Goal: Task Accomplishment & Management: Complete application form

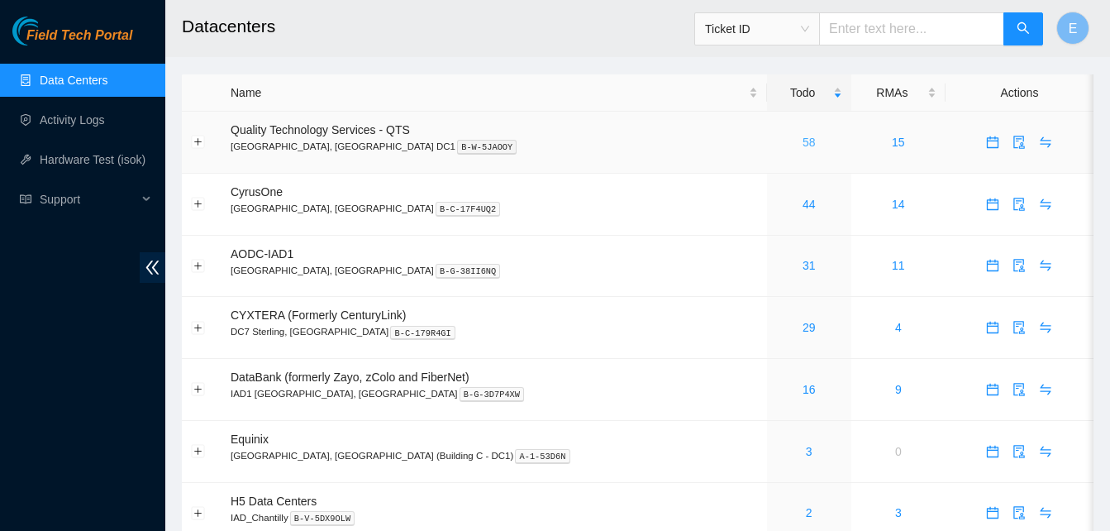
click at [803, 142] on link "58" at bounding box center [809, 142] width 13 height 13
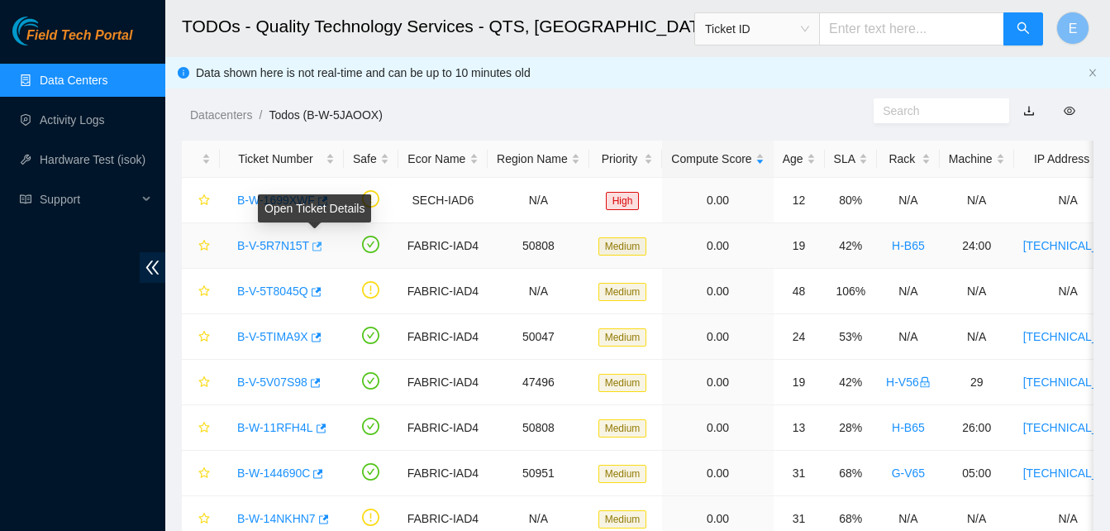
click at [315, 245] on icon "button" at bounding box center [318, 245] width 10 height 9
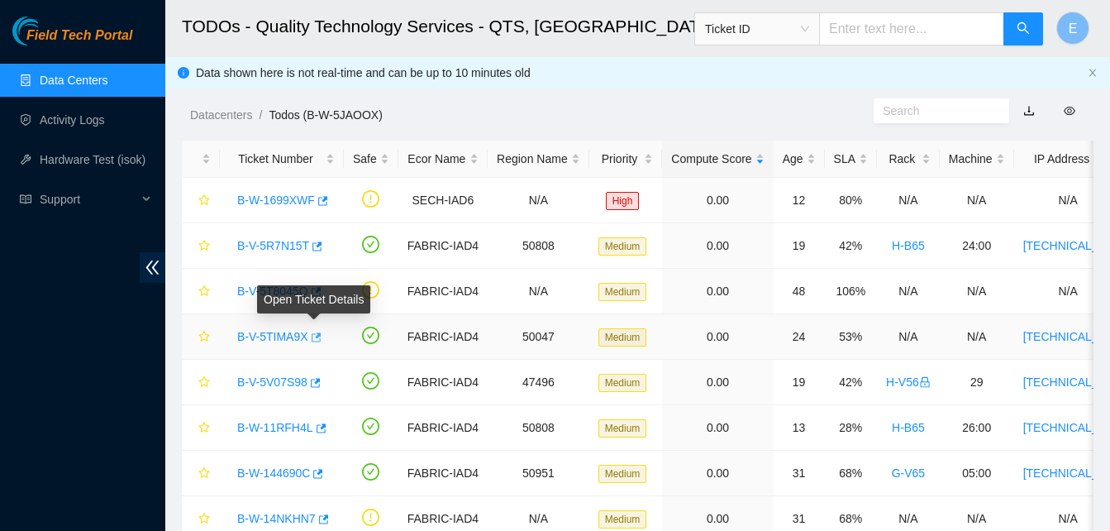
click at [317, 335] on icon "button" at bounding box center [317, 336] width 10 height 9
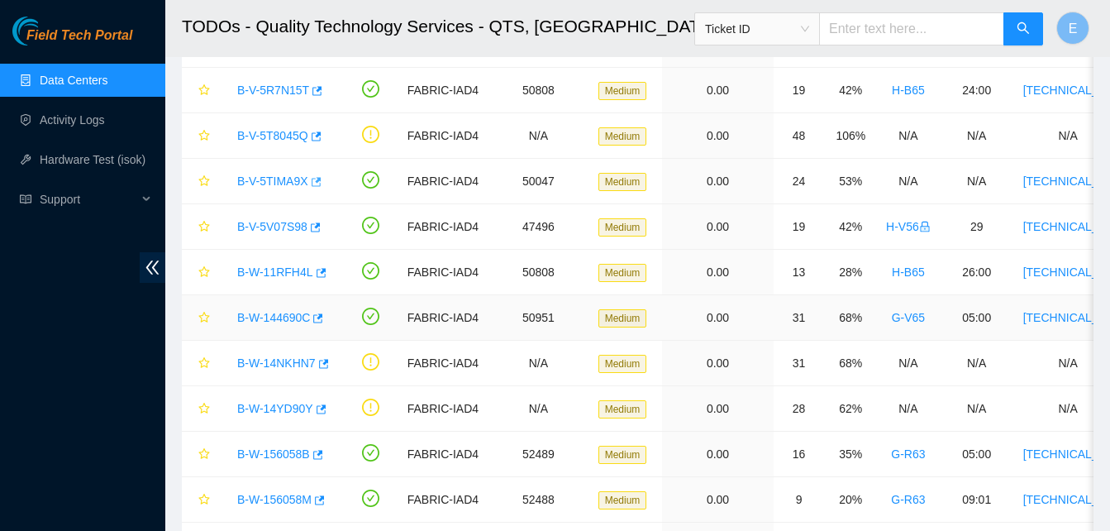
scroll to position [172, 0]
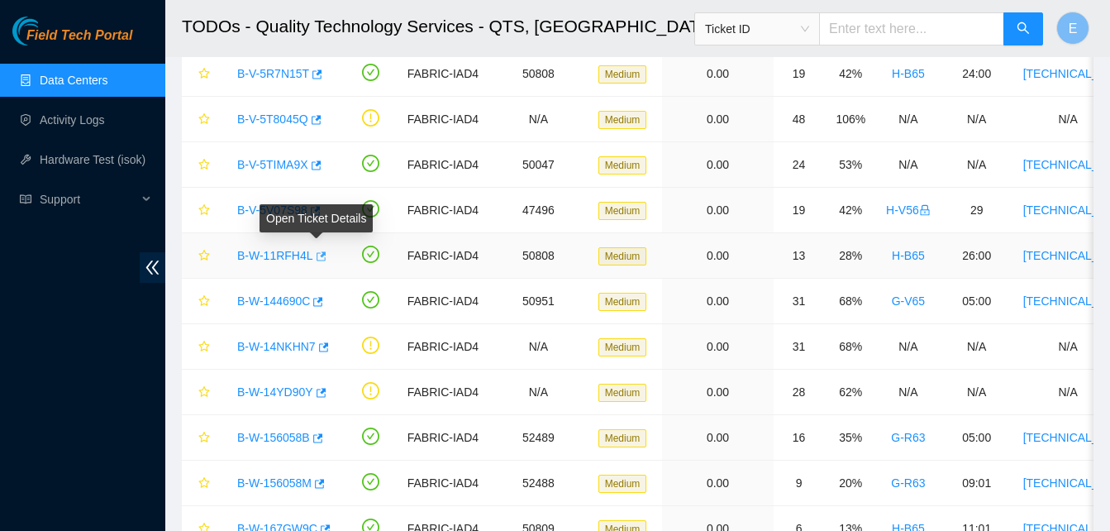
click at [314, 255] on icon "button" at bounding box center [320, 256] width 12 height 12
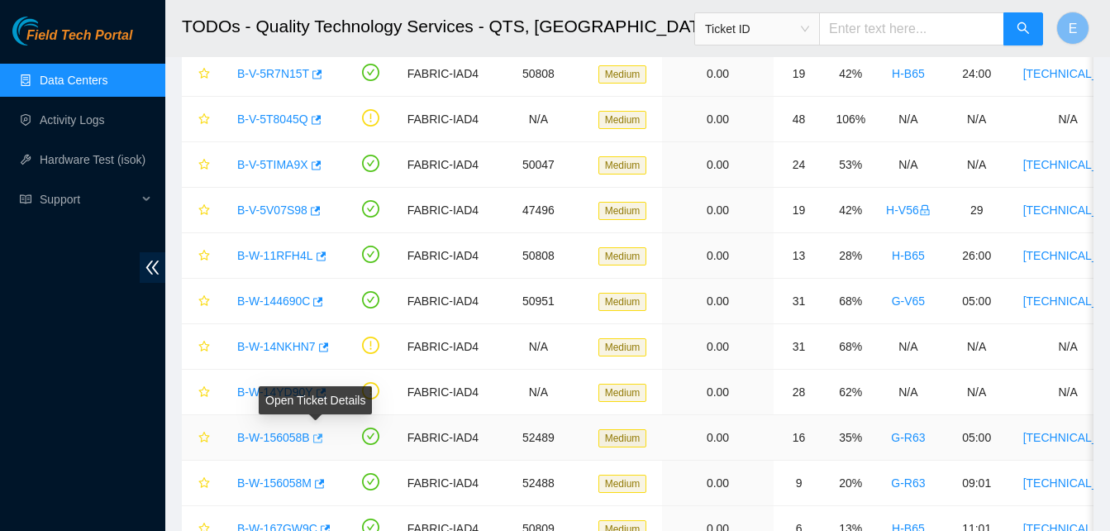
click at [313, 439] on icon "button" at bounding box center [317, 438] width 12 height 12
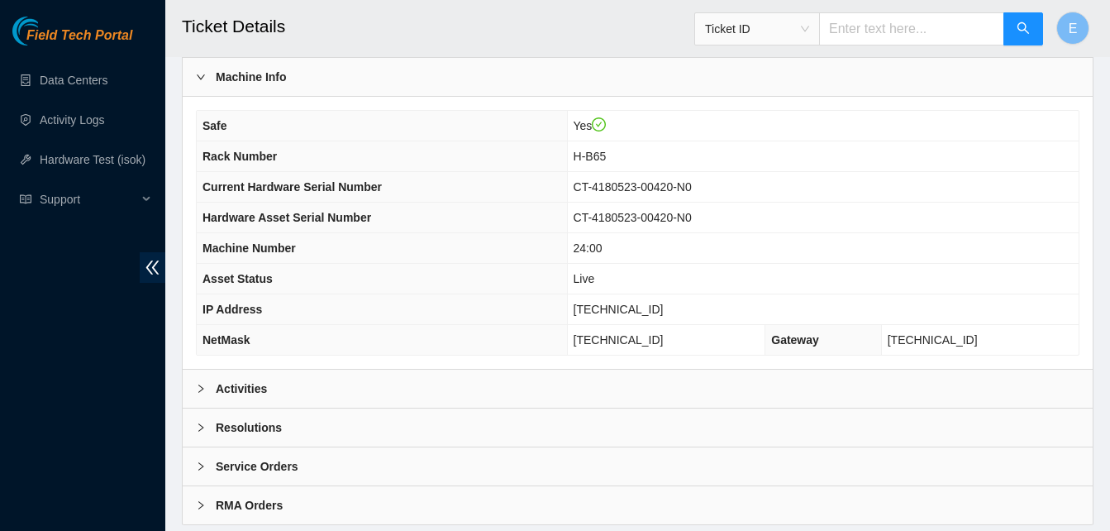
scroll to position [591, 0]
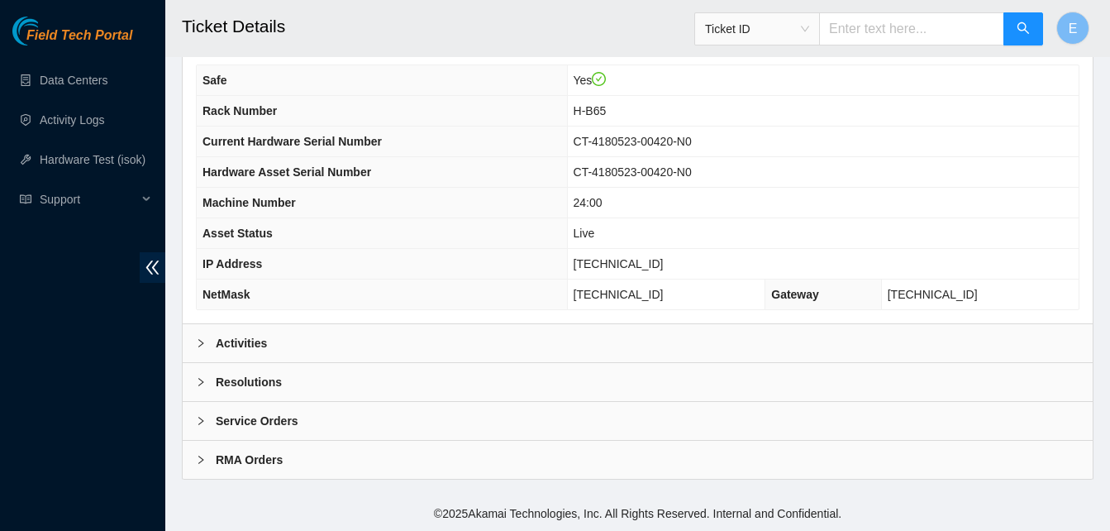
click at [235, 343] on b "Activities" at bounding box center [241, 343] width 51 height 18
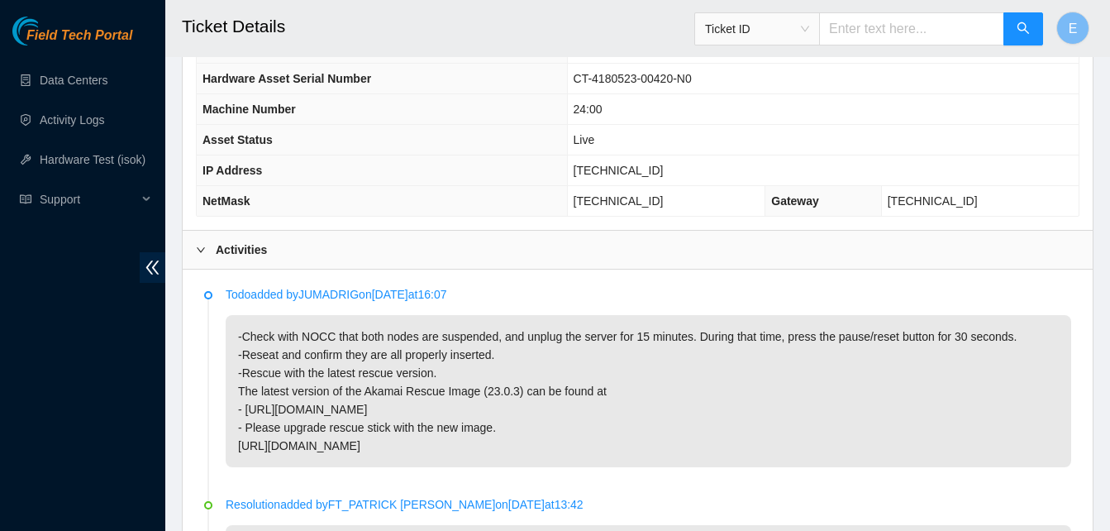
scroll to position [685, 0]
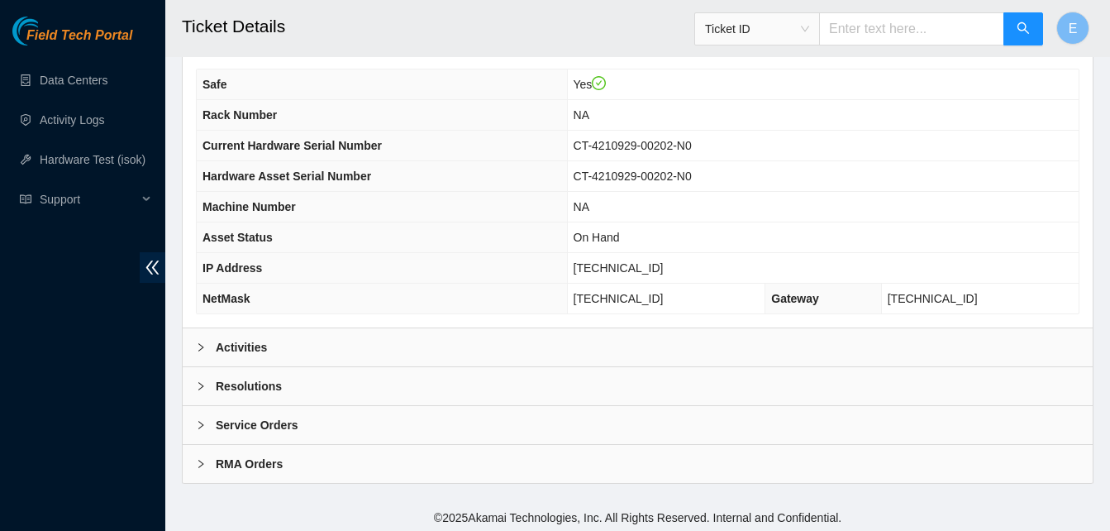
scroll to position [591, 0]
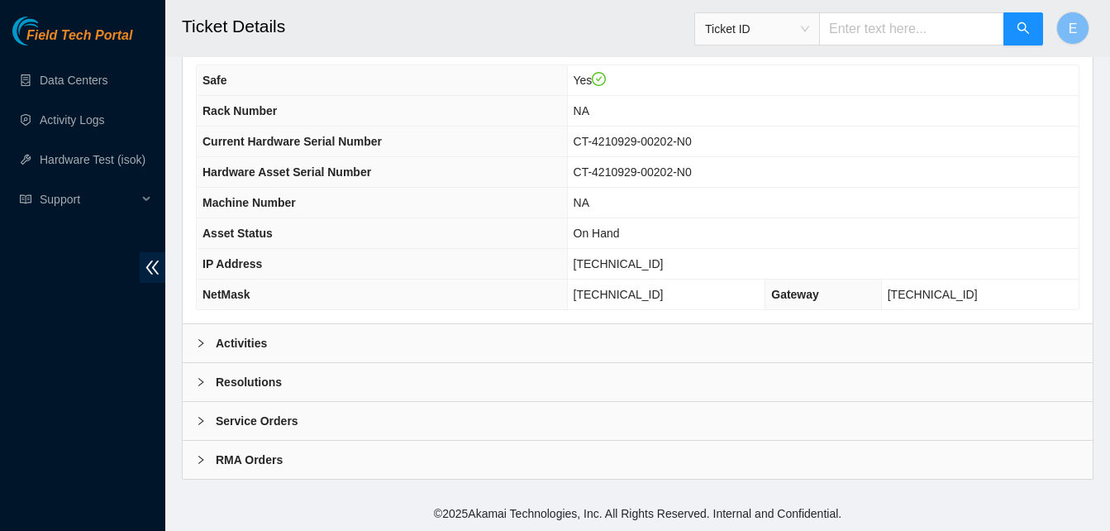
click at [236, 342] on b "Activities" at bounding box center [241, 343] width 51 height 18
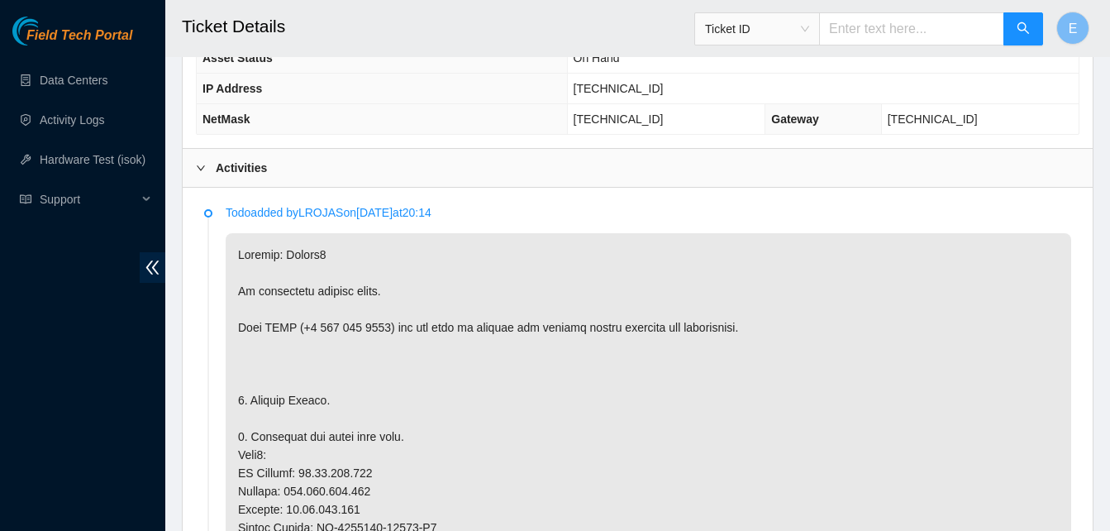
scroll to position [768, 0]
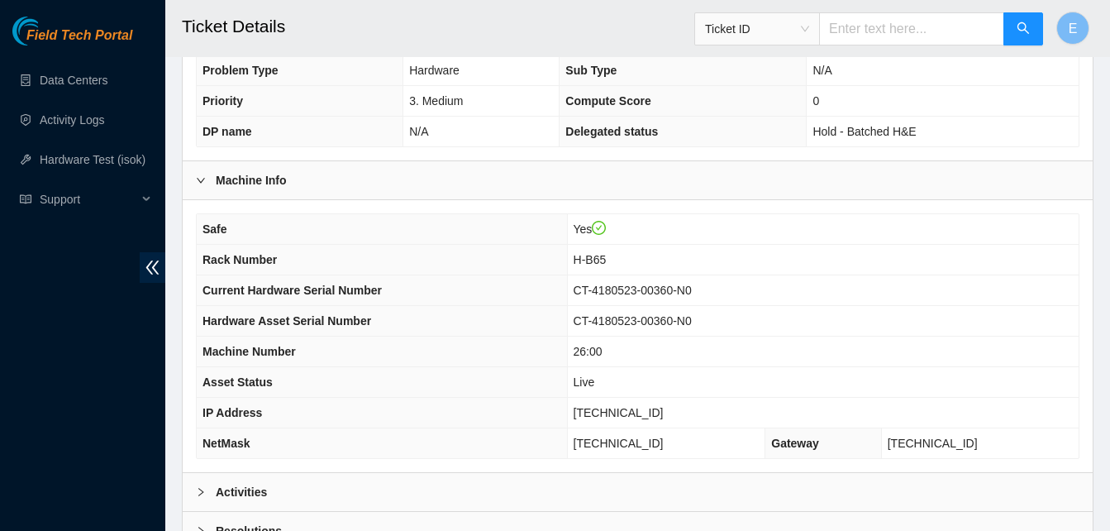
scroll to position [591, 0]
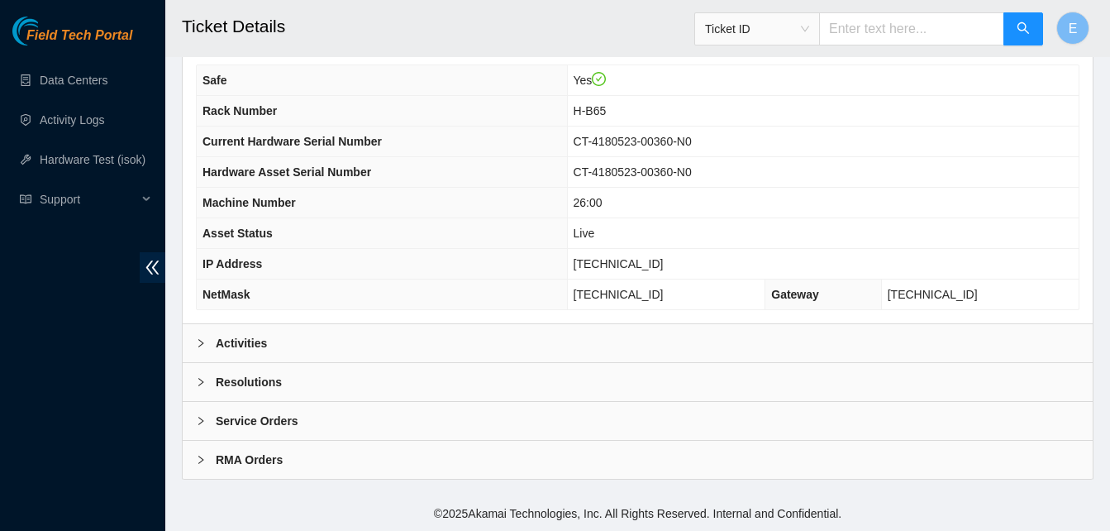
click at [248, 341] on b "Activities" at bounding box center [241, 343] width 51 height 18
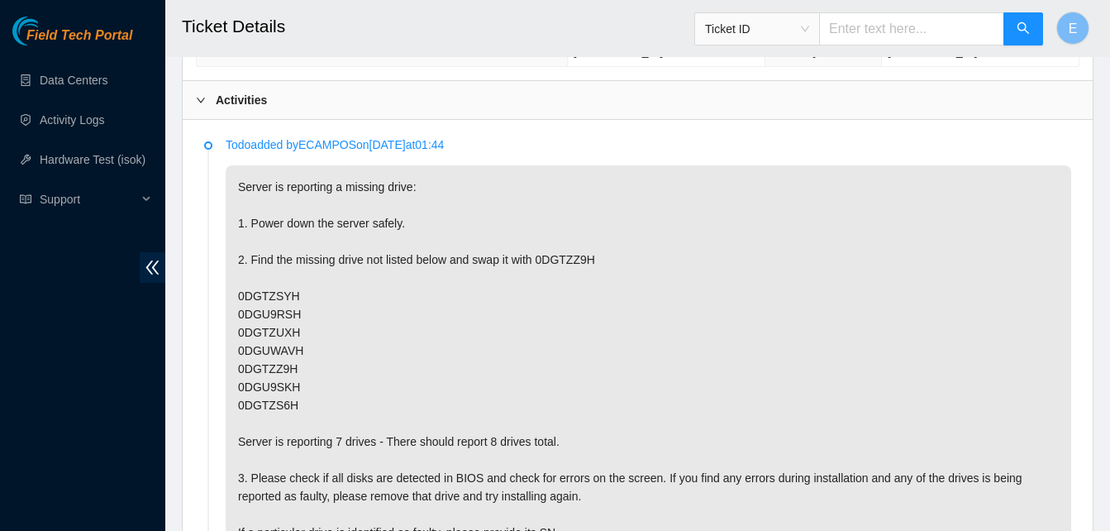
scroll to position [964, 0]
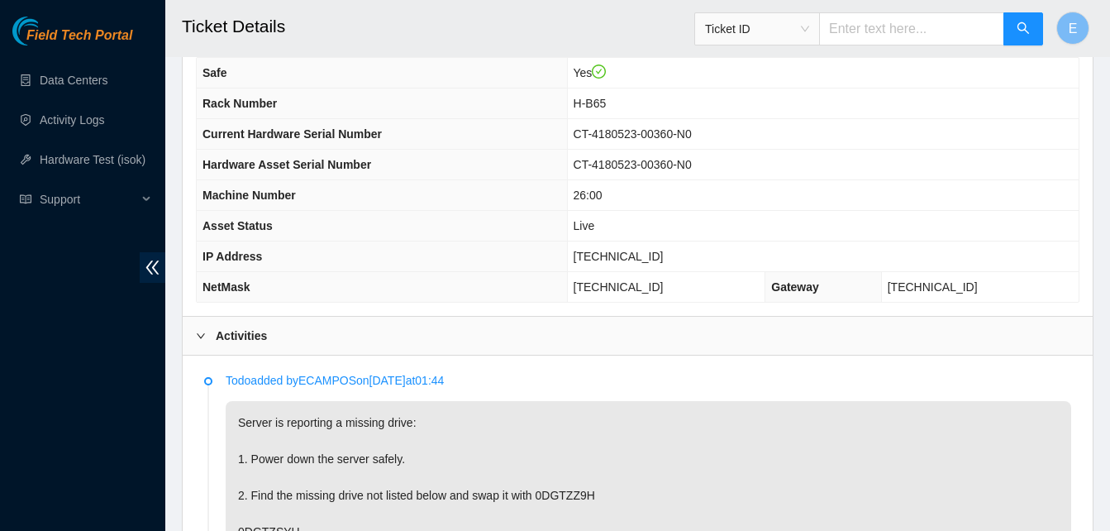
scroll to position [598, 0]
drag, startPoint x: 592, startPoint y: 251, endPoint x: 666, endPoint y: 252, distance: 73.6
click at [664, 252] on span "23.204.137.222" at bounding box center [619, 256] width 90 height 13
copy span "23.204.137.222"
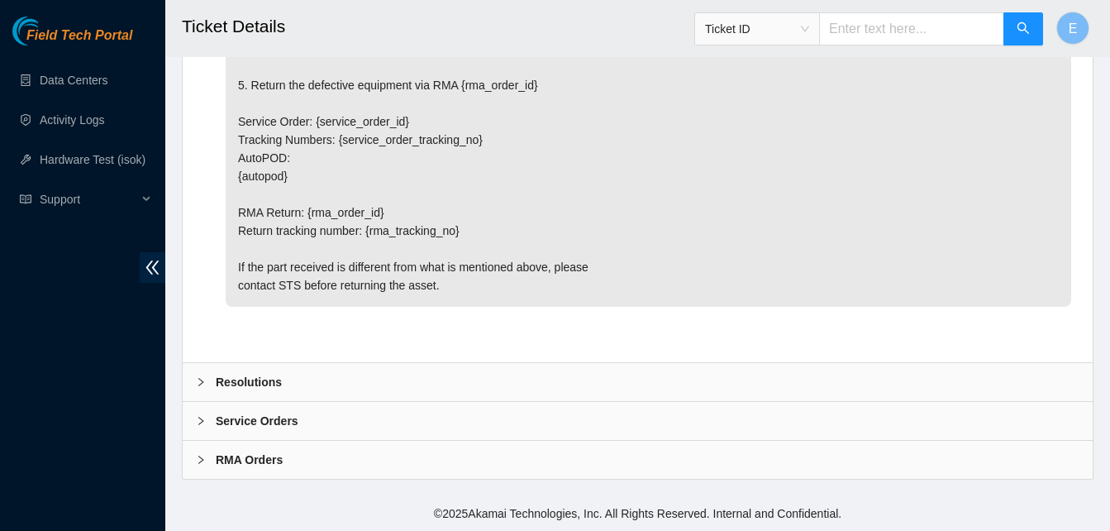
scroll to position [4936, 0]
click at [266, 383] on b "Resolutions" at bounding box center [249, 382] width 66 height 18
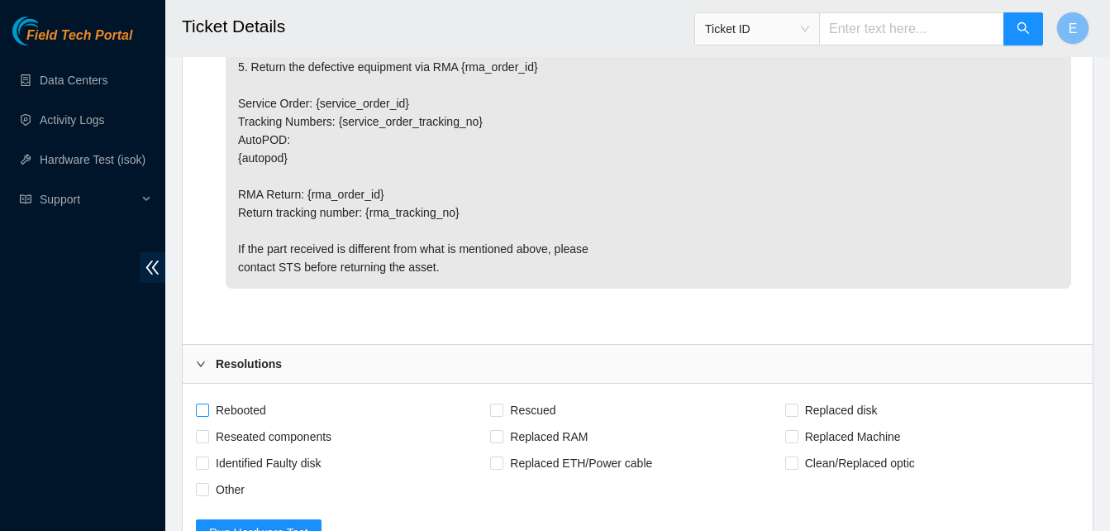
click at [201, 415] on input "Rebooted" at bounding box center [202, 409] width 12 height 12
checkbox input "true"
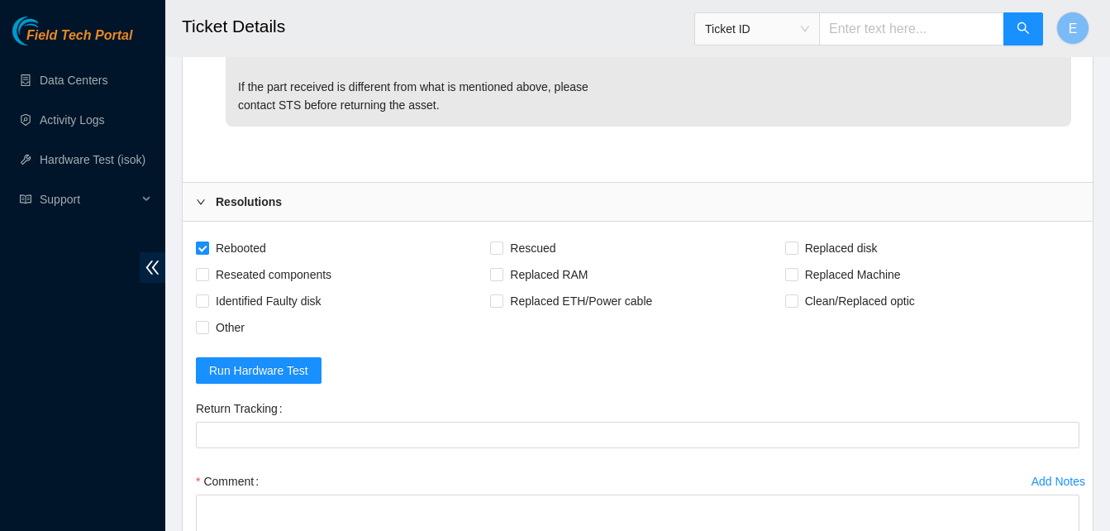
scroll to position [5098, 0]
click at [204, 280] on span at bounding box center [202, 273] width 13 height 13
click at [204, 279] on input "Reseated components" at bounding box center [202, 273] width 12 height 12
checkbox input "true"
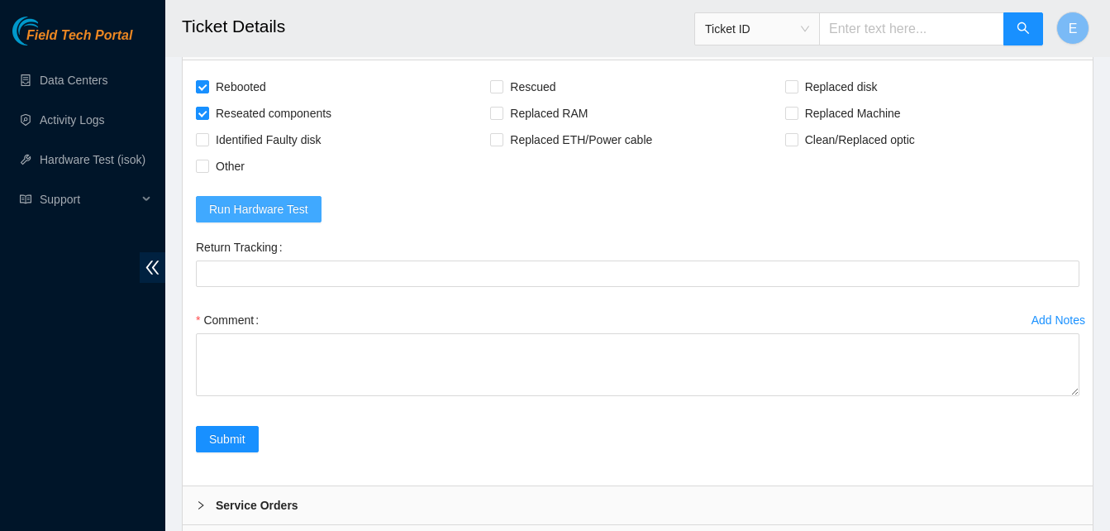
scroll to position [5361, 0]
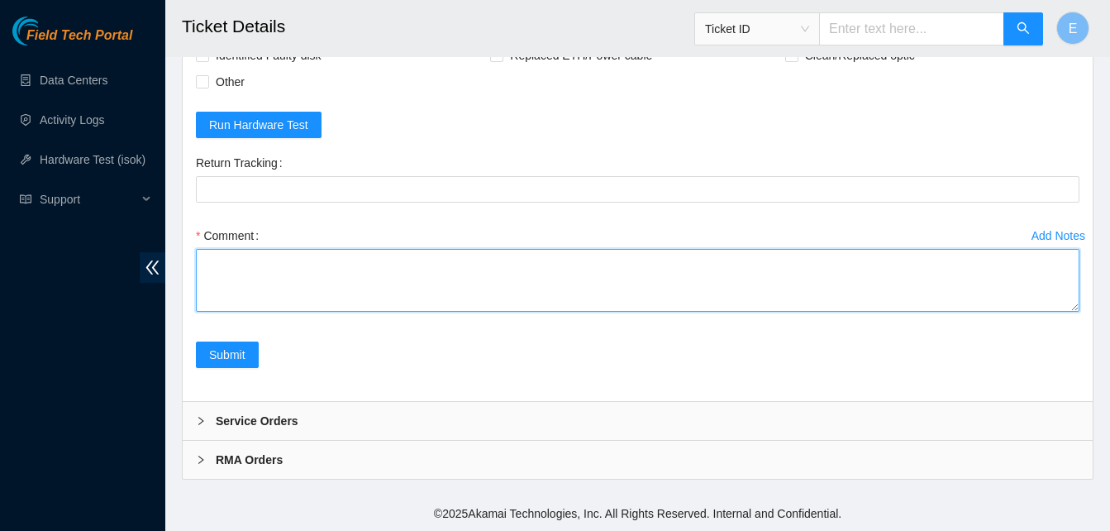
click at [233, 260] on textarea "Comment" at bounding box center [638, 280] width 884 height 63
type textarea "f"
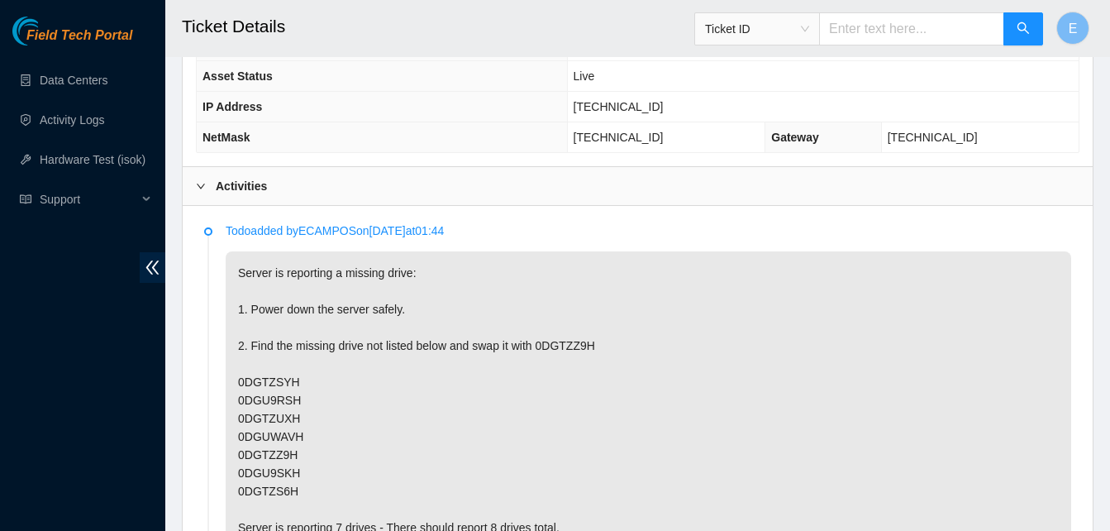
scroll to position [828, 0]
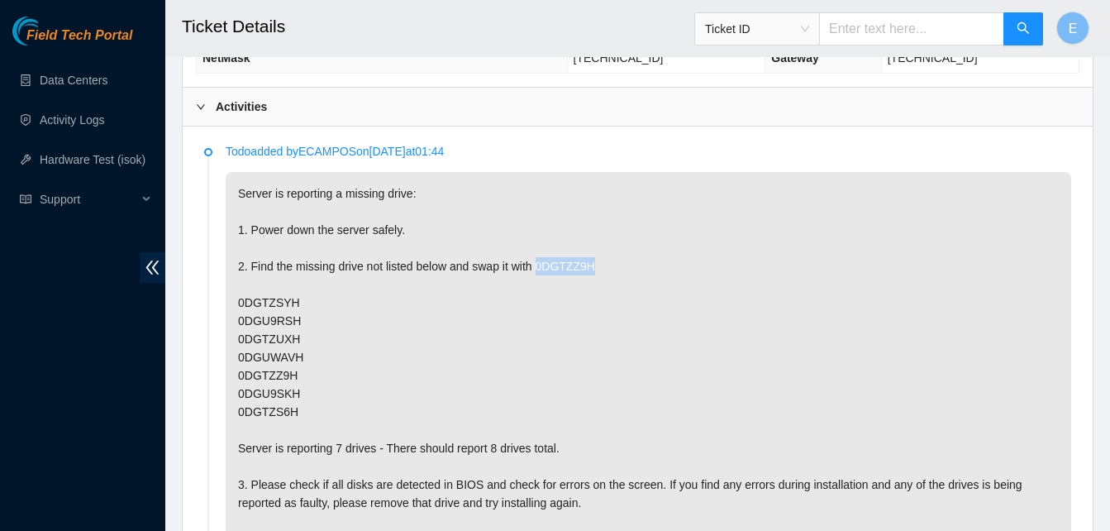
drag, startPoint x: 536, startPoint y: 260, endPoint x: 592, endPoint y: 265, distance: 56.4
click at [592, 265] on p "Server is reporting a missing drive: 1. Power down the server safely. 2. Find t…" at bounding box center [649, 457] width 846 height 570
copy p "0DGTZZ9H"
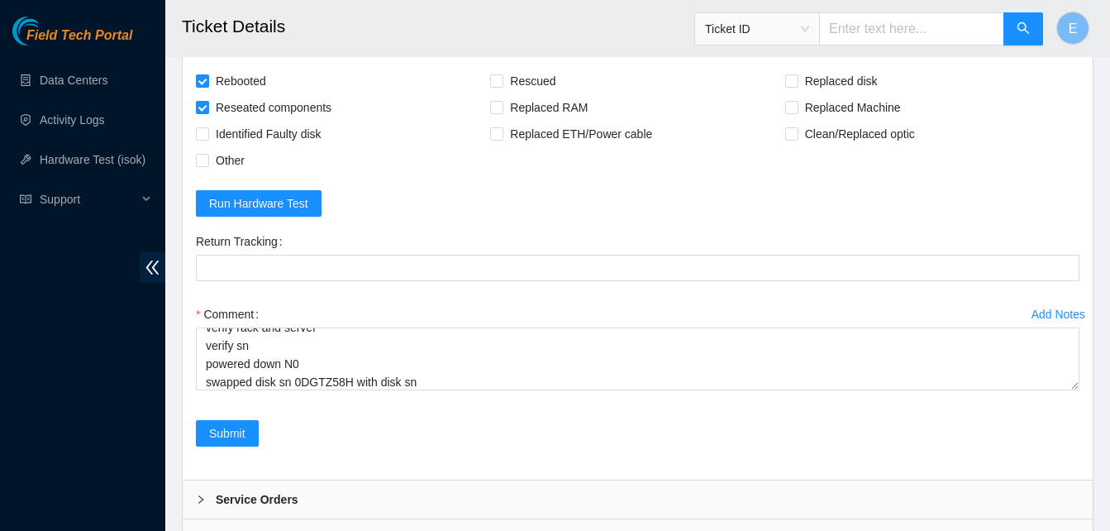
scroll to position [5269, 0]
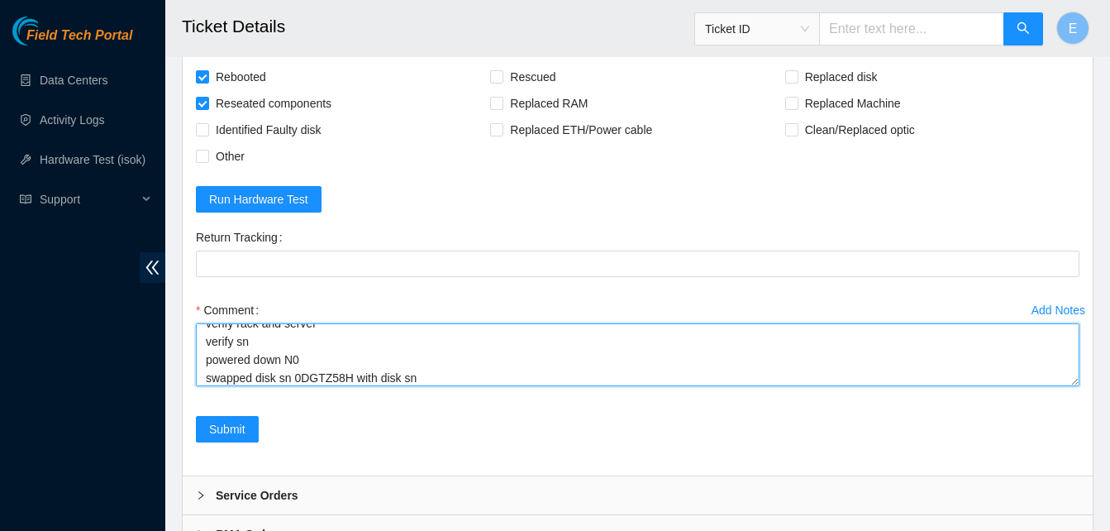
click at [427, 386] on textarea "verify rack and server verify sn powered down N0 swapped disk sn 0DGTZ58H with …" at bounding box center [638, 354] width 884 height 63
paste textarea "0DGTZZ9H"
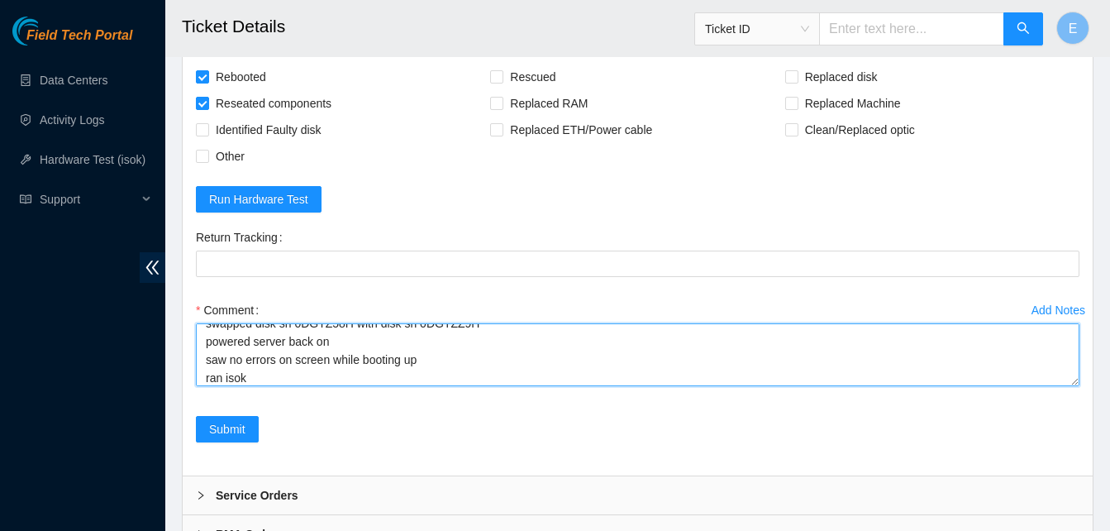
scroll to position [86, 0]
paste textarea "343422 29-09-2025 09:30:17 23.204.137.222 COMPLETE Result Detail Message Ticket…"
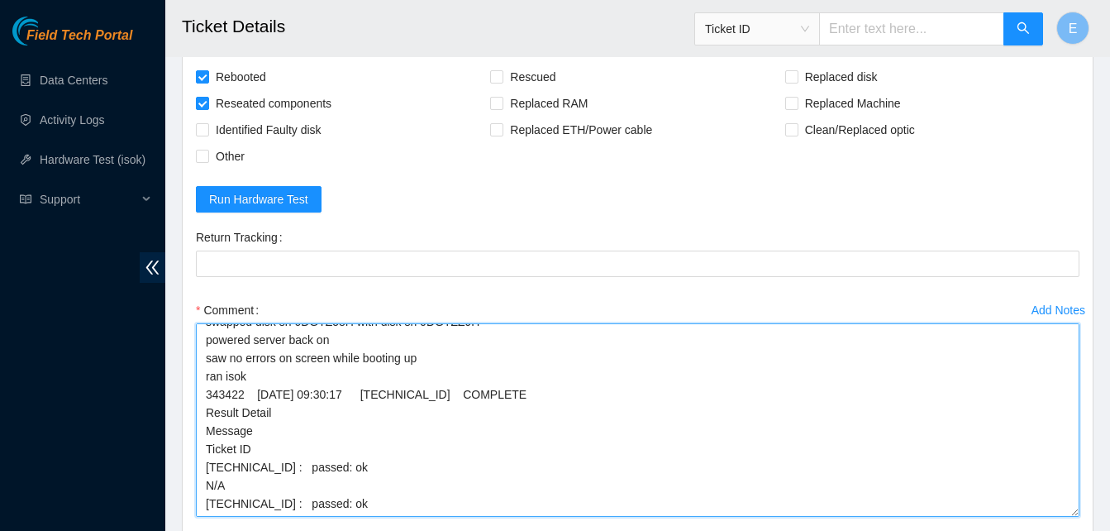
scroll to position [52, 0]
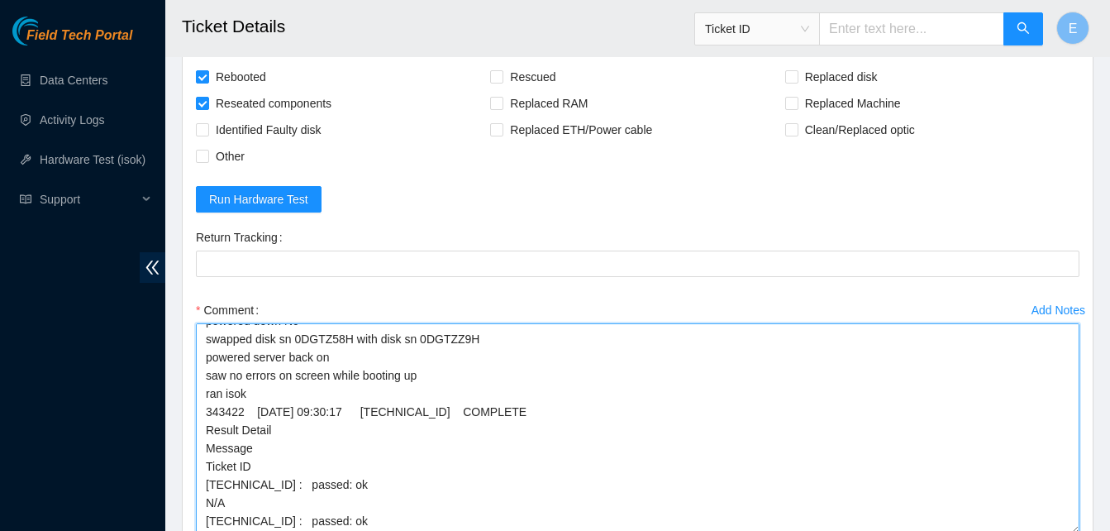
drag, startPoint x: 1072, startPoint y: 400, endPoint x: 1058, endPoint y: 548, distance: 148.6
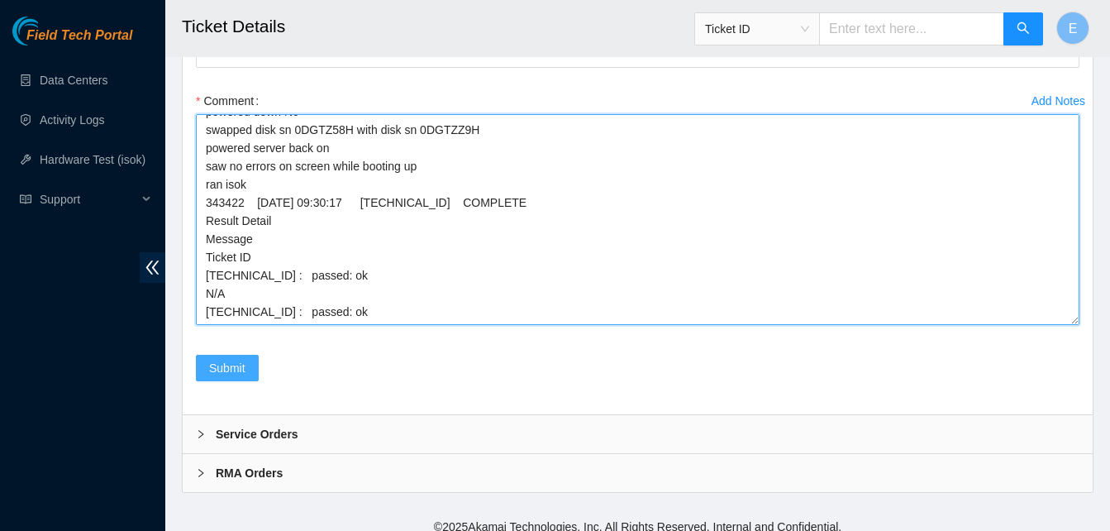
type textarea "verify rack and server verify sn powered down N0 swapped disk sn 0DGTZ58H with …"
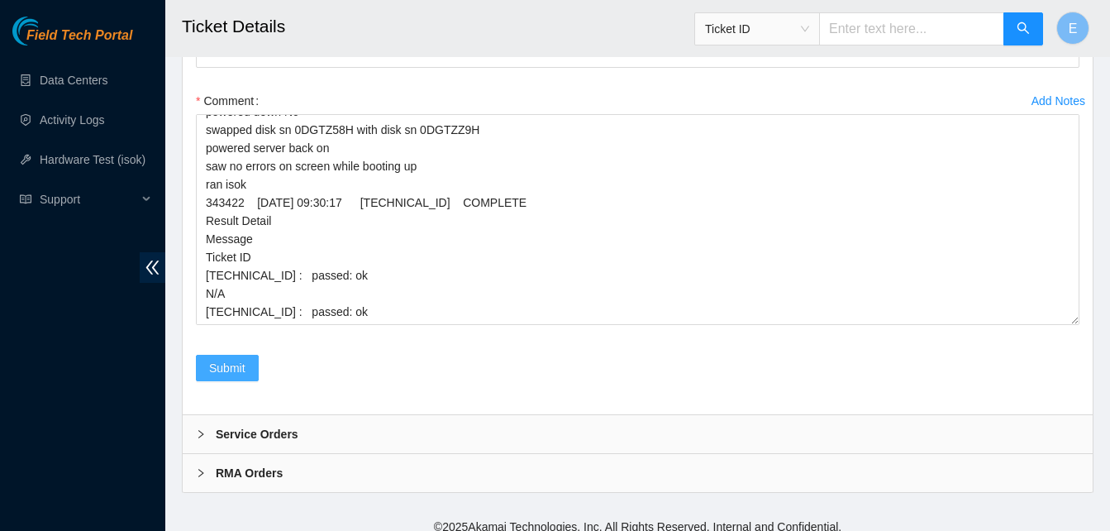
click at [228, 377] on span "Submit" at bounding box center [227, 368] width 36 height 18
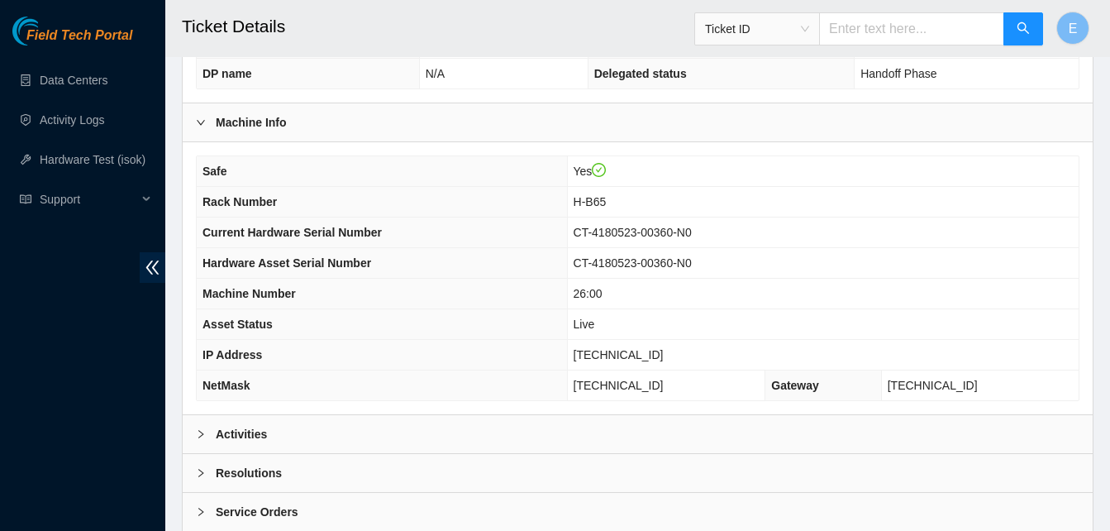
scroll to position [507, 0]
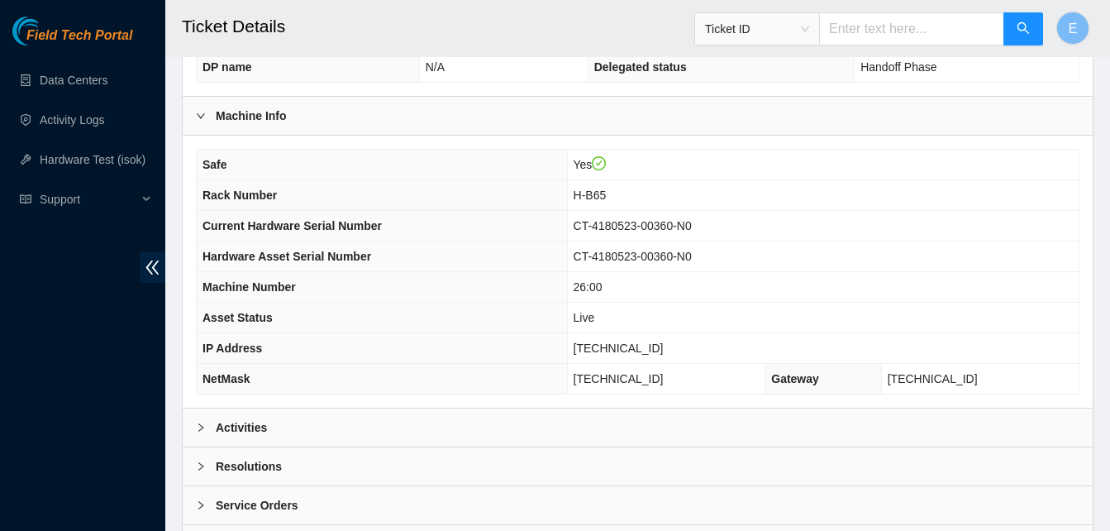
click at [255, 430] on b "Activities" at bounding box center [241, 427] width 51 height 18
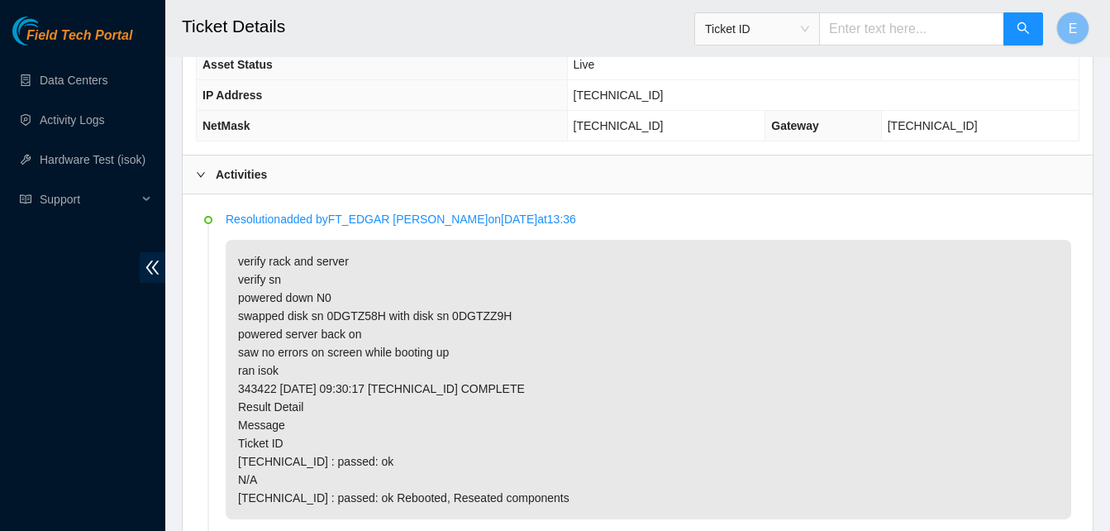
scroll to position [761, 0]
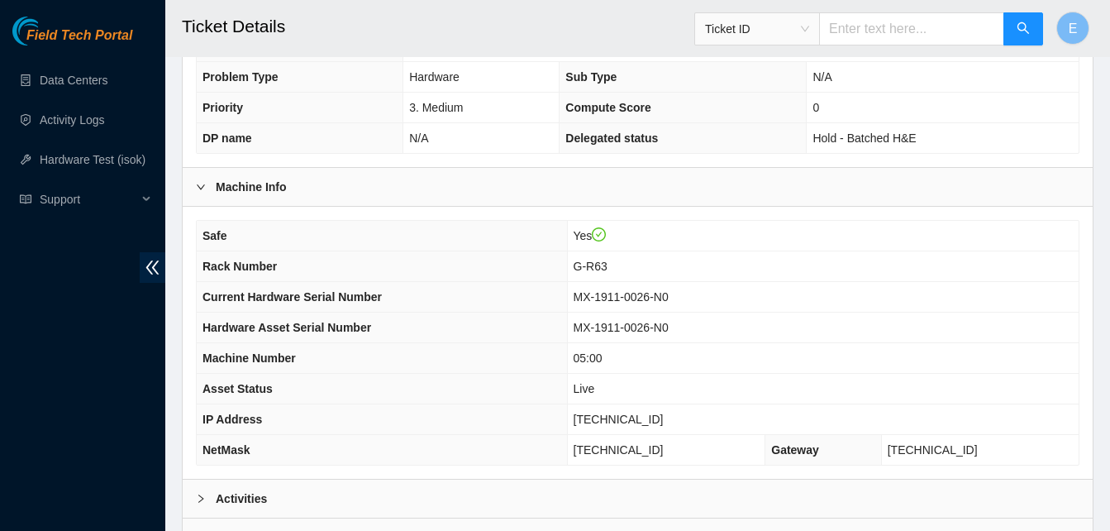
scroll to position [437, 0]
click at [251, 494] on b "Activities" at bounding box center [241, 497] width 51 height 18
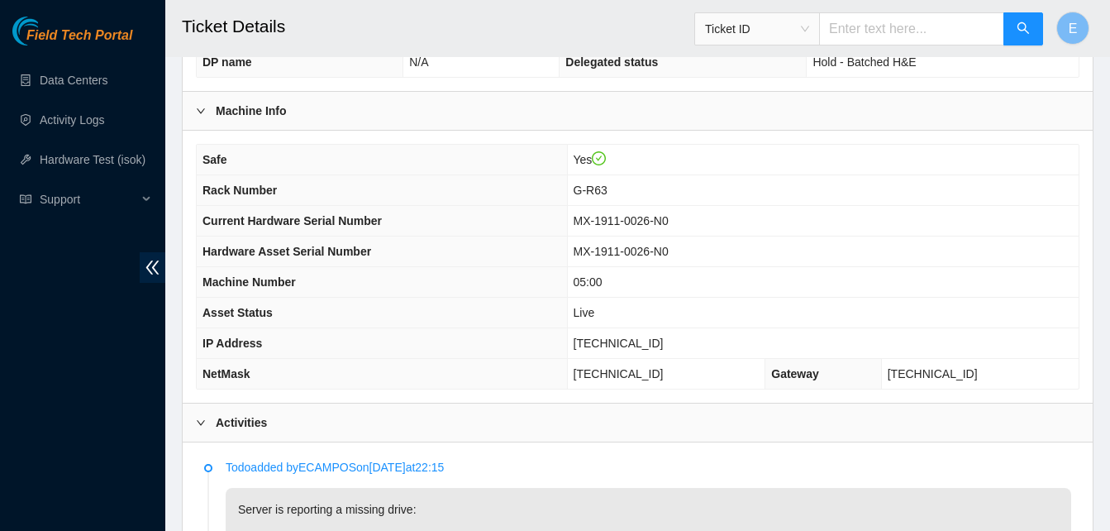
scroll to position [511, 0]
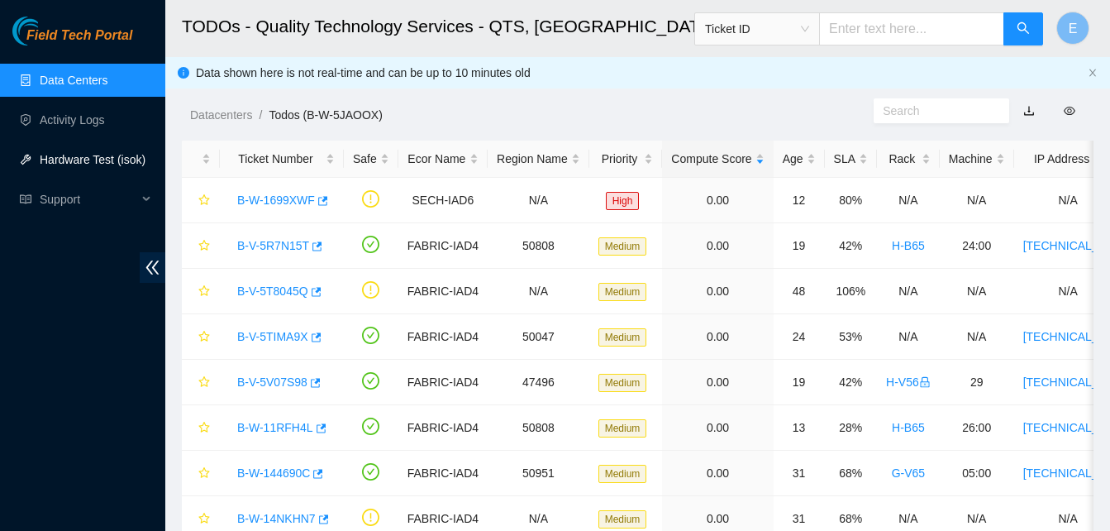
scroll to position [172, 0]
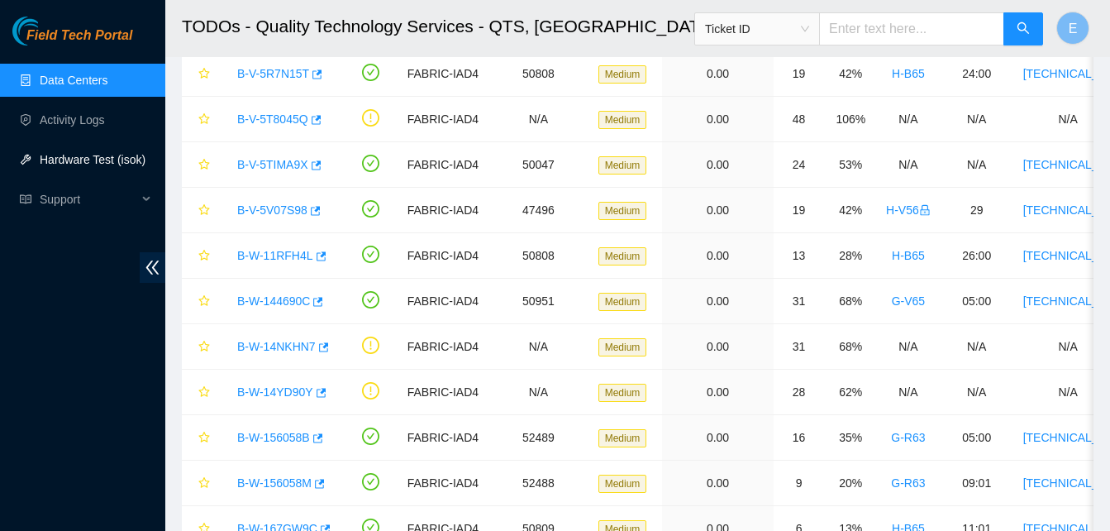
click at [51, 166] on link "Hardware Test (isok)" at bounding box center [93, 159] width 106 height 13
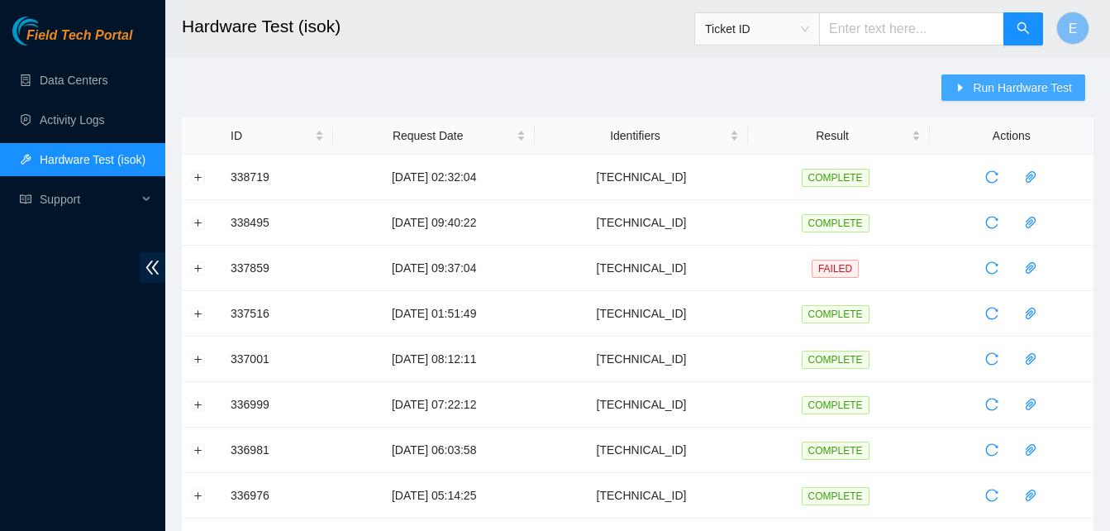
click at [1024, 87] on span "Run Hardware Test" at bounding box center [1022, 88] width 99 height 18
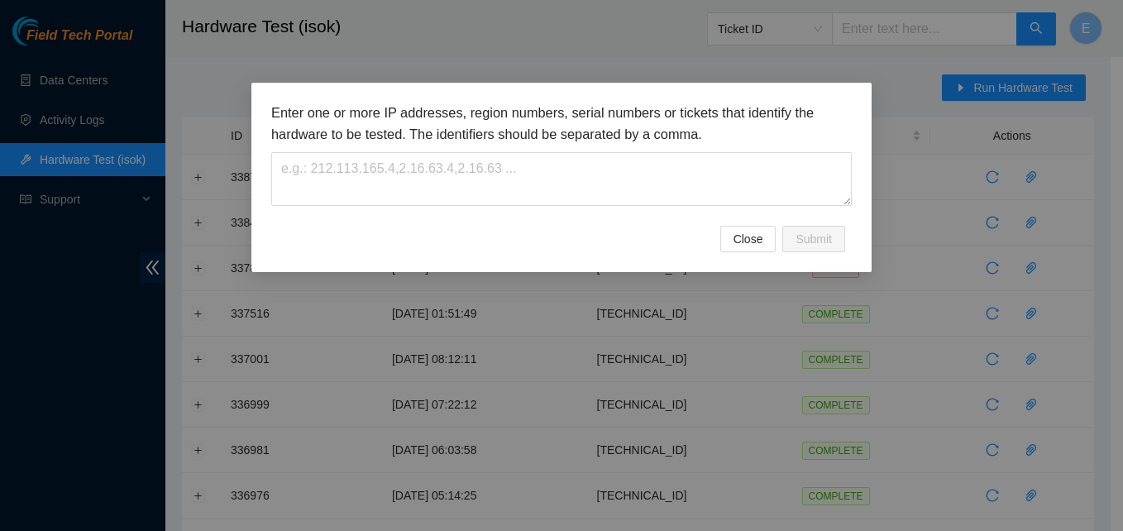
click at [392, 52] on div "Enter one or more IP addresses, region numbers, serial numbers or tickets that …" at bounding box center [561, 265] width 1123 height 531
click at [753, 243] on span "Close" at bounding box center [748, 239] width 30 height 18
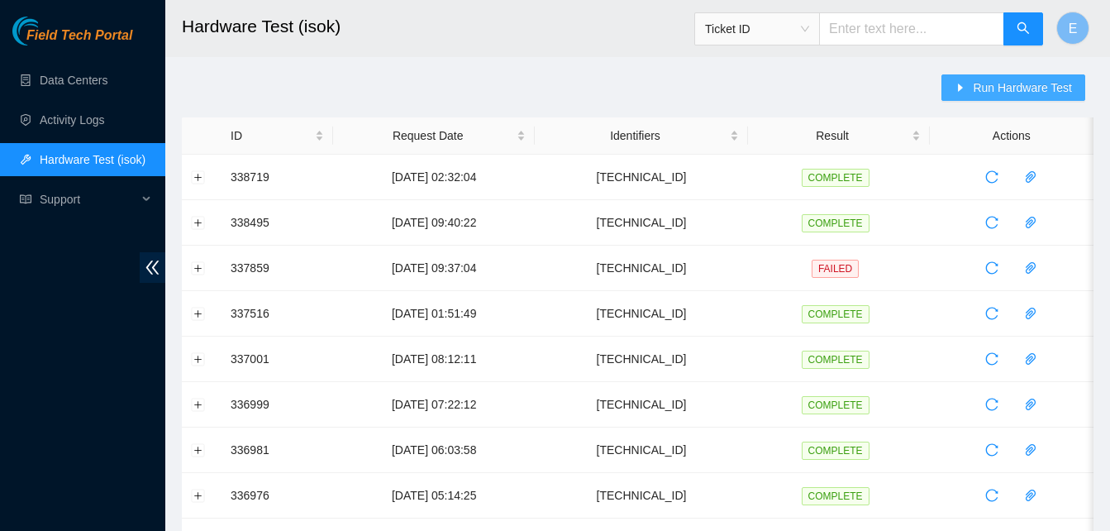
click at [1009, 87] on span "Run Hardware Test" at bounding box center [1022, 88] width 99 height 18
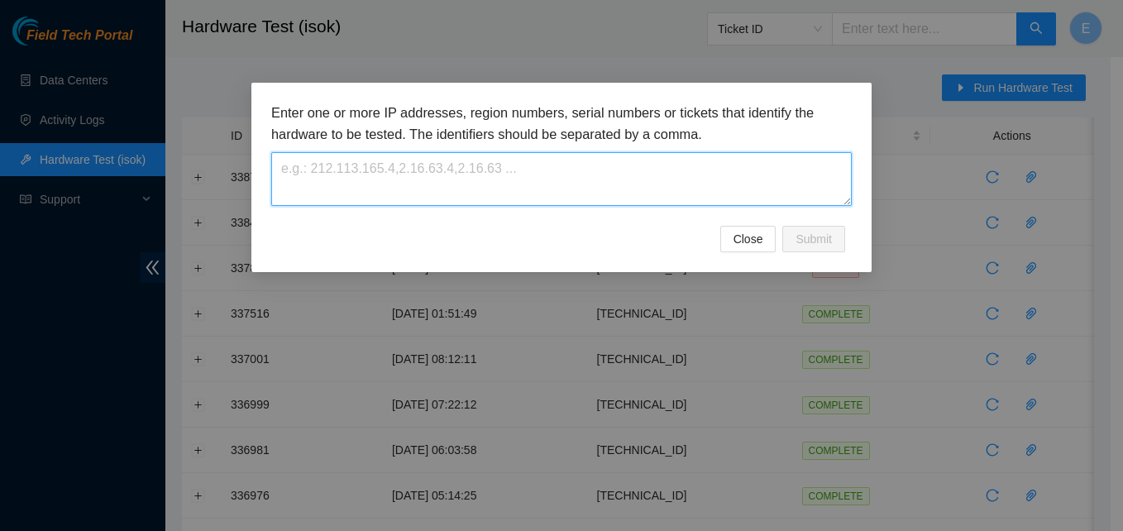
click at [560, 173] on textarea at bounding box center [561, 179] width 580 height 54
paste textarea "[TECHNICAL_ID]"
type textarea "[TECHNICAL_ID]"
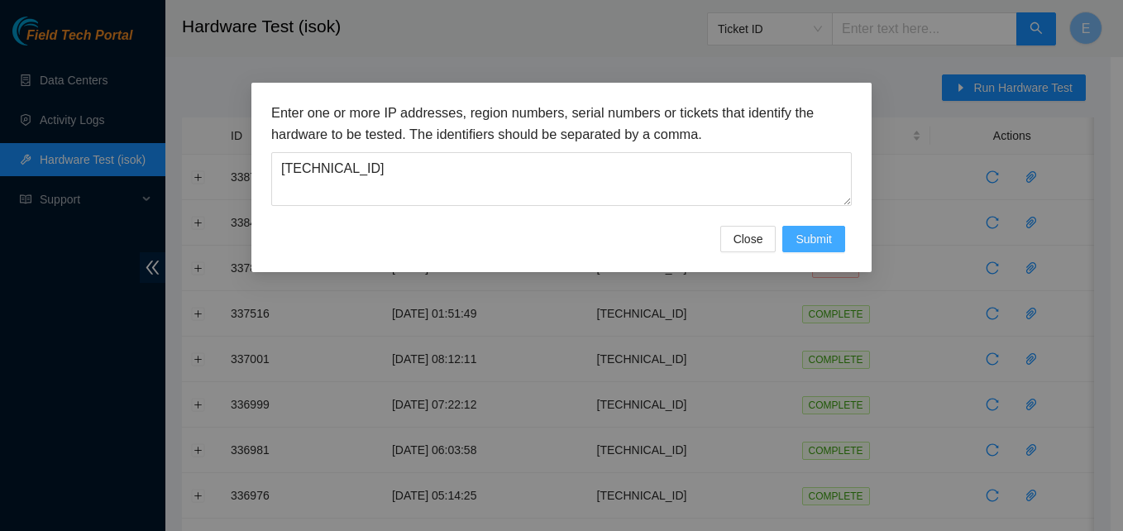
click at [818, 231] on span "Submit" at bounding box center [813, 239] width 36 height 18
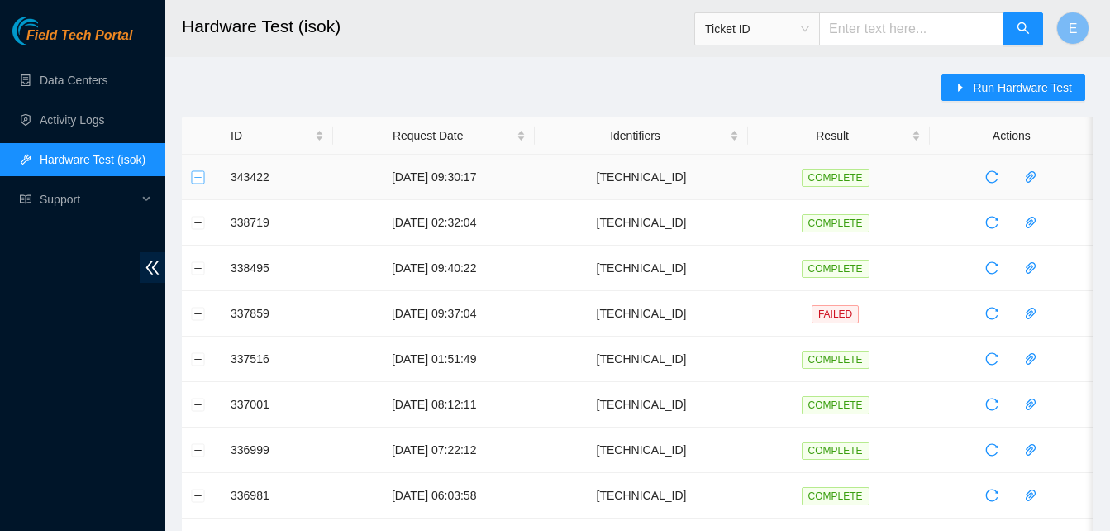
click at [195, 182] on button "Expand row" at bounding box center [198, 176] width 13 height 13
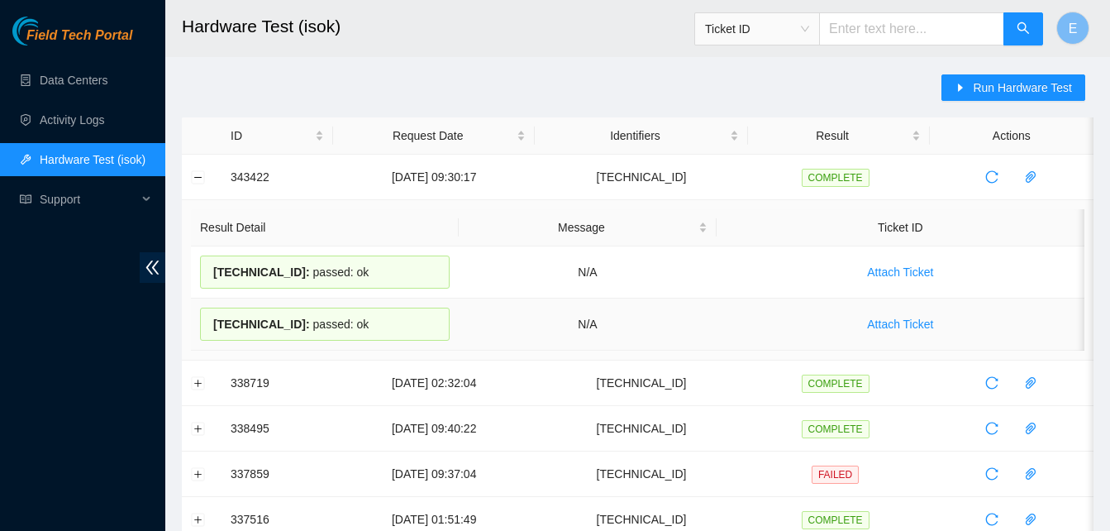
drag, startPoint x: 227, startPoint y: 179, endPoint x: 395, endPoint y: 344, distance: 235.6
copy tbody "343422 29-09-2025 09:30:17 23.204.137.222 COMPLETE Result Detail Message Ticket…"
click at [315, 166] on td "343422" at bounding box center [278, 177] width 112 height 45
click at [234, 168] on td "343422" at bounding box center [278, 177] width 112 height 45
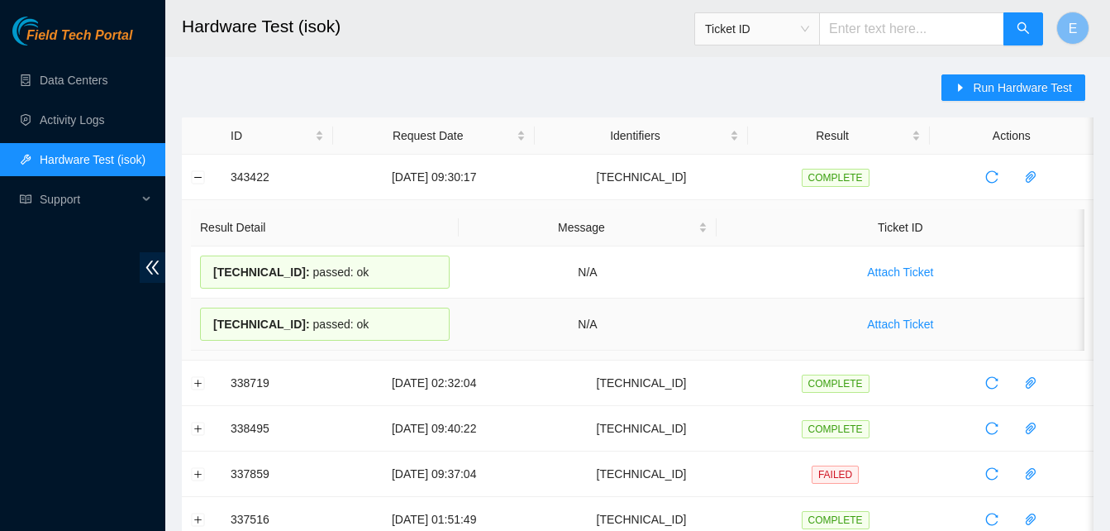
drag, startPoint x: 228, startPoint y: 174, endPoint x: 392, endPoint y: 325, distance: 222.3
copy tbody "343422 29-09-2025 09:30:17 23.204.137.222 COMPLETE Result Detail Message Ticket…"
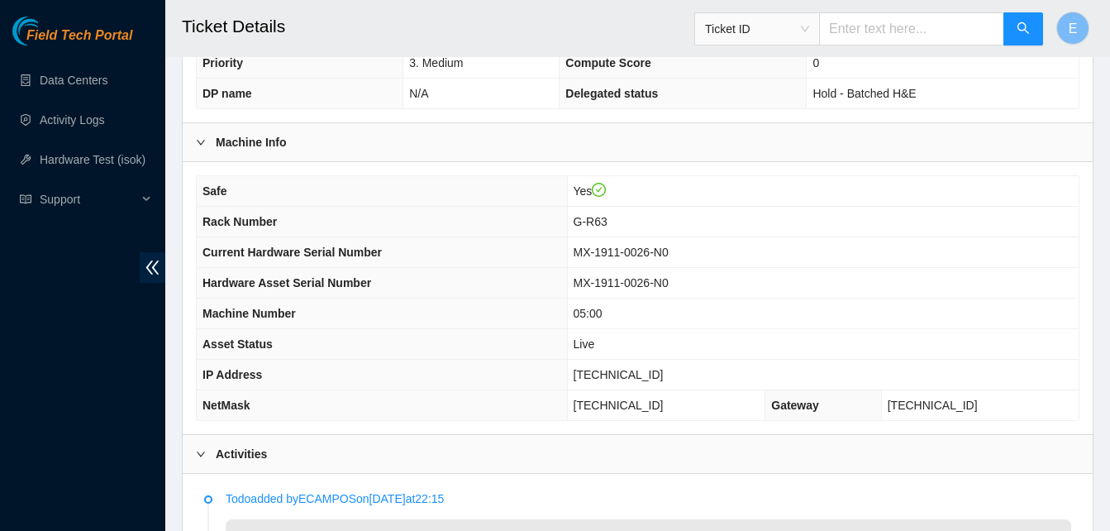
scroll to position [480, 0]
drag, startPoint x: 608, startPoint y: 381, endPoint x: 656, endPoint y: 383, distance: 48.8
click at [656, 383] on td "[TECHNICAL_ID]" at bounding box center [823, 375] width 512 height 31
drag, startPoint x: 656, startPoint y: 383, endPoint x: 604, endPoint y: 378, distance: 52.3
click at [604, 378] on span "[TECHNICAL_ID]" at bounding box center [619, 375] width 90 height 13
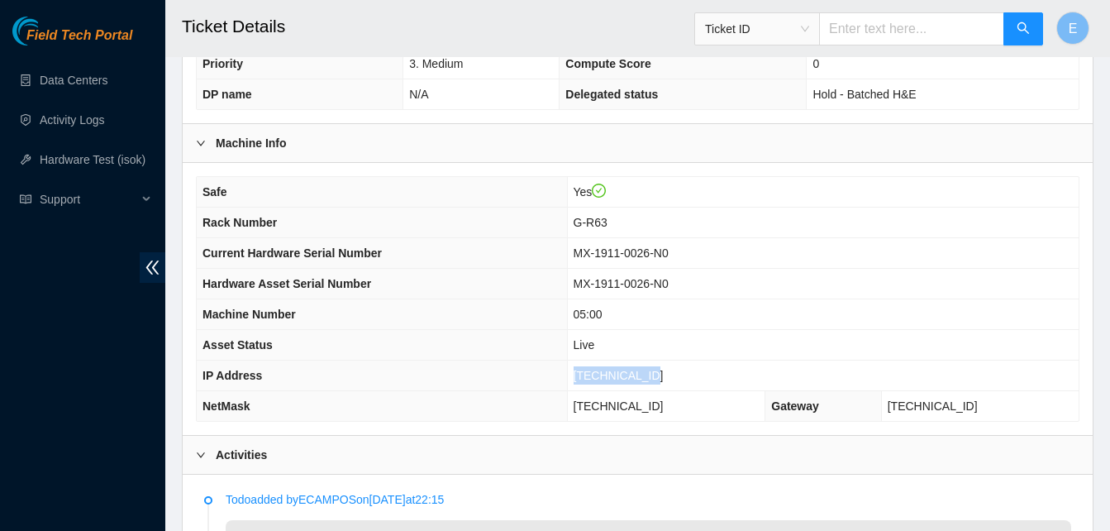
drag, startPoint x: 604, startPoint y: 377, endPoint x: 672, endPoint y: 376, distance: 67.8
click at [664, 376] on span "[TECHNICAL_ID]" at bounding box center [619, 375] width 90 height 13
copy span "[TECHNICAL_ID]"
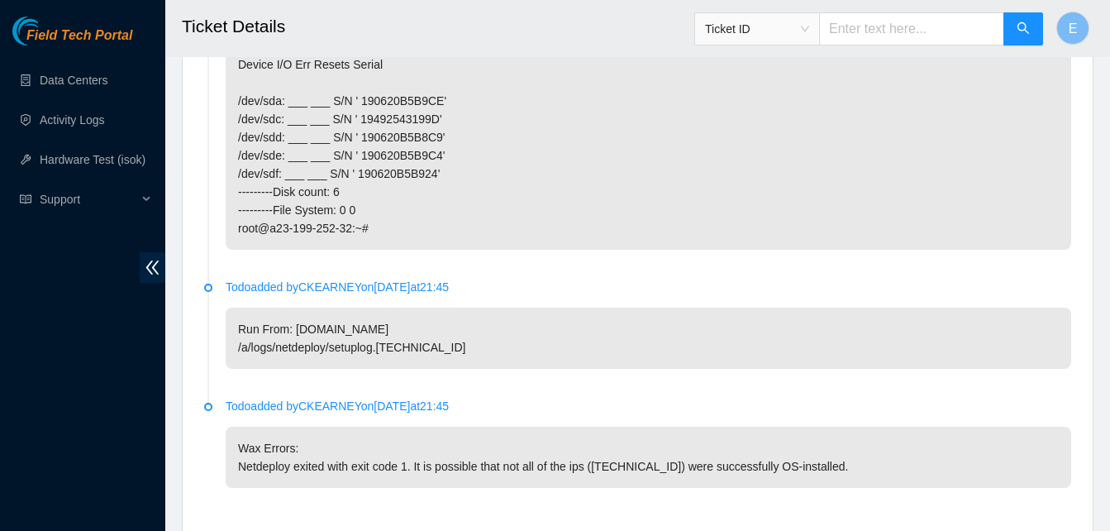
click at [484, 355] on p "Run From: [DOMAIN_NAME] /a/logs/netdeploy/setuplog.[TECHNICAL_ID]" at bounding box center [649, 338] width 846 height 61
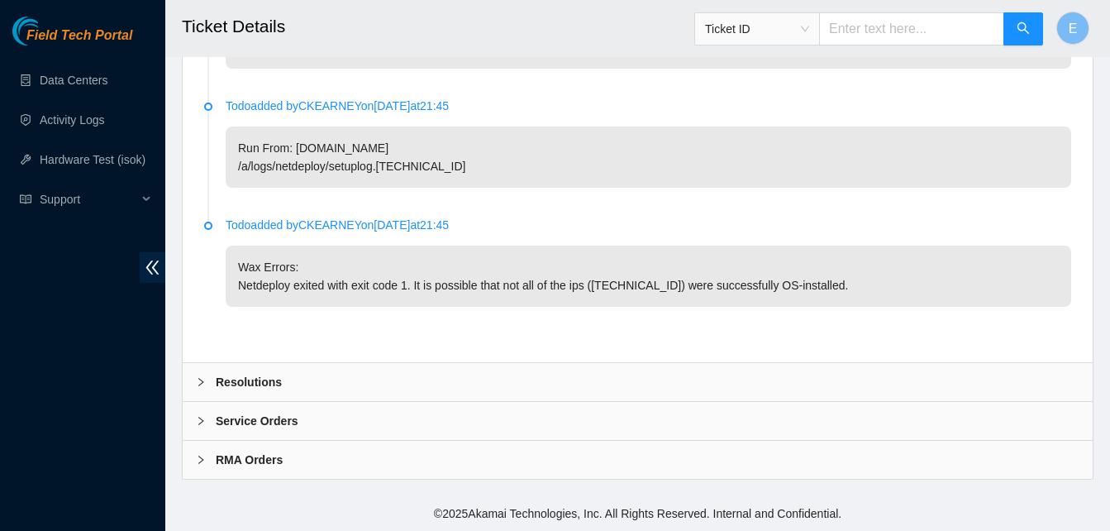
click at [235, 375] on b "Resolutions" at bounding box center [249, 382] width 66 height 18
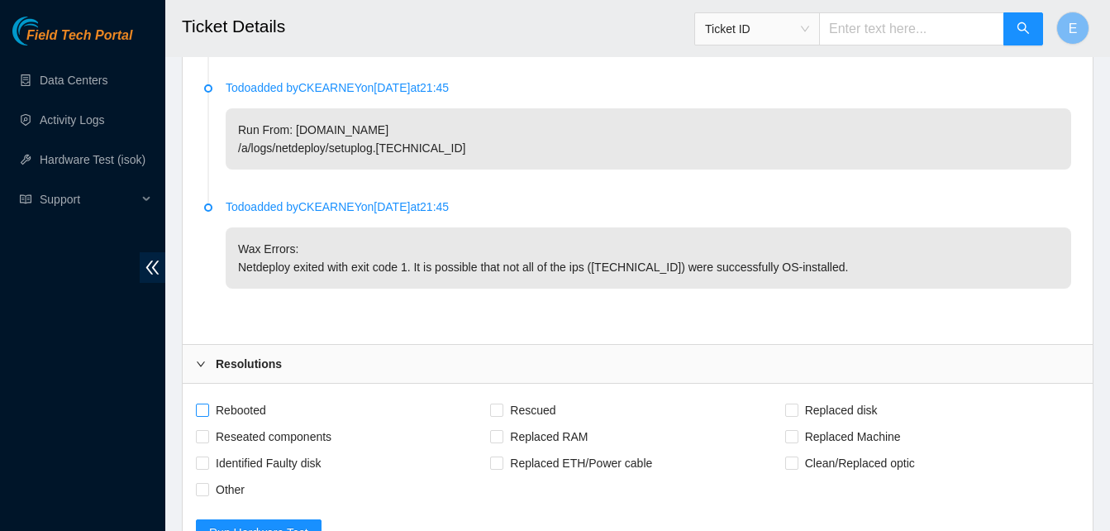
click at [204, 415] on input "Rebooted" at bounding box center [202, 409] width 12 height 12
checkbox input "true"
click at [485, 423] on div "Rebooted" at bounding box center [343, 410] width 294 height 26
click at [498, 415] on input "Rescued" at bounding box center [496, 409] width 12 height 12
checkbox input "true"
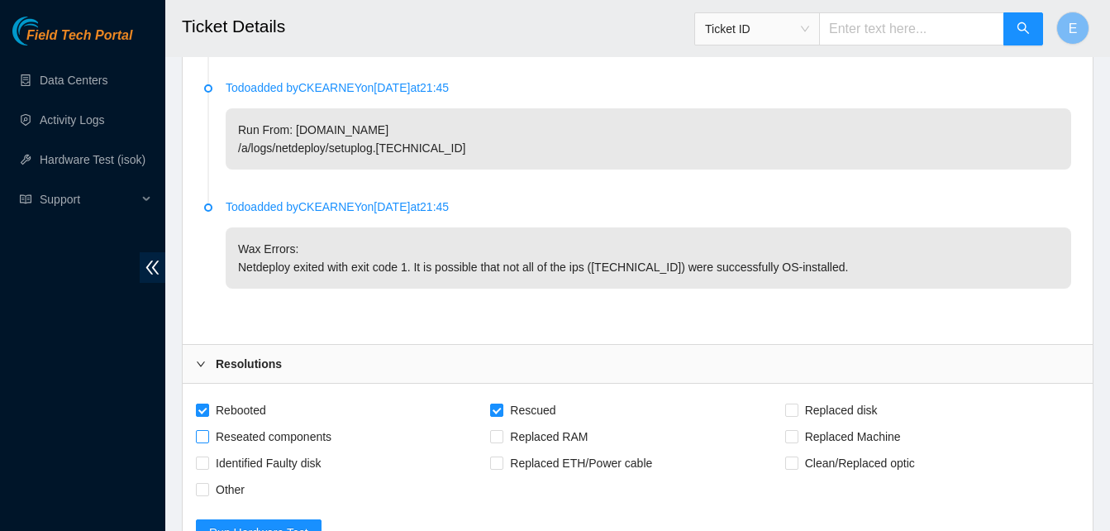
click at [203, 441] on input "Reseated components" at bounding box center [202, 436] width 12 height 12
checkbox input "true"
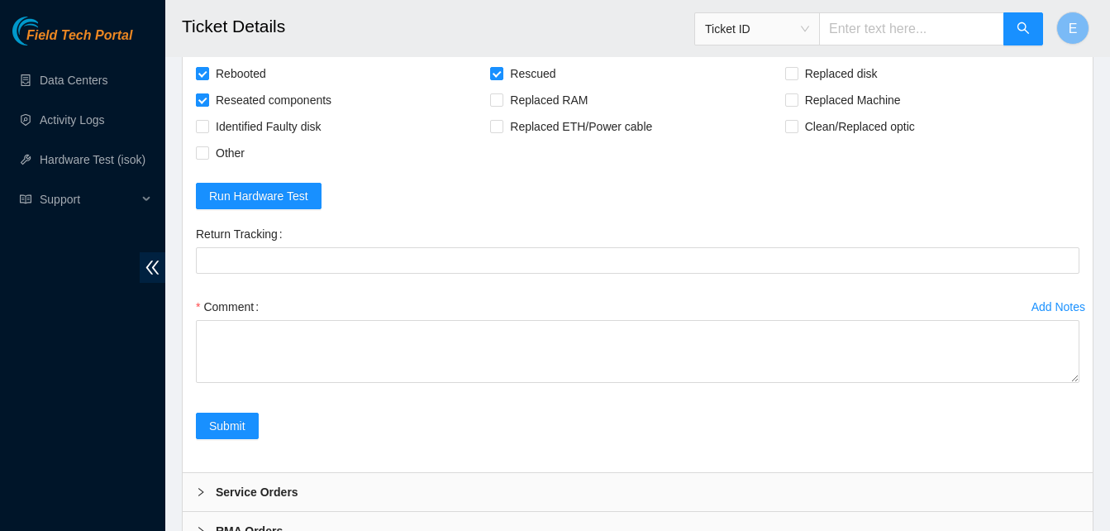
scroll to position [2246, 0]
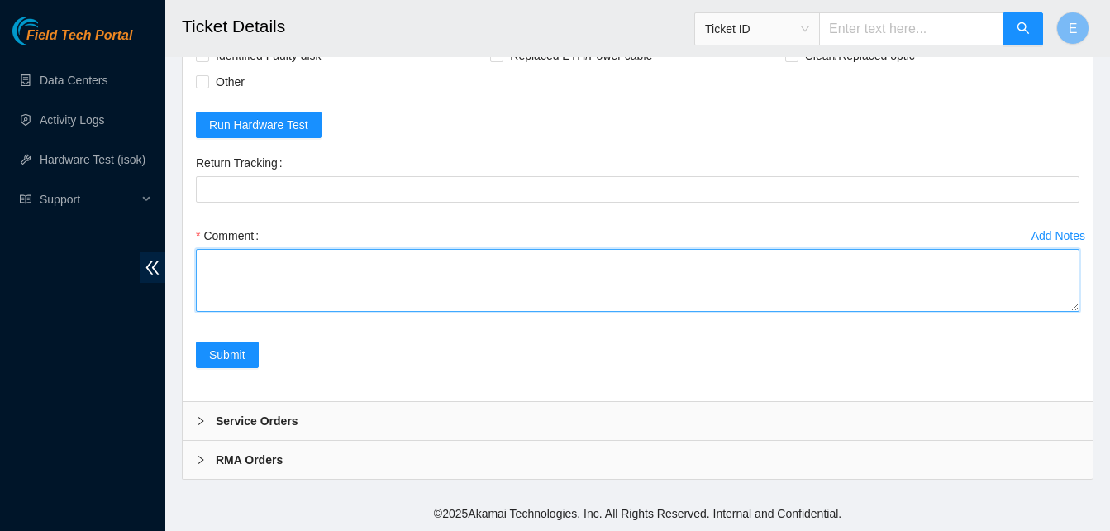
click at [243, 267] on textarea "Comment" at bounding box center [638, 280] width 884 height 63
click at [216, 298] on textarea "verify rack and server verify sn" at bounding box center [638, 280] width 884 height 63
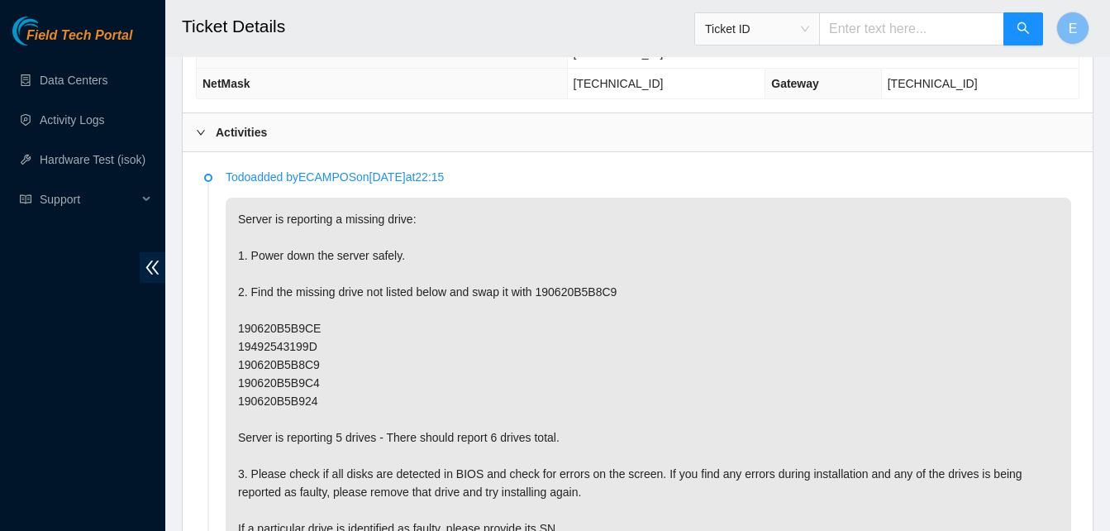
scroll to position [821, 0]
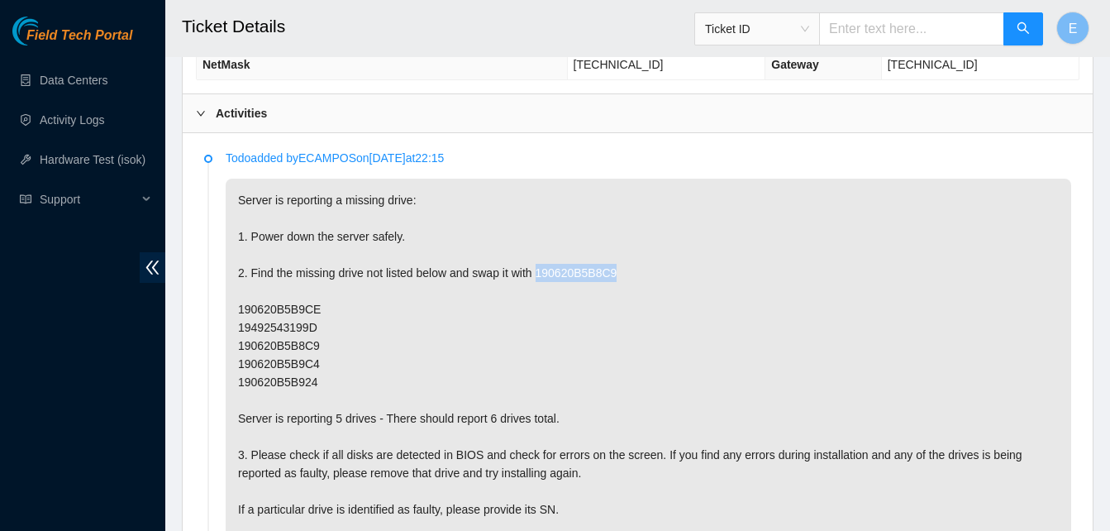
drag, startPoint x: 537, startPoint y: 273, endPoint x: 614, endPoint y: 275, distance: 76.9
click at [614, 275] on p "Server is reporting a missing drive: 1. Power down the server safely. 2. Find t…" at bounding box center [649, 446] width 846 height 534
copy p "190620B5B8C9"
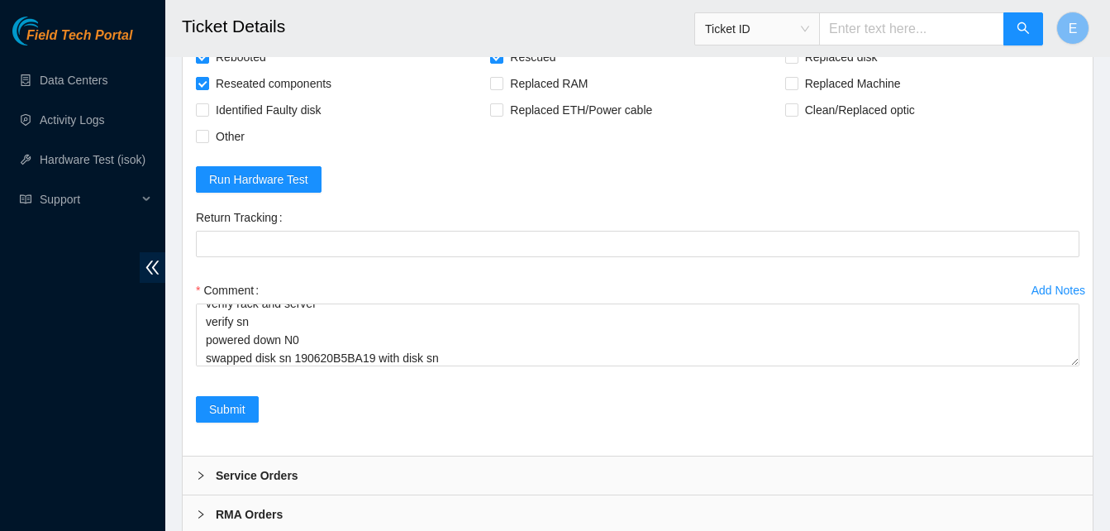
scroll to position [2246, 0]
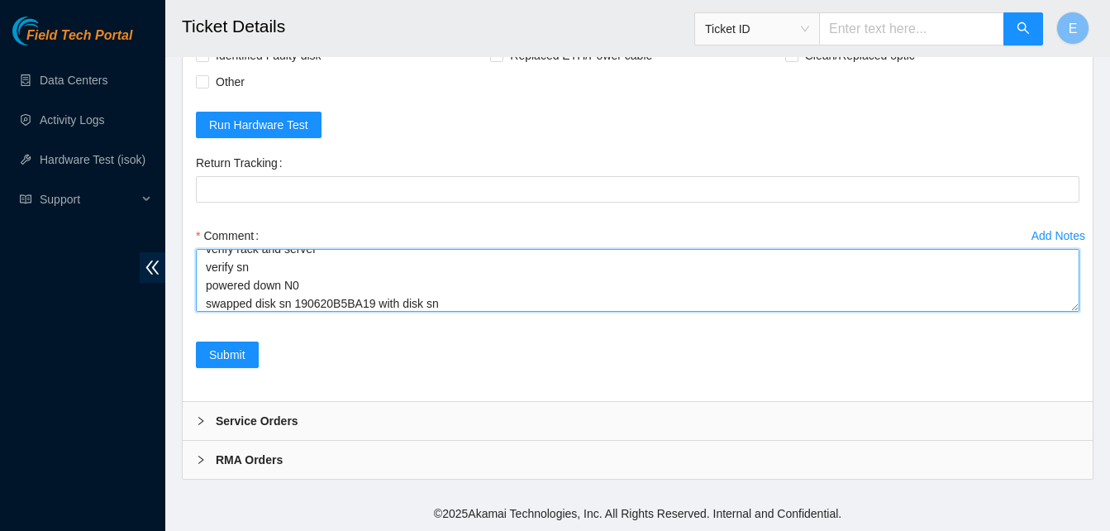
click at [471, 293] on textarea "verify rack and server verify sn powered down N0 swapped disk sn 190620B5BA19 w…" at bounding box center [638, 280] width 884 height 63
click at [732, 298] on textarea "verify rack and server verify sn powered down N0 swapped disk sn 190620B5BA19 w…" at bounding box center [638, 280] width 884 height 63
paste textarea "190620B5B8C9"
click at [203, 284] on textarea "verify rack and server verify sn powered down N0 swapped disk sn 190620B5BA19 w…" at bounding box center [638, 280] width 884 height 63
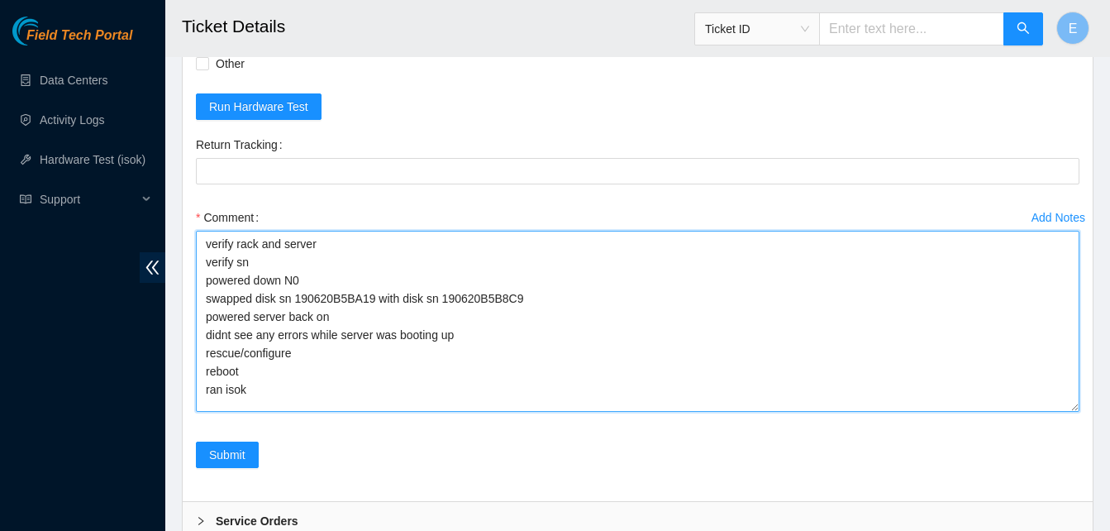
scroll to position [0, 0]
drag, startPoint x: 1075, startPoint y: 308, endPoint x: 1069, endPoint y: 429, distance: 120.8
click at [1069, 414] on textarea "verify rack and server verify sn powered down N0 swapped disk sn 190620B5BA19 w…" at bounding box center [638, 323] width 884 height 184
click at [280, 365] on textarea "verify rack and server verify sn powered down N0 swapped disk sn 190620B5BA19 w…" at bounding box center [638, 323] width 884 height 184
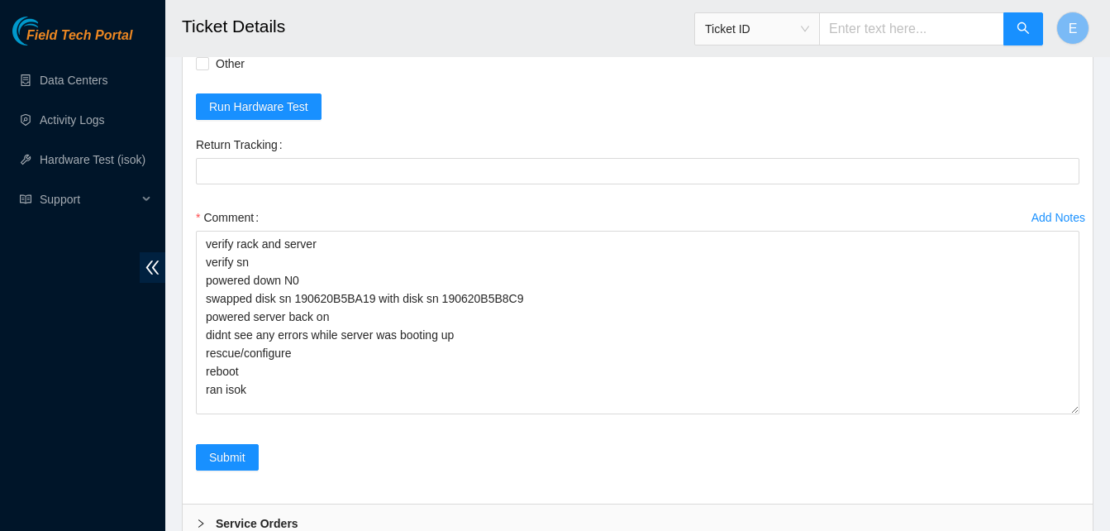
click at [240, 444] on div "Add Notes Comment verify rack and server verify sn powered down N0 swapped disk…" at bounding box center [637, 324] width 897 height 240
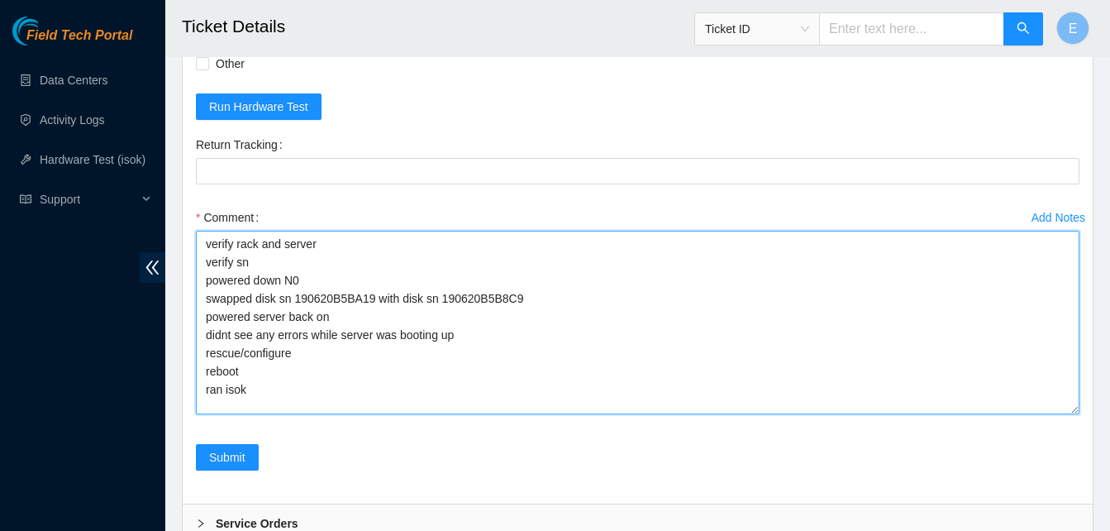
scroll to position [2, 0]
paste textarea "343460 29-09-2025 10:22:39 23.199.252.32 COMPLETE Result Detail Message Ticket …"
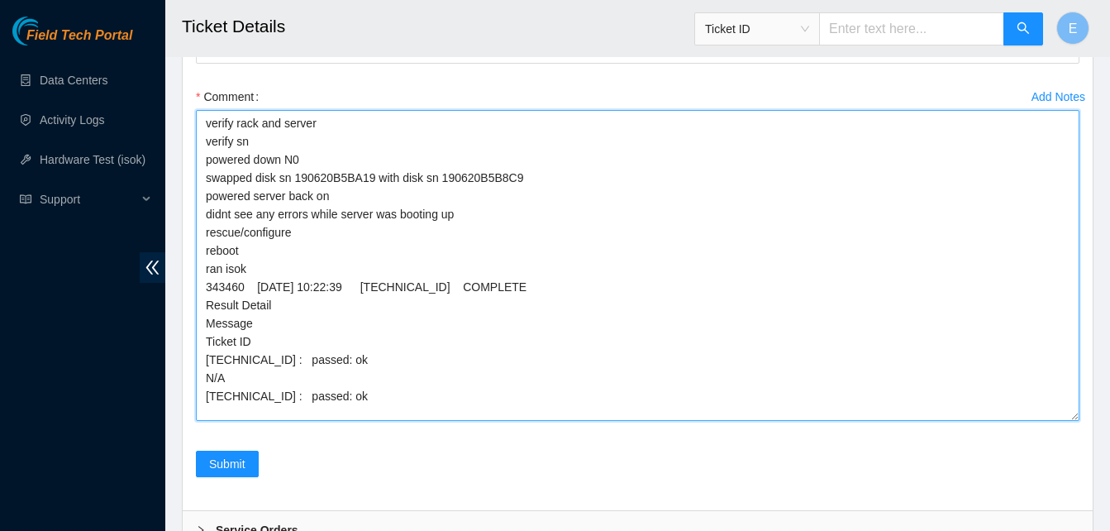
scroll to position [0, 0]
drag, startPoint x: 1070, startPoint y: 305, endPoint x: 1062, endPoint y: 433, distance: 128.4
click at [1062, 422] on textarea "verify rack and server verify sn powered down N0 swapped disk sn 190620B5BA19 w…" at bounding box center [638, 266] width 884 height 312
type textarea "verify rack and server verify sn powered down N0 swapped disk sn 190620B5BA19 w…"
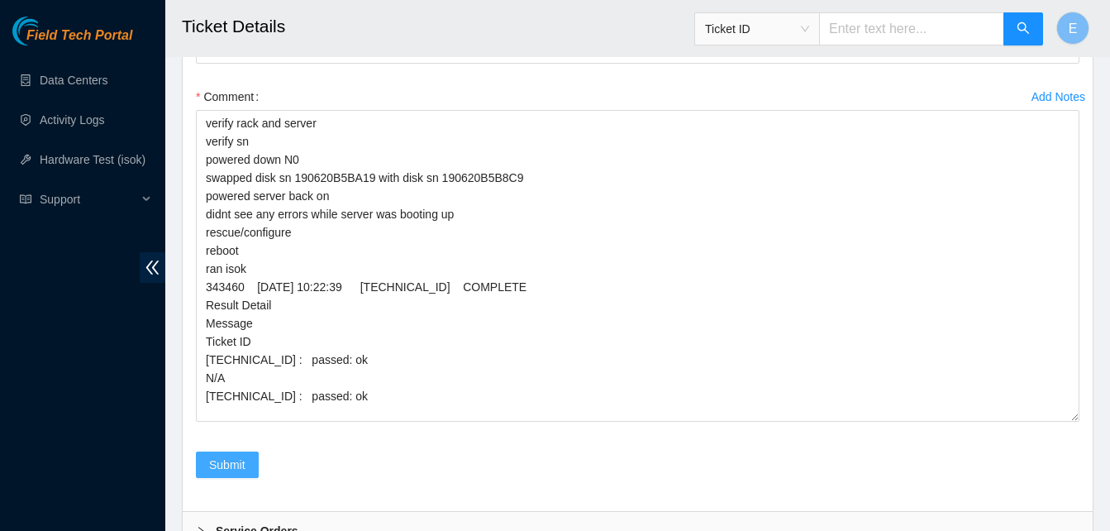
click at [234, 474] on span "Submit" at bounding box center [227, 465] width 36 height 18
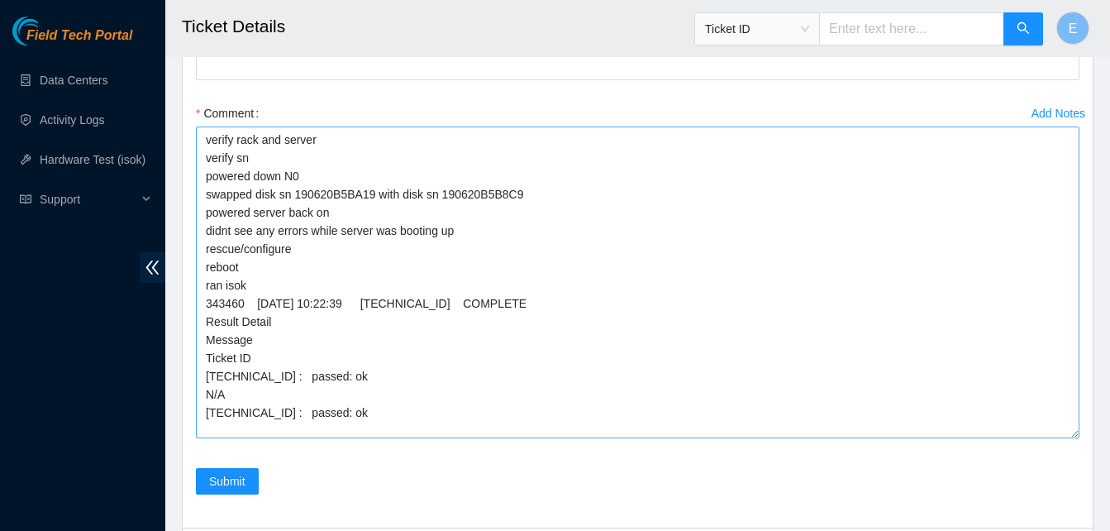
scroll to position [2383, 0]
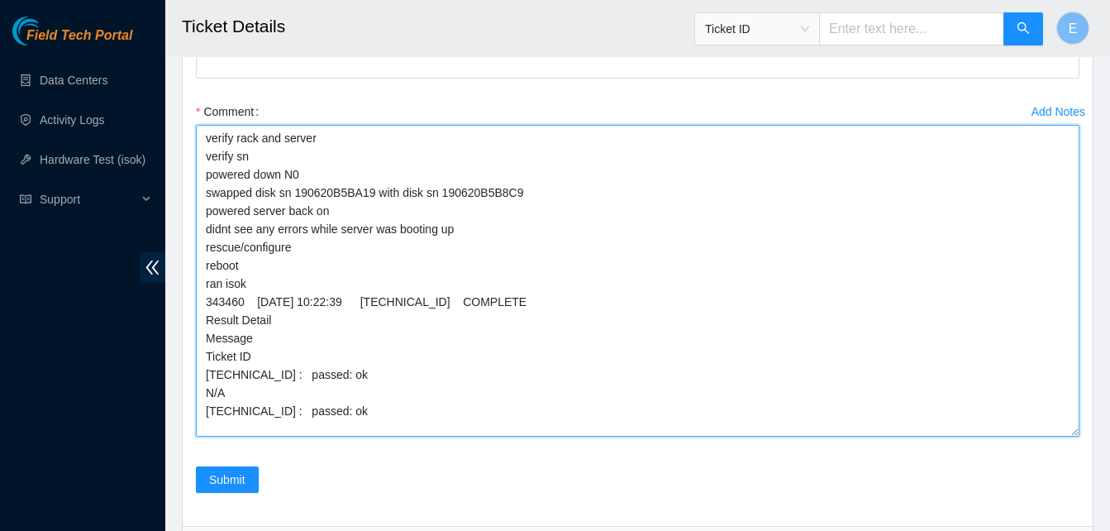
drag, startPoint x: 201, startPoint y: 157, endPoint x: 407, endPoint y: 442, distance: 351.7
click at [407, 437] on textarea "verify rack and server verify sn powered down N0 swapped disk sn 190620B5BA19 w…" at bounding box center [638, 281] width 884 height 312
click at [603, 405] on textarea "verify rack and server verify sn powered down N0 swapped disk sn 190620B5BA19 w…" at bounding box center [638, 281] width 884 height 312
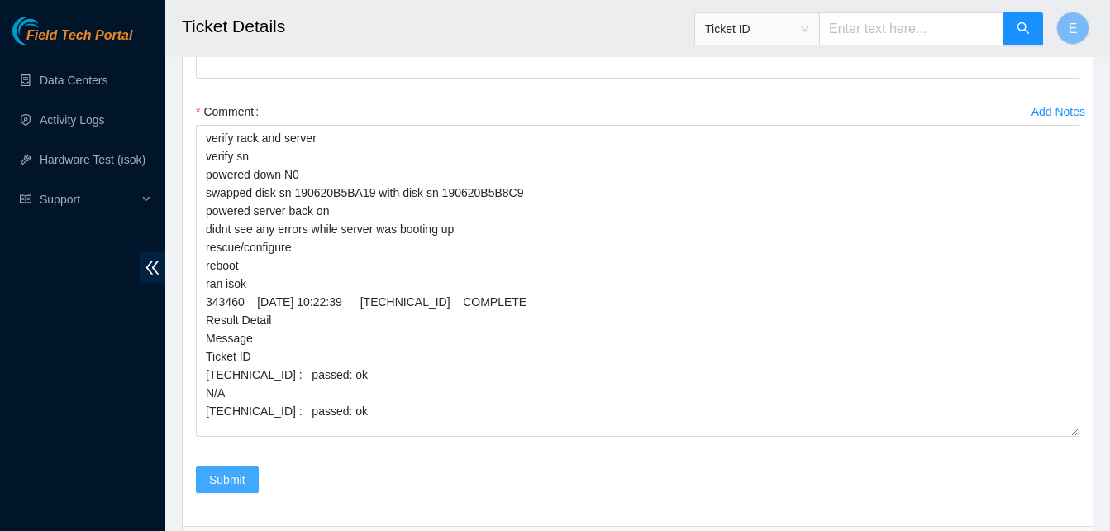
click at [222, 489] on span "Submit" at bounding box center [227, 479] width 36 height 18
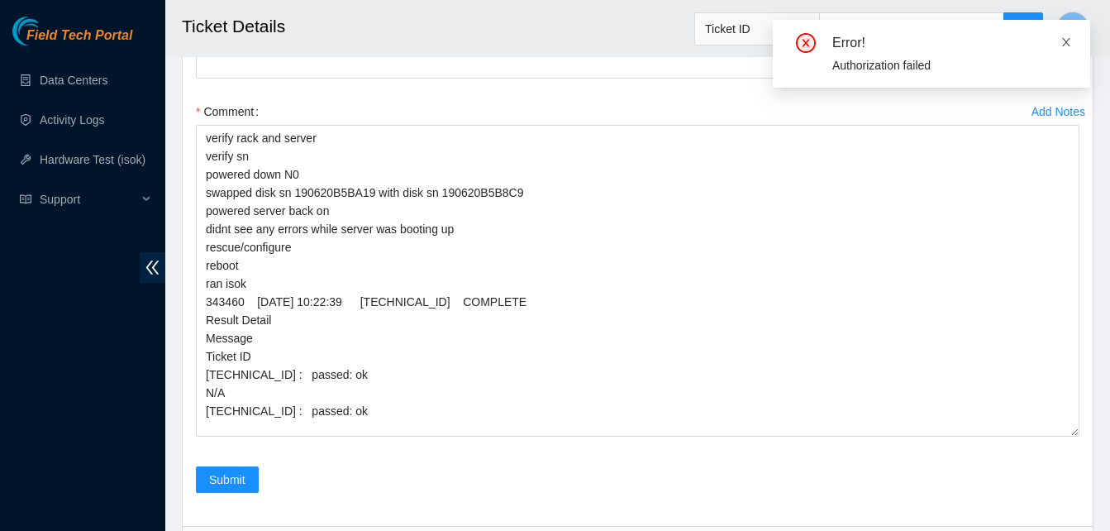
click at [1065, 38] on icon "close" at bounding box center [1067, 42] width 12 height 12
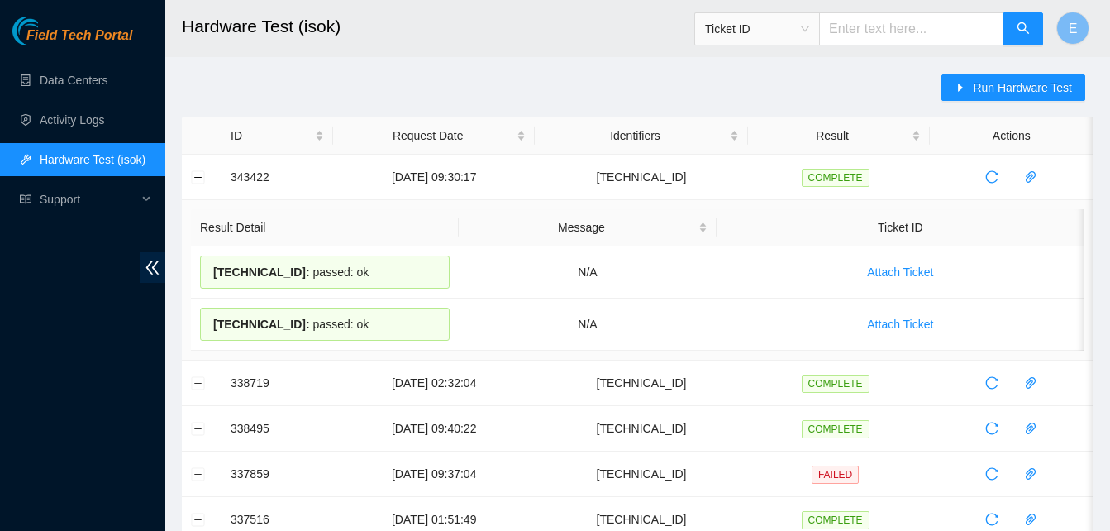
click at [198, 174] on button "Collapse row" at bounding box center [198, 176] width 13 height 13
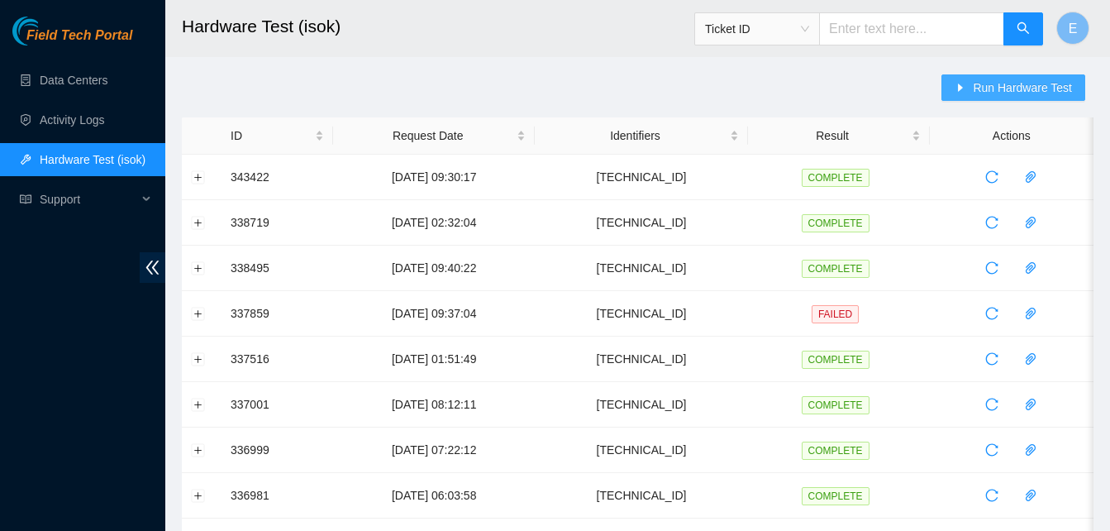
click at [1009, 86] on span "Run Hardware Test" at bounding box center [1022, 88] width 99 height 18
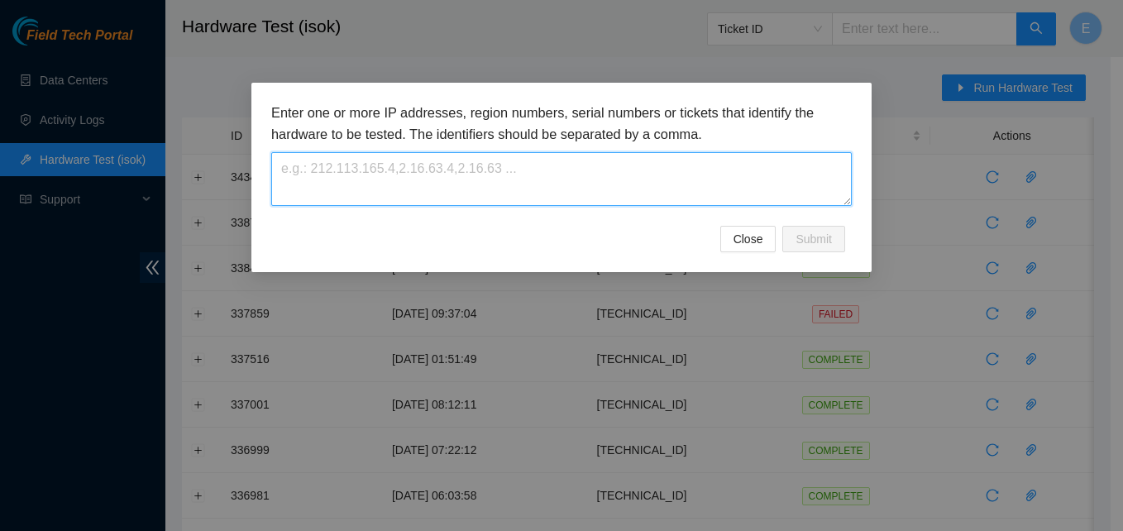
click at [492, 155] on textarea at bounding box center [561, 179] width 580 height 54
paste textarea "[TECHNICAL_ID]"
type textarea "[TECHNICAL_ID]"
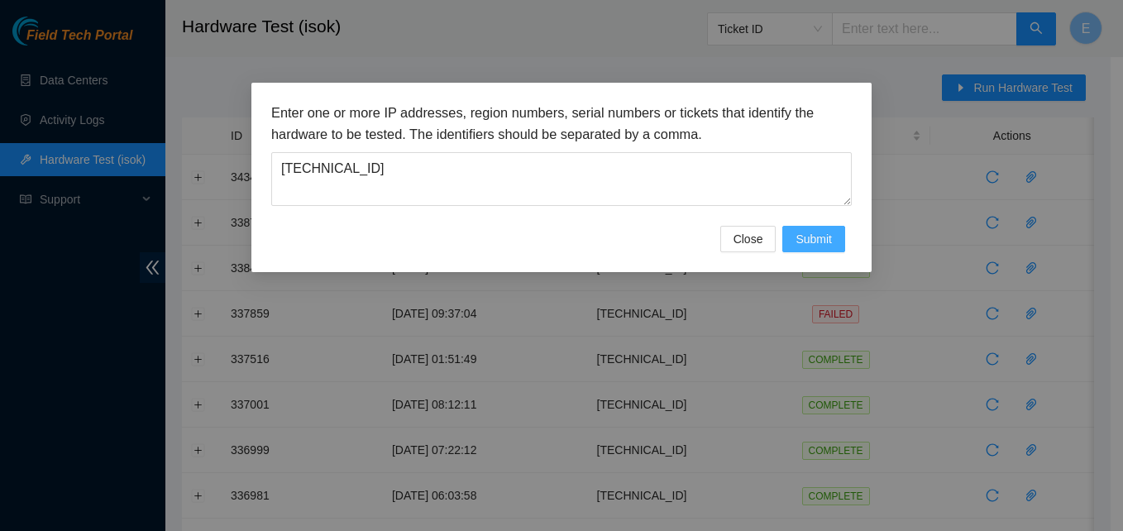
click at [818, 231] on span "Submit" at bounding box center [813, 239] width 36 height 18
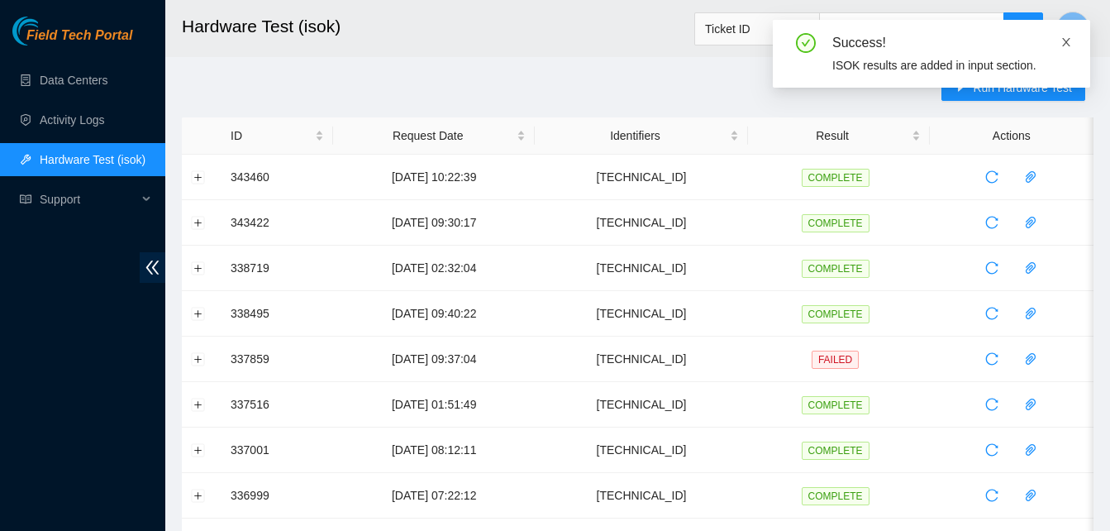
click at [1067, 40] on icon "close" at bounding box center [1067, 42] width 12 height 12
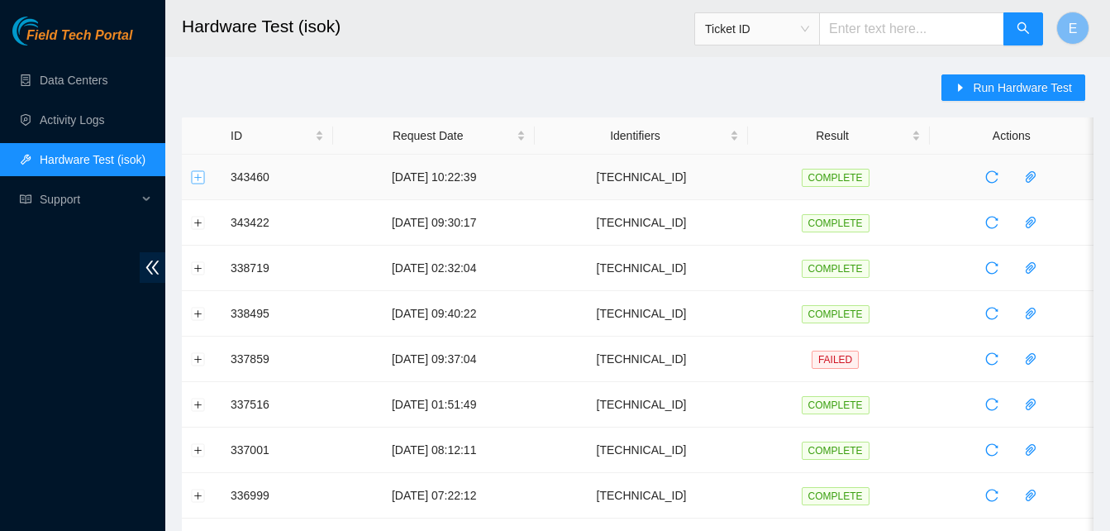
click at [203, 180] on button "Expand row" at bounding box center [198, 176] width 13 height 13
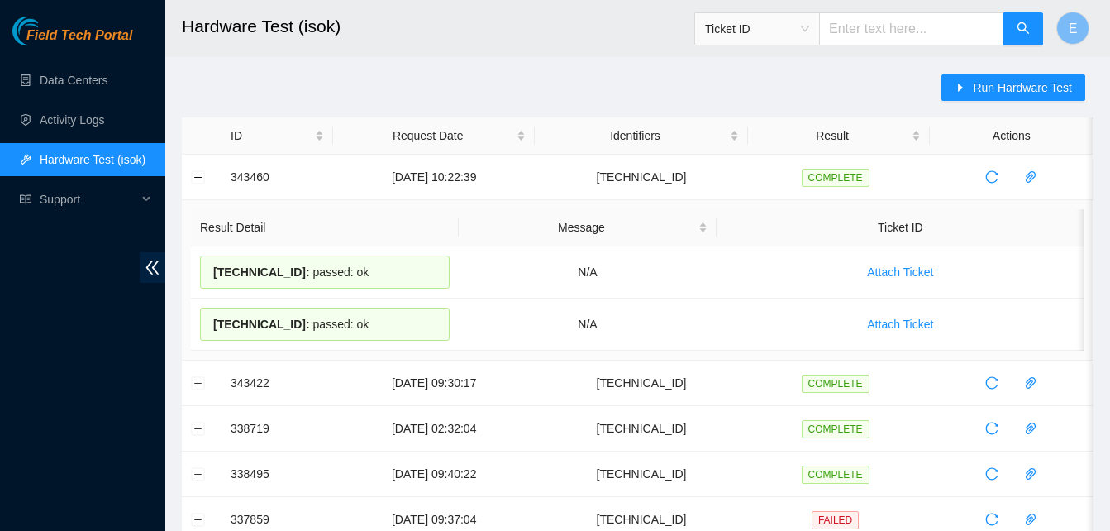
click at [201, 178] on button "Collapse row" at bounding box center [198, 176] width 13 height 13
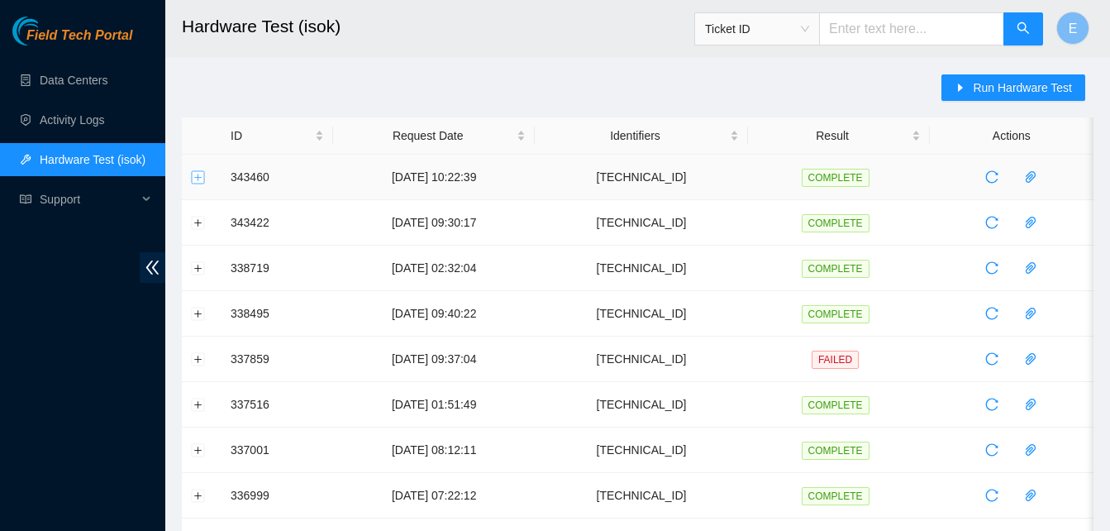
click at [197, 176] on button "Expand row" at bounding box center [198, 176] width 13 height 13
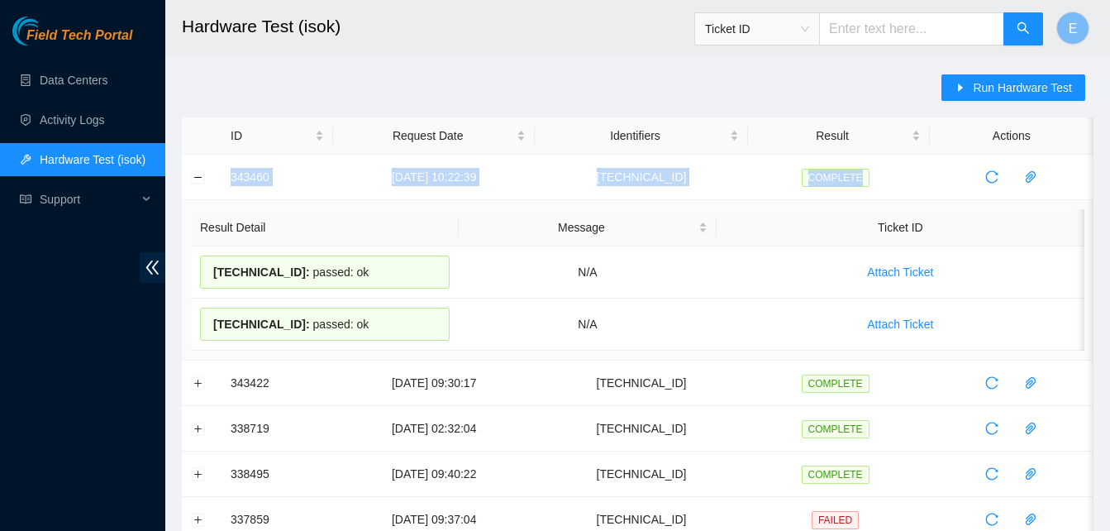
drag, startPoint x: 233, startPoint y: 165, endPoint x: 243, endPoint y: 203, distance: 38.5
drag, startPoint x: 243, startPoint y: 203, endPoint x: 238, endPoint y: 184, distance: 18.9
click at [238, 184] on td "343460" at bounding box center [278, 177] width 112 height 45
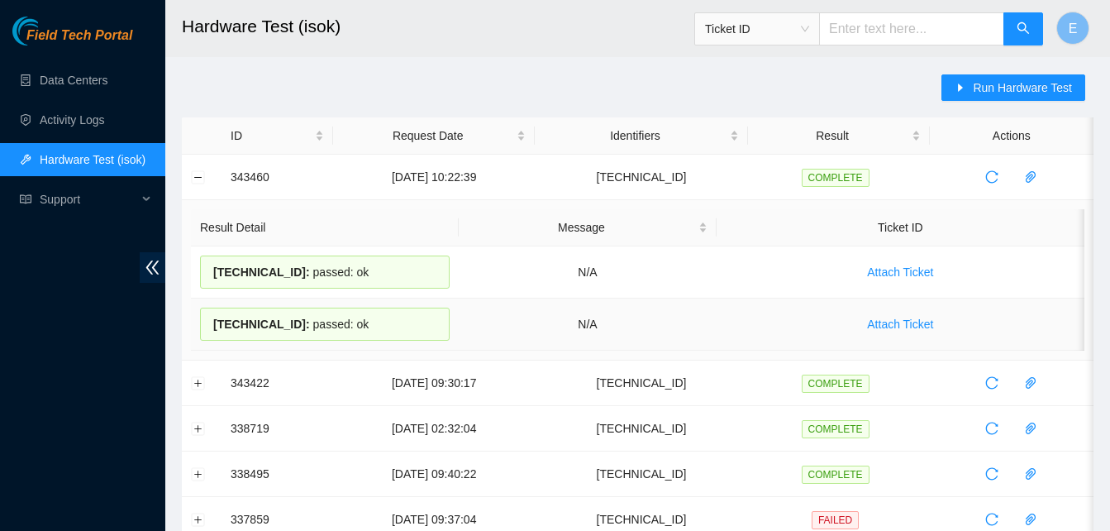
drag, startPoint x: 230, startPoint y: 179, endPoint x: 357, endPoint y: 322, distance: 191.5
copy tbody "343460 29-09-2025 10:22:39 23.199.252.32 COMPLETE Result Detail Message Ticket …"
click at [193, 178] on button "Collapse row" at bounding box center [198, 176] width 13 height 13
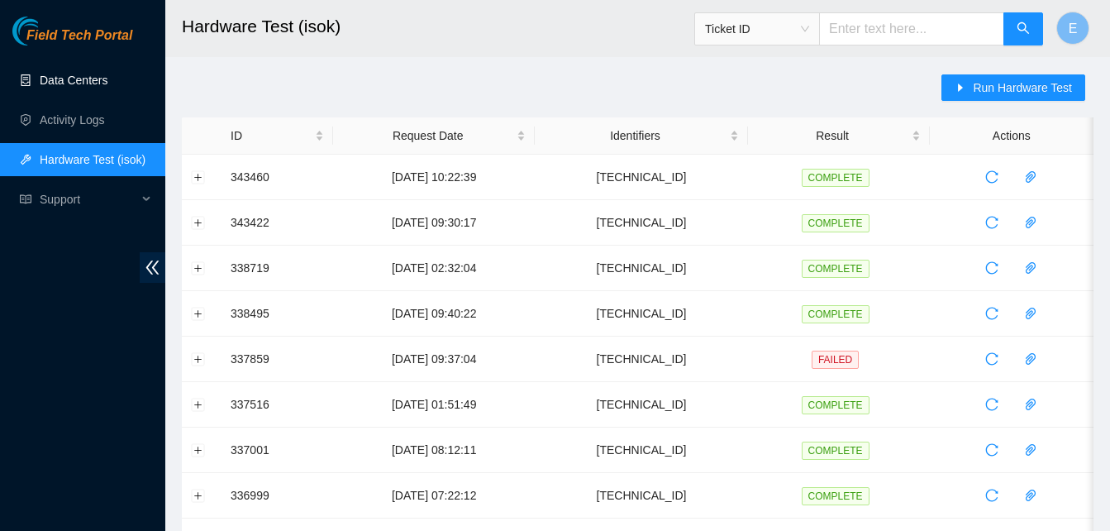
click at [97, 79] on link "Data Centers" at bounding box center [74, 80] width 68 height 13
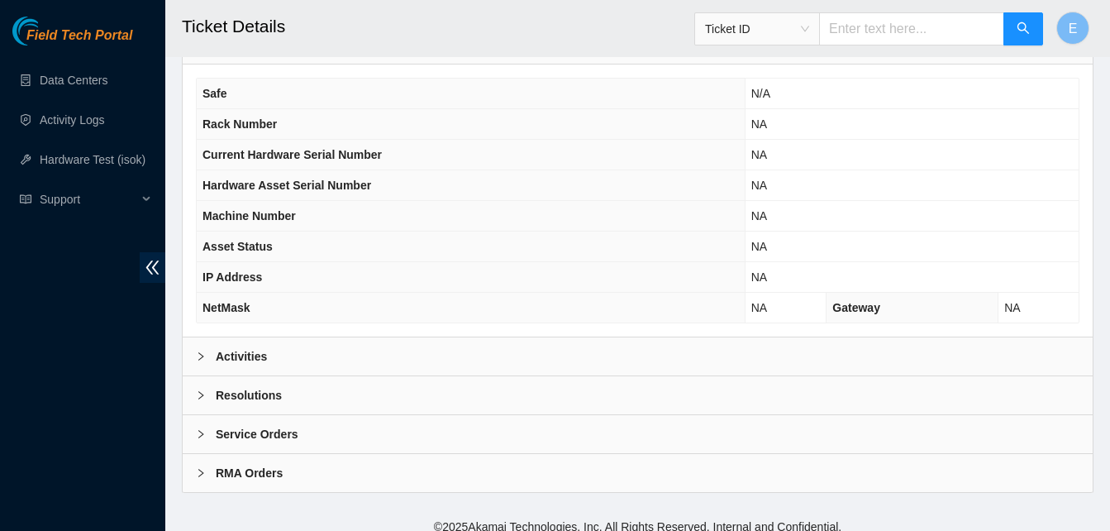
scroll to position [532, 0]
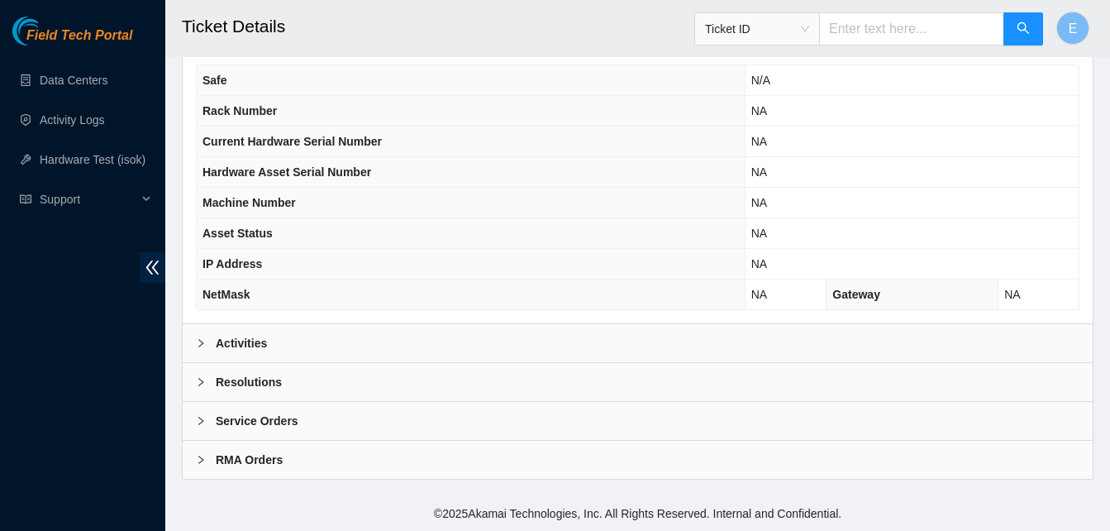
click at [241, 337] on b "Activities" at bounding box center [241, 343] width 51 height 18
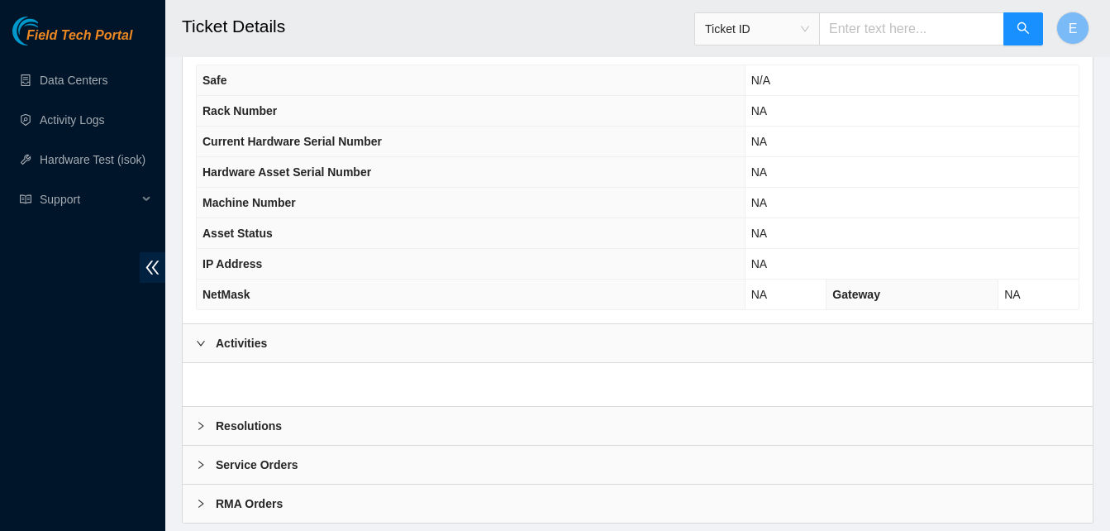
click at [250, 427] on b "Resolutions" at bounding box center [249, 426] width 66 height 18
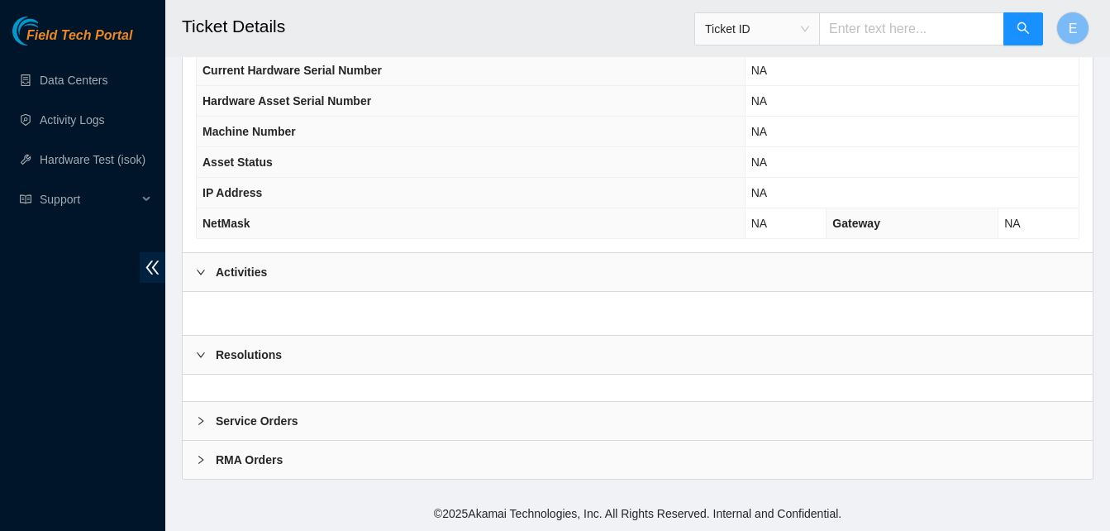
click at [243, 353] on b "Resolutions" at bounding box center [249, 355] width 66 height 18
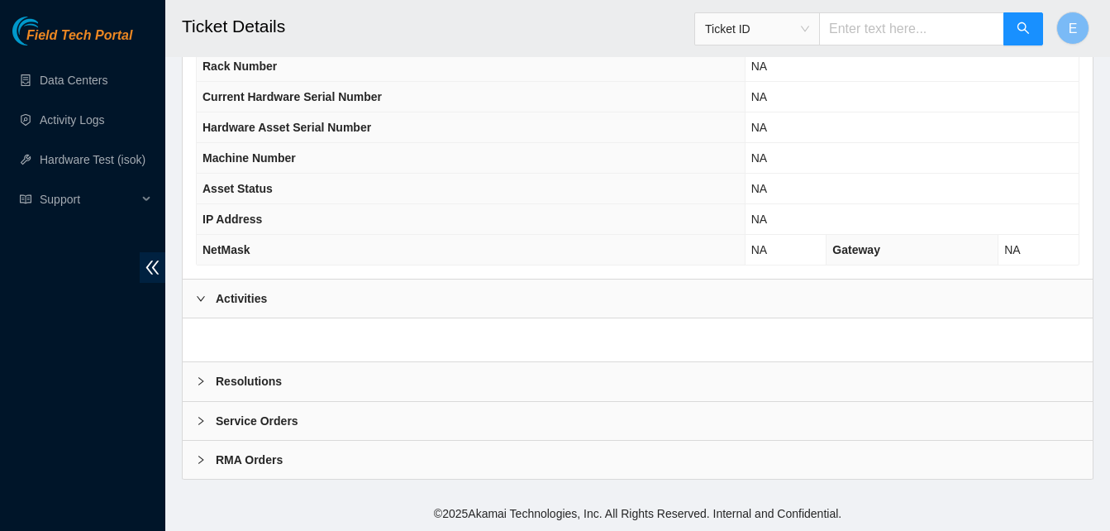
scroll to position [575, 0]
click at [241, 380] on b "Resolutions" at bounding box center [249, 382] width 66 height 18
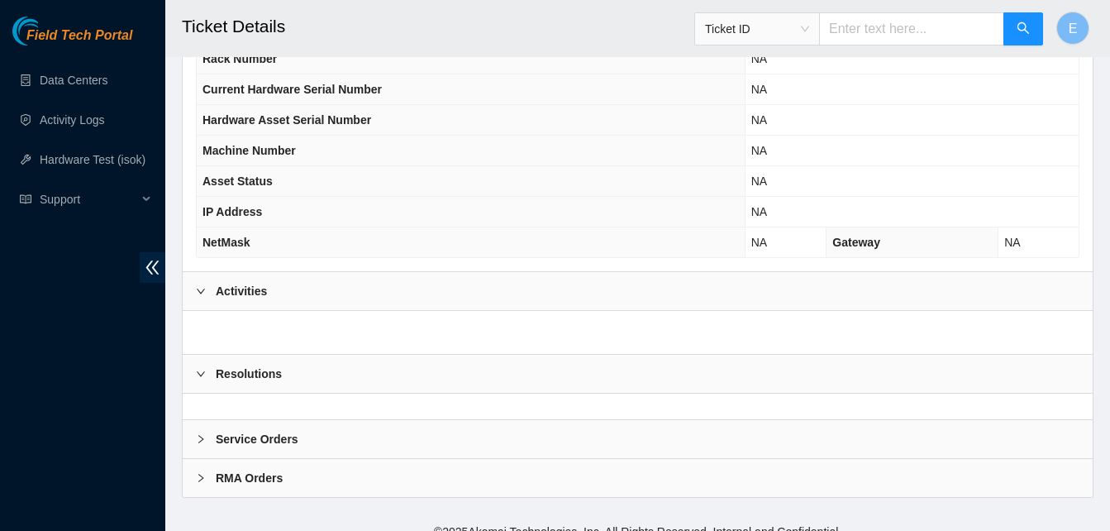
scroll to position [603, 0]
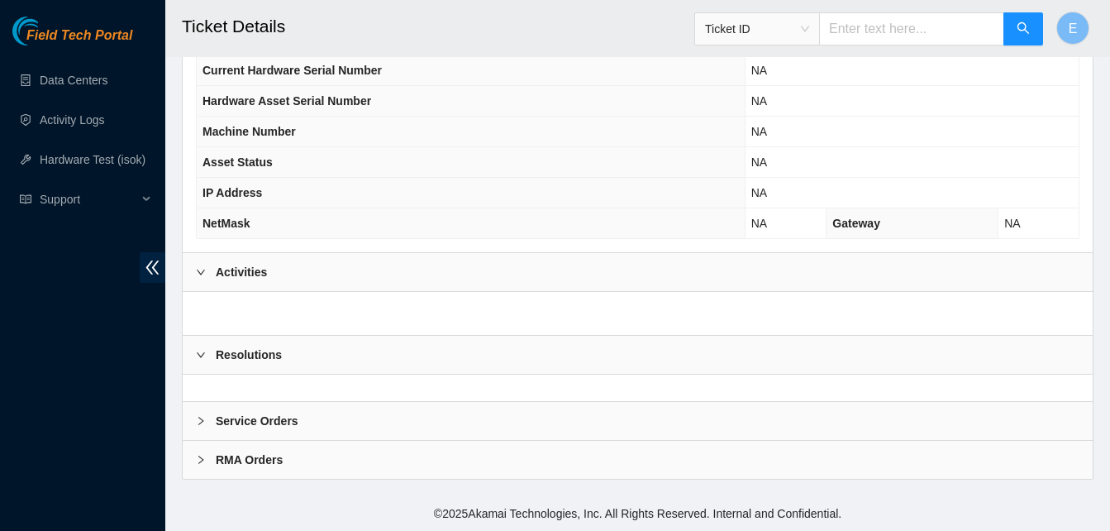
click at [227, 377] on div at bounding box center [638, 388] width 910 height 26
click at [323, 347] on div "Resolutions" at bounding box center [638, 355] width 910 height 38
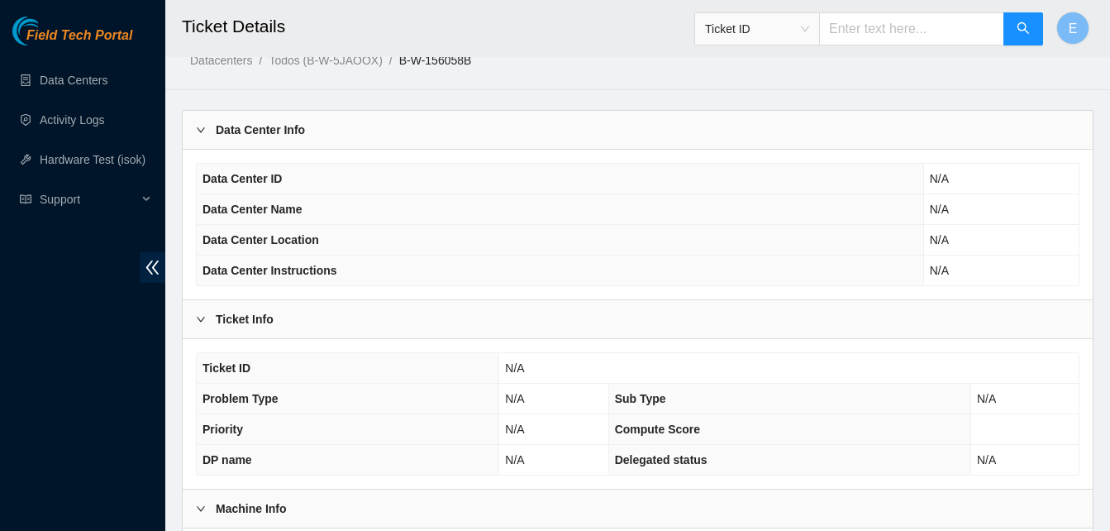
scroll to position [0, 0]
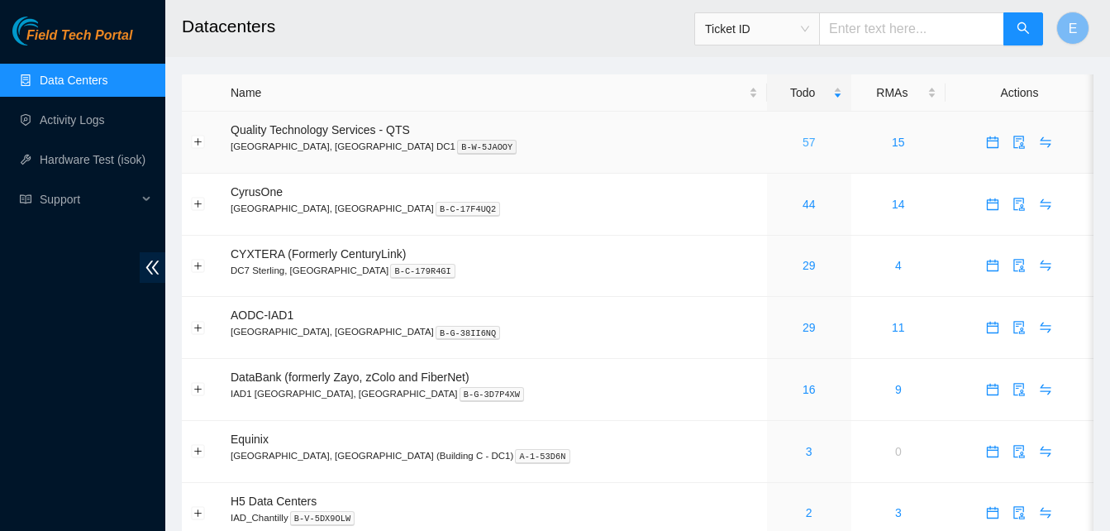
click at [803, 143] on link "57" at bounding box center [809, 142] width 13 height 13
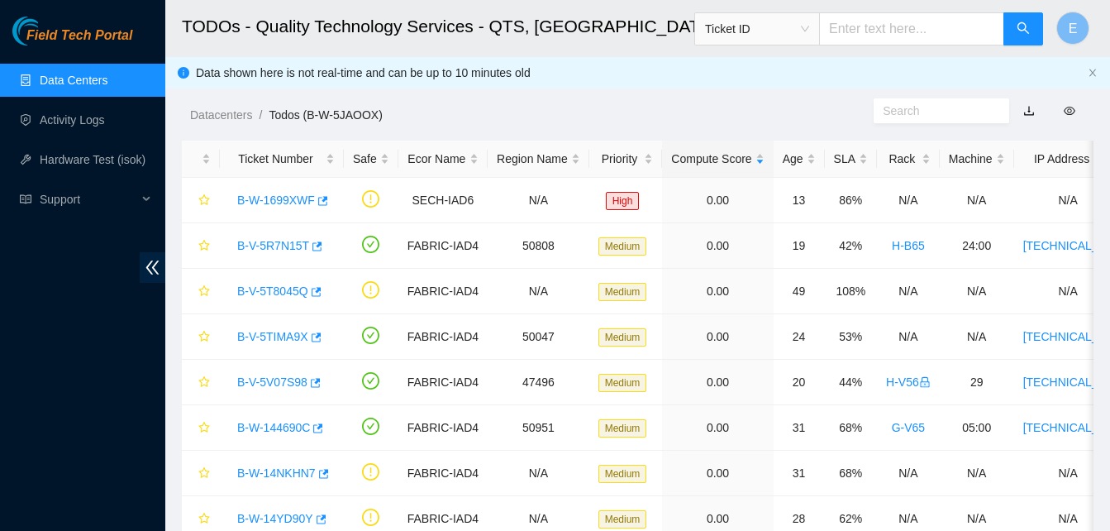
click at [809, 31] on span "Ticket ID" at bounding box center [757, 29] width 104 height 25
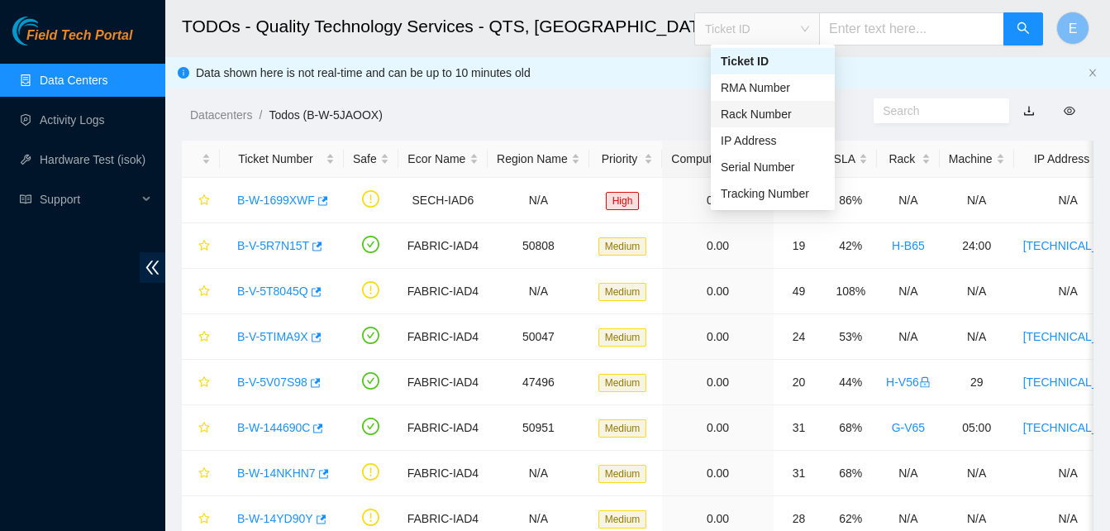
click at [766, 117] on div "Rack Number" at bounding box center [773, 114] width 104 height 18
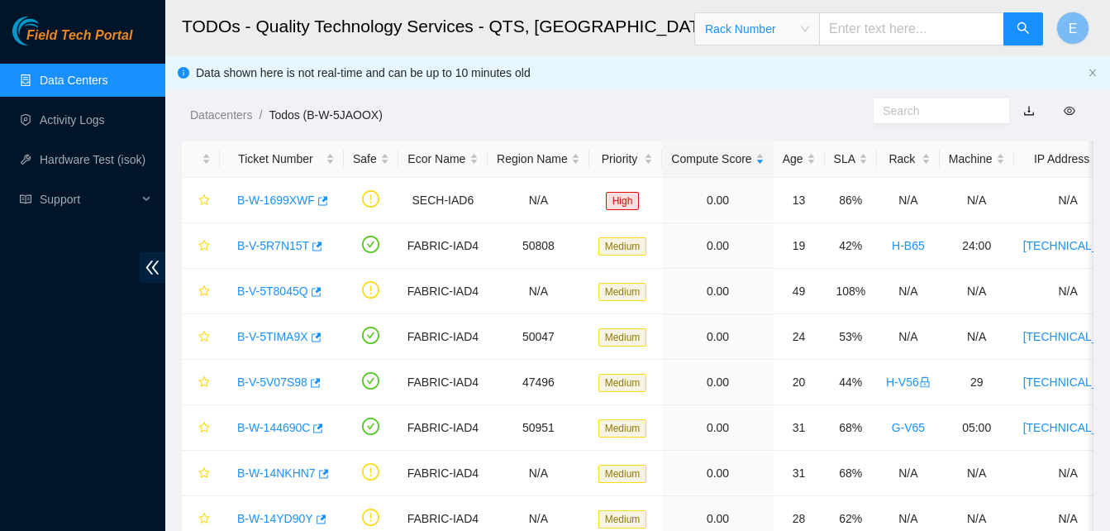
click at [871, 34] on input "text" at bounding box center [911, 28] width 185 height 33
type input "G-R63"
click at [1018, 21] on icon "search" at bounding box center [1023, 27] width 13 height 13
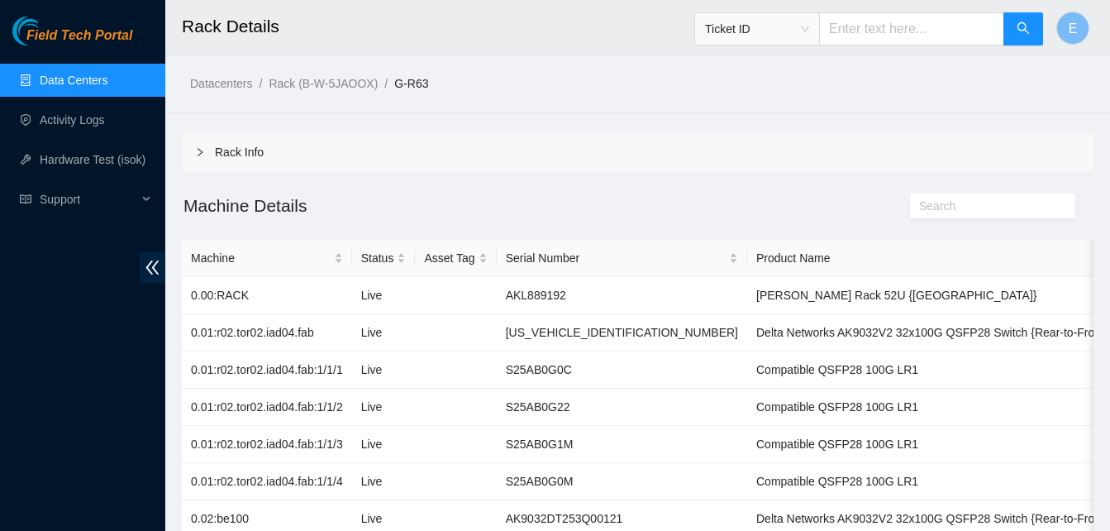
click at [861, 31] on input "text" at bounding box center [911, 28] width 185 height 33
click at [809, 29] on span "Ticket ID" at bounding box center [757, 29] width 104 height 25
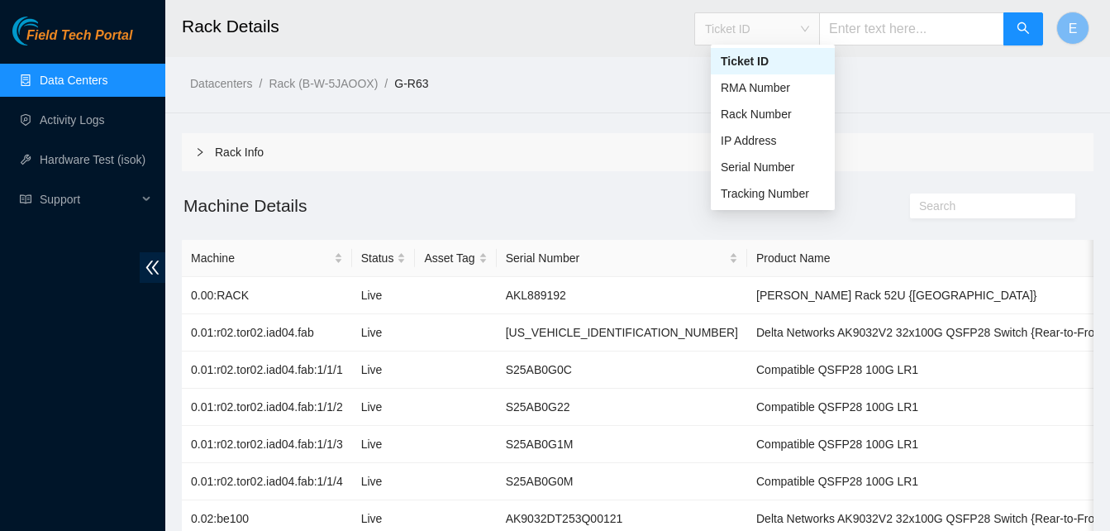
click at [755, 57] on div "Ticket ID" at bounding box center [773, 61] width 104 height 18
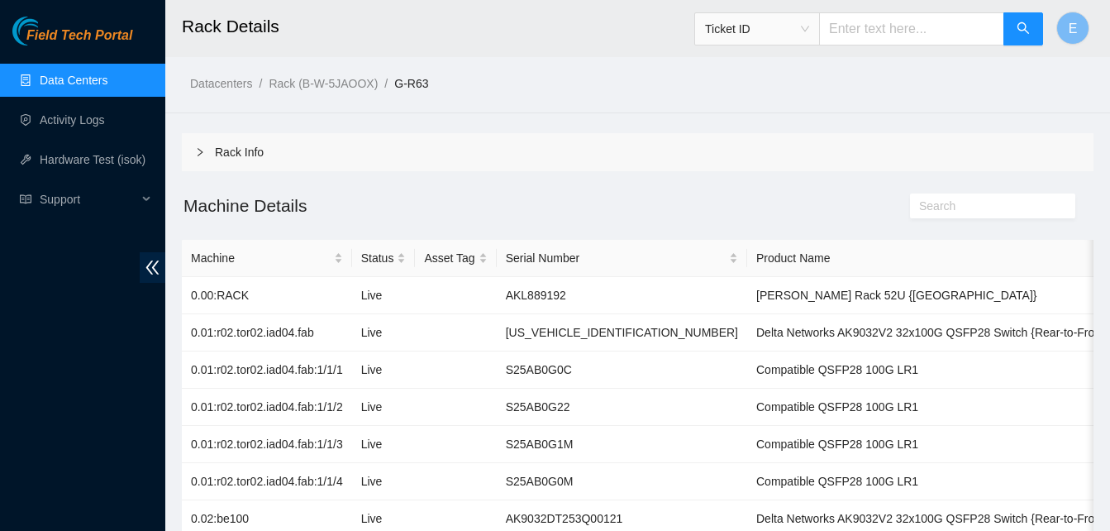
click at [902, 27] on input "text" at bounding box center [911, 28] width 185 height 33
type input "B-W-156058B"
click at [1033, 27] on button "button" at bounding box center [1024, 28] width 40 height 33
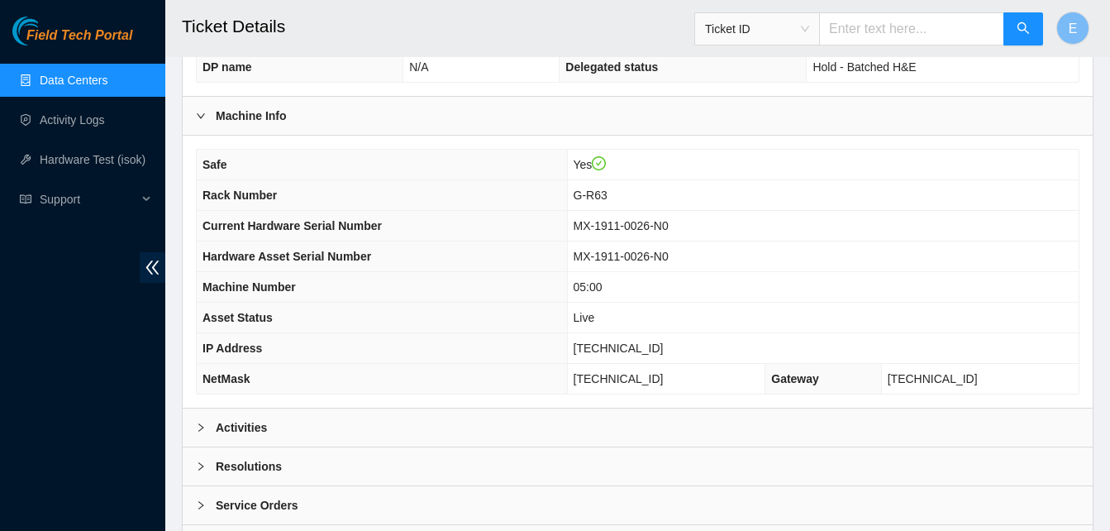
scroll to position [591, 0]
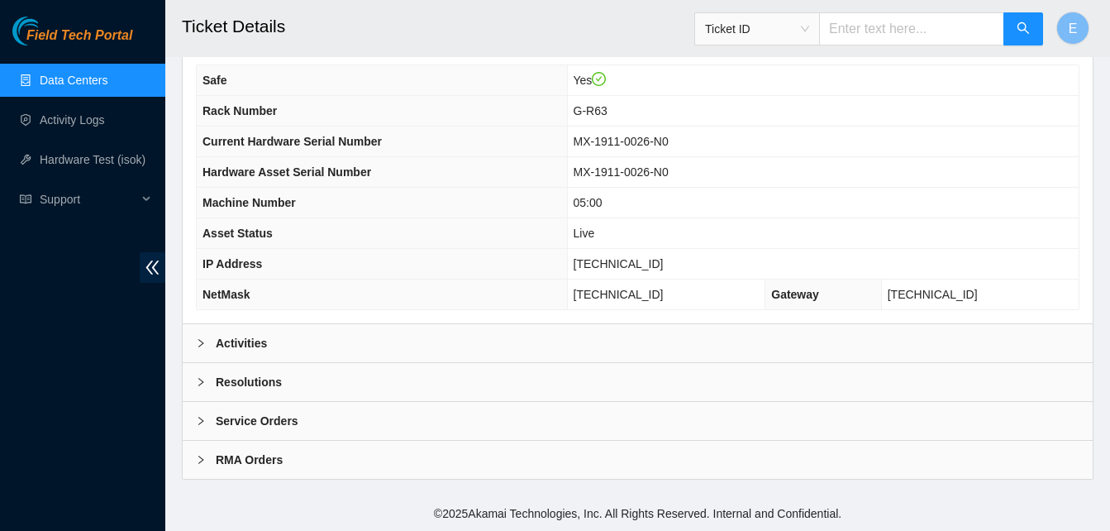
click at [259, 342] on b "Activities" at bounding box center [241, 343] width 51 height 18
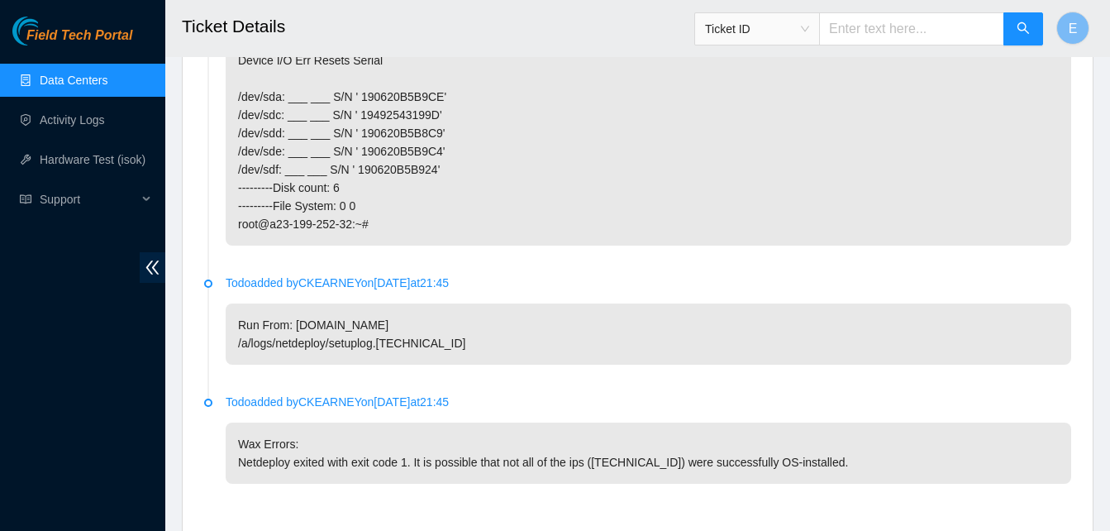
scroll to position [1820, 0]
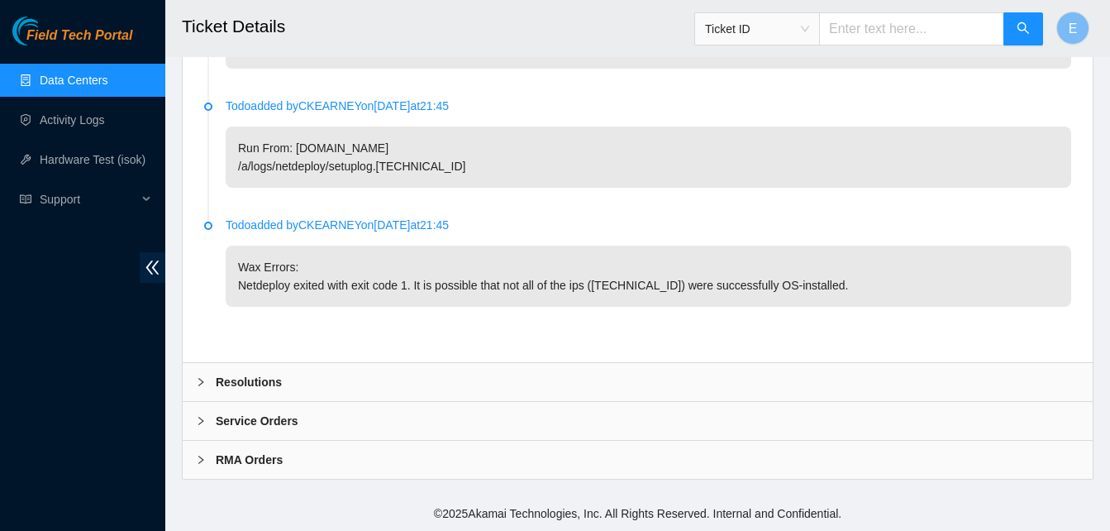
click at [249, 380] on b "Resolutions" at bounding box center [249, 382] width 66 height 18
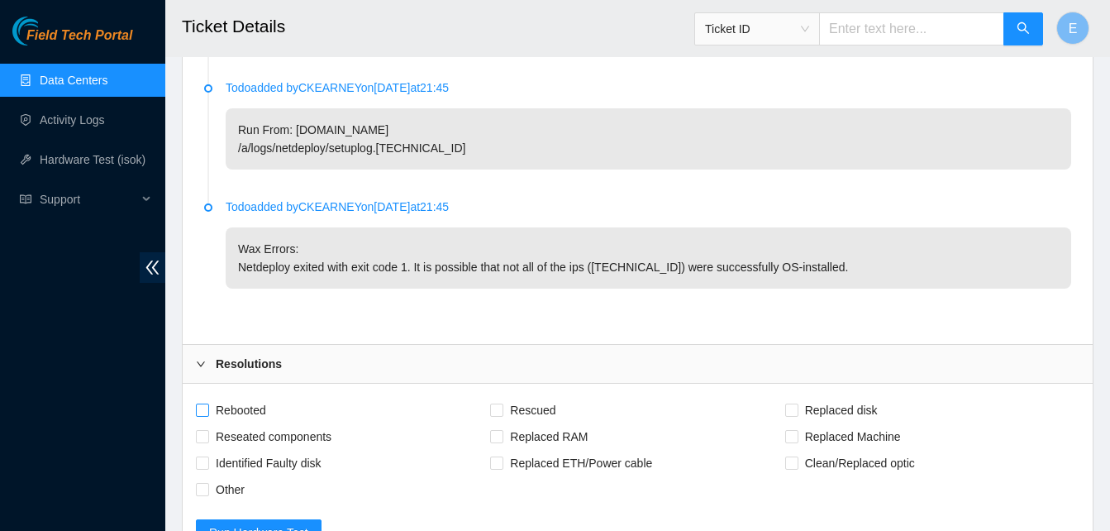
click at [198, 415] on input "Rebooted" at bounding box center [202, 409] width 12 height 12
checkbox input "true"
click at [494, 415] on input "Rescued" at bounding box center [496, 409] width 12 height 12
checkbox input "true"
click at [203, 441] on input "Reseated components" at bounding box center [202, 436] width 12 height 12
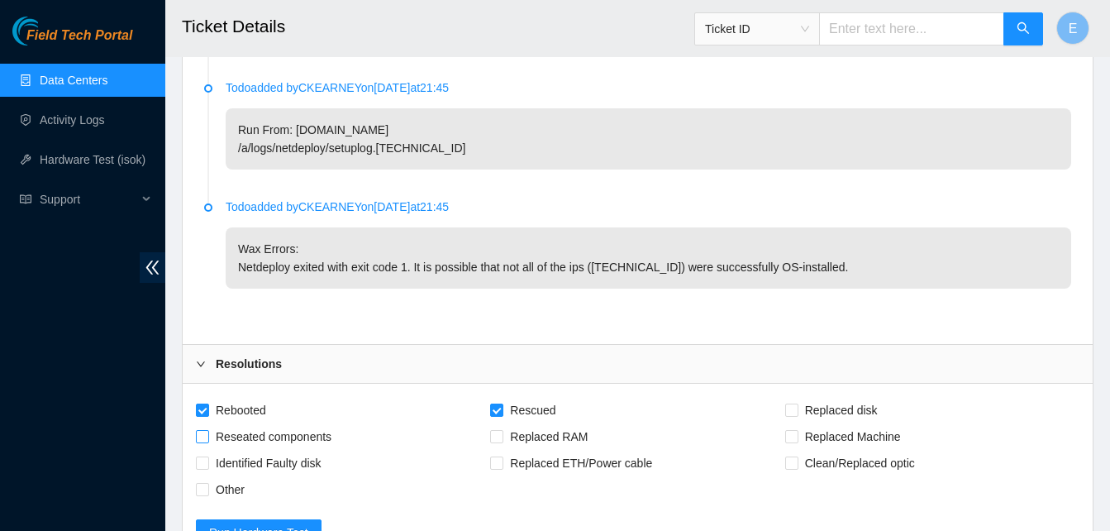
checkbox input "true"
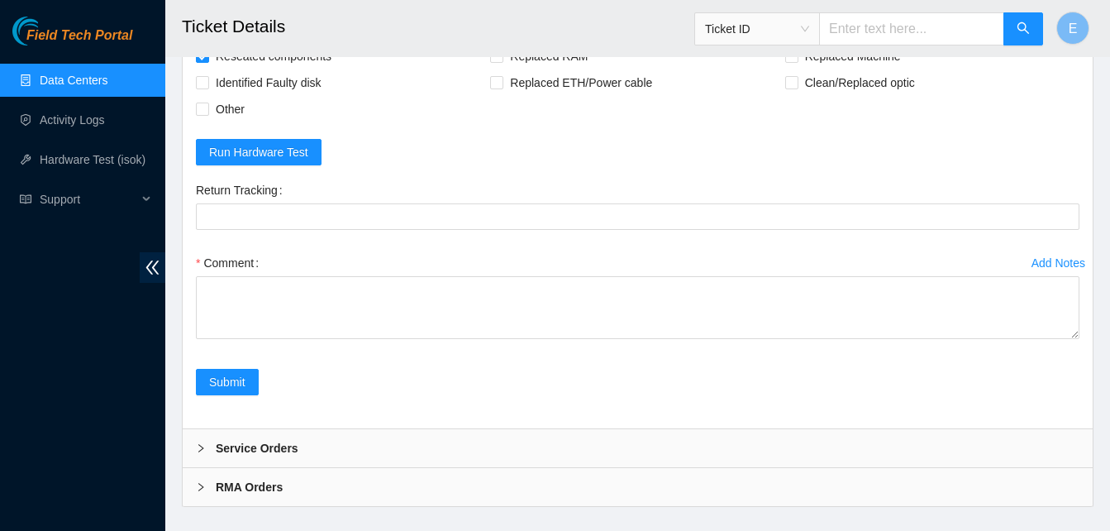
scroll to position [2246, 0]
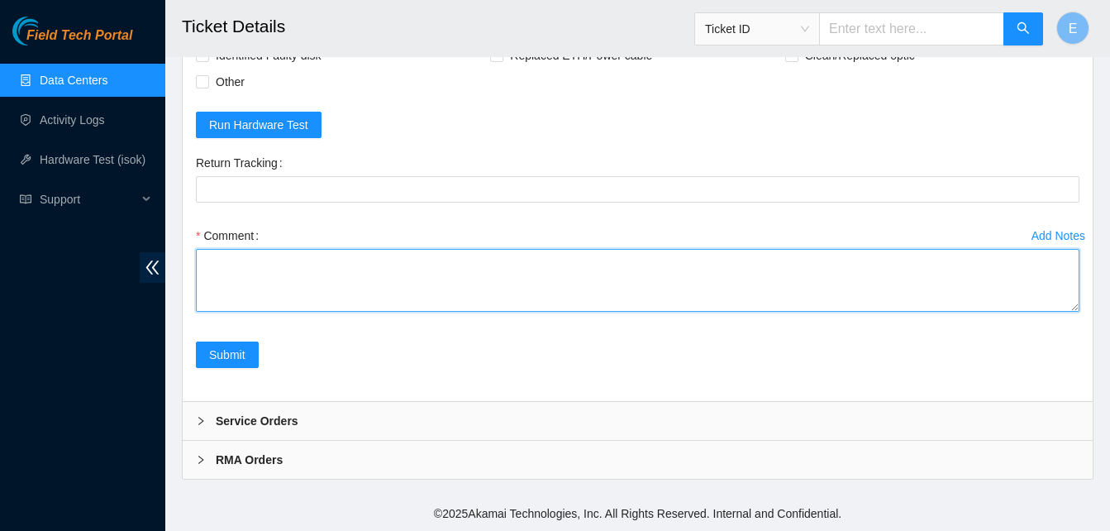
click at [226, 251] on textarea "Comment" at bounding box center [638, 280] width 884 height 63
paste textarea "verify rack and server verify sn powered down N0 swapped disk sn 190620B5BA19 w…"
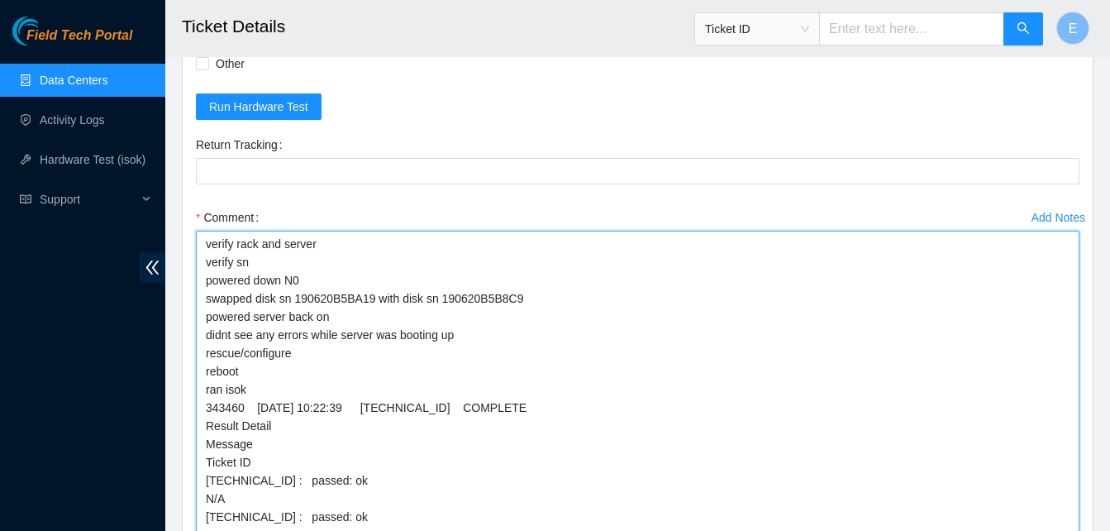
scroll to position [0, 0]
drag, startPoint x: 1075, startPoint y: 308, endPoint x: 1057, endPoint y: 561, distance: 254.4
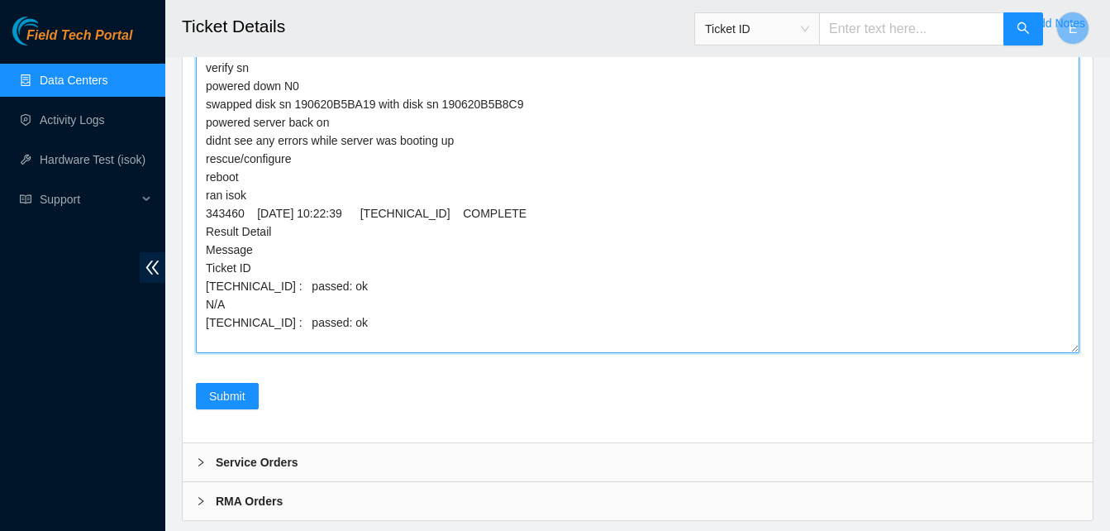
scroll to position [2441, 0]
type textarea "verify rack and server verify sn powered down N0 swapped disk sn 190620B5BA19 w…"
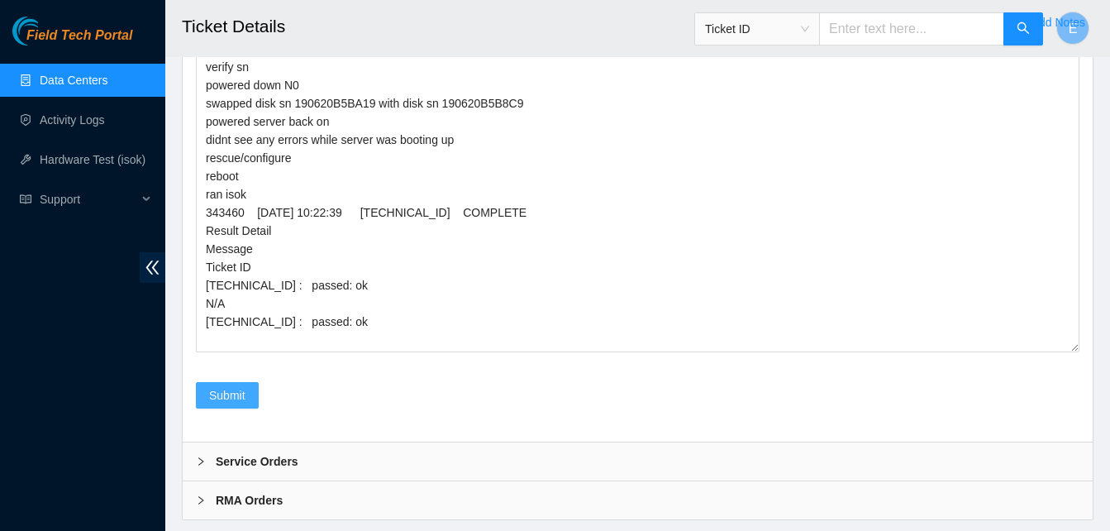
click at [227, 404] on span "Submit" at bounding box center [227, 395] width 36 height 18
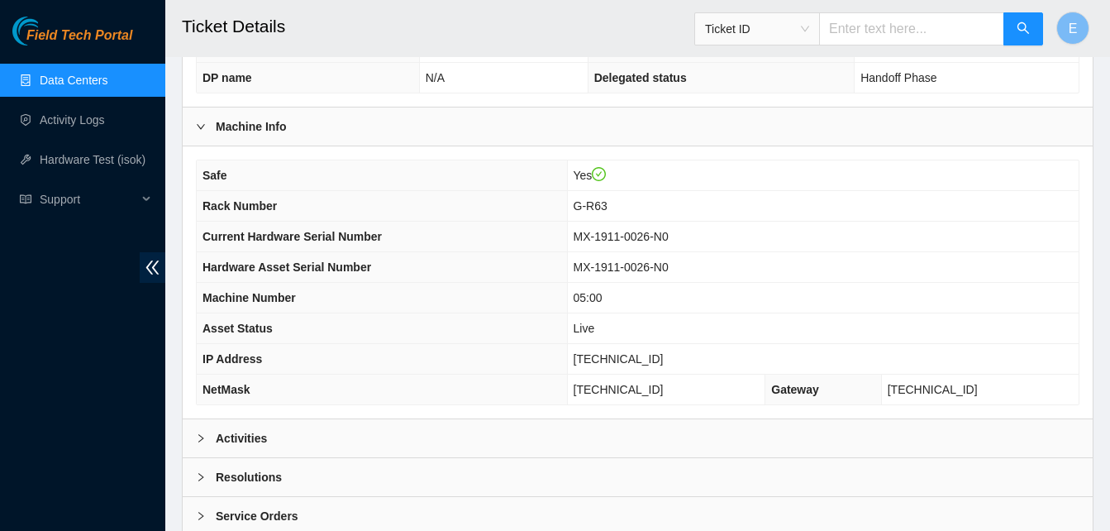
scroll to position [591, 0]
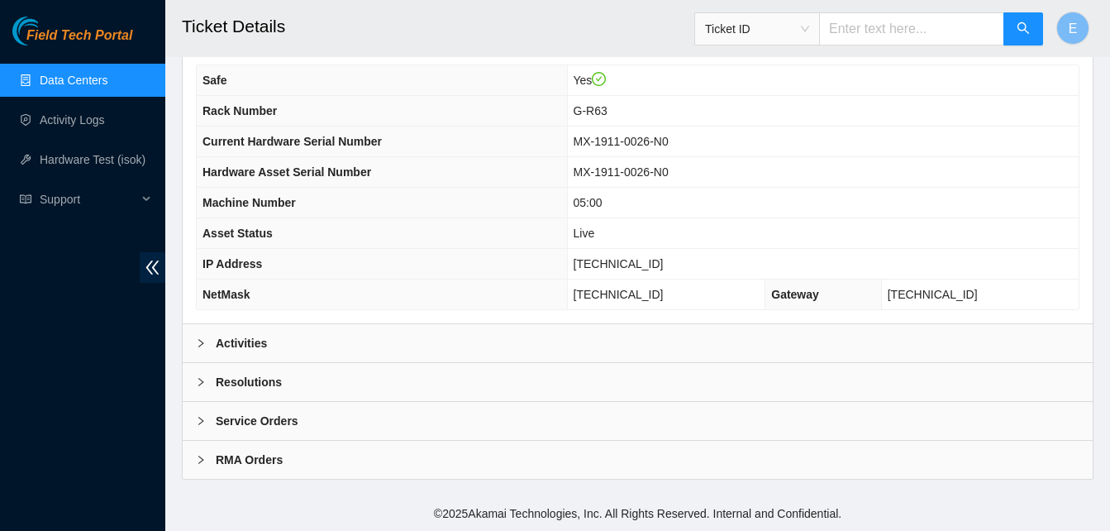
click at [249, 346] on b "Activities" at bounding box center [241, 343] width 51 height 18
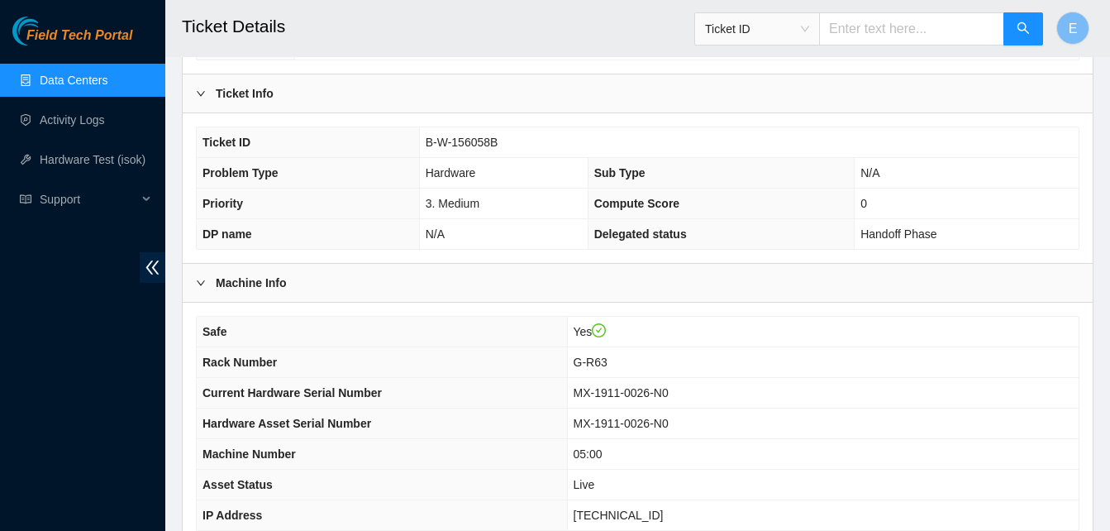
scroll to position [341, 0]
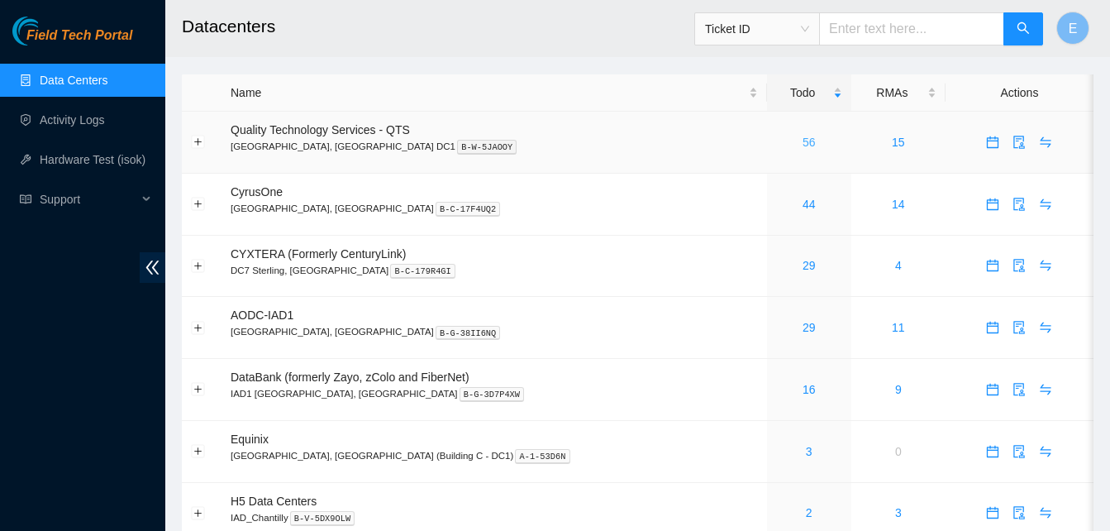
click at [803, 142] on link "56" at bounding box center [809, 142] width 13 height 13
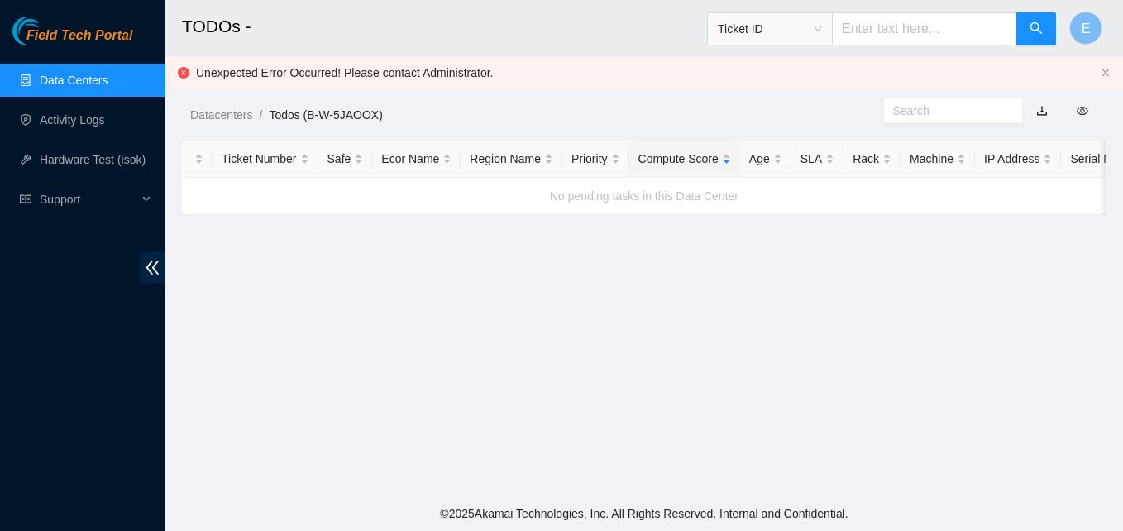
click at [101, 74] on link "Data Centers" at bounding box center [74, 80] width 68 height 13
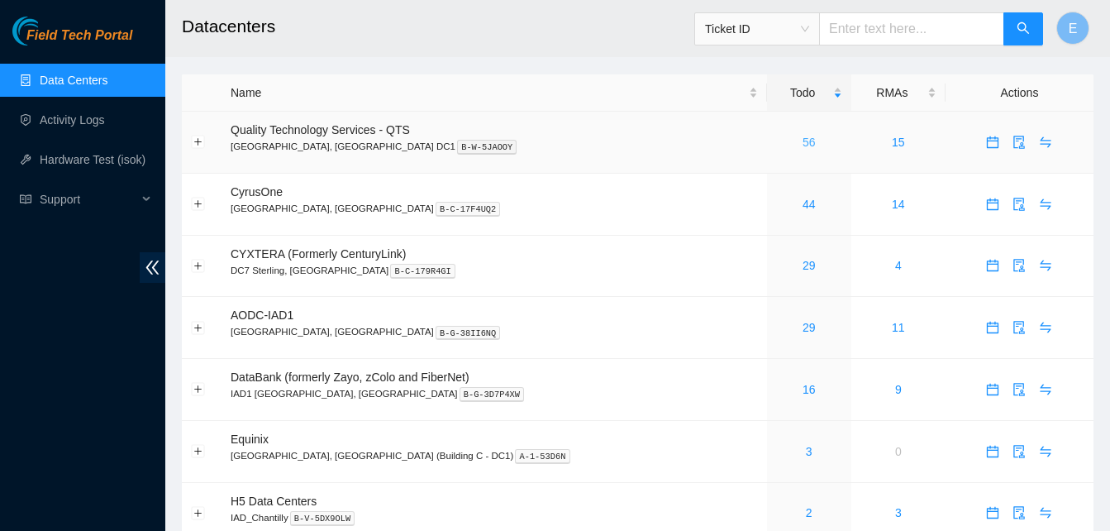
click at [803, 146] on link "56" at bounding box center [809, 142] width 13 height 13
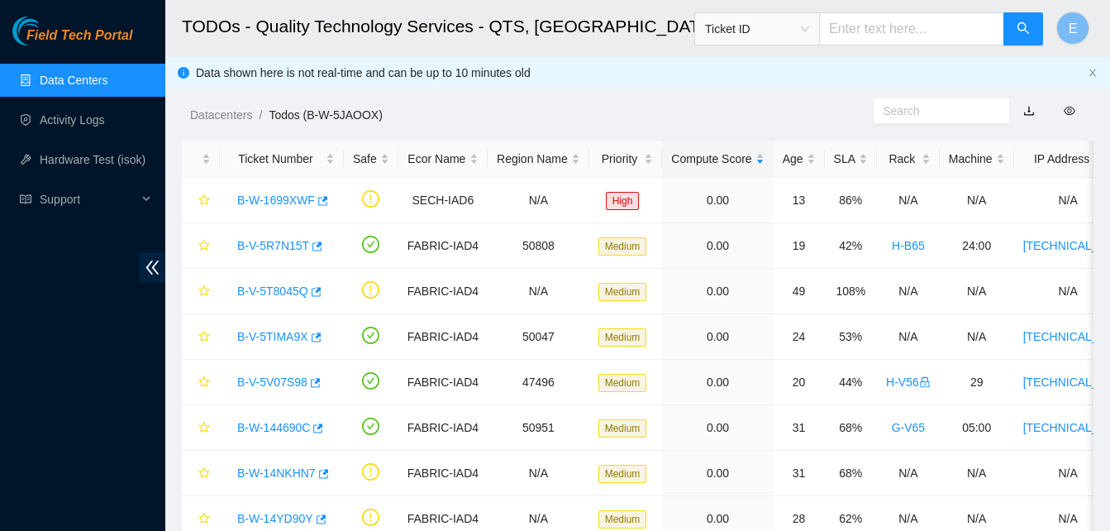
click at [897, 33] on input "text" at bounding box center [911, 28] width 185 height 33
type input "B-W-156058B"
click at [1013, 35] on button "button" at bounding box center [1024, 28] width 40 height 33
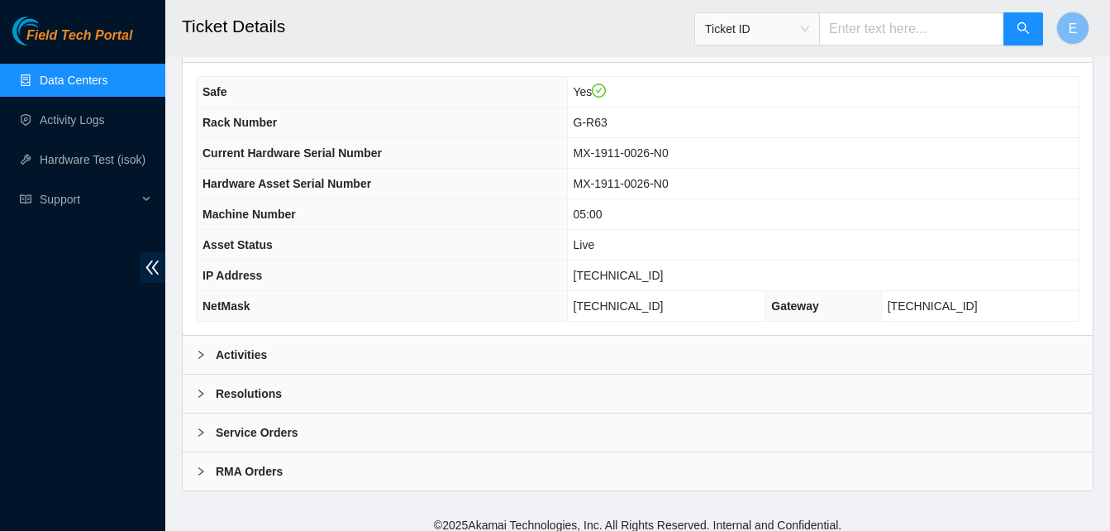
scroll to position [591, 0]
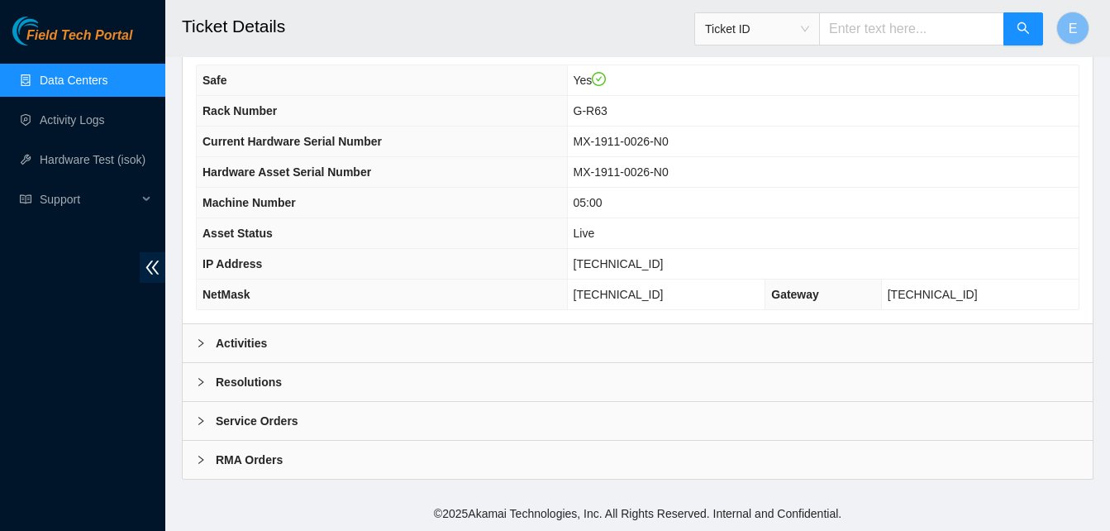
click at [258, 345] on b "Activities" at bounding box center [241, 343] width 51 height 18
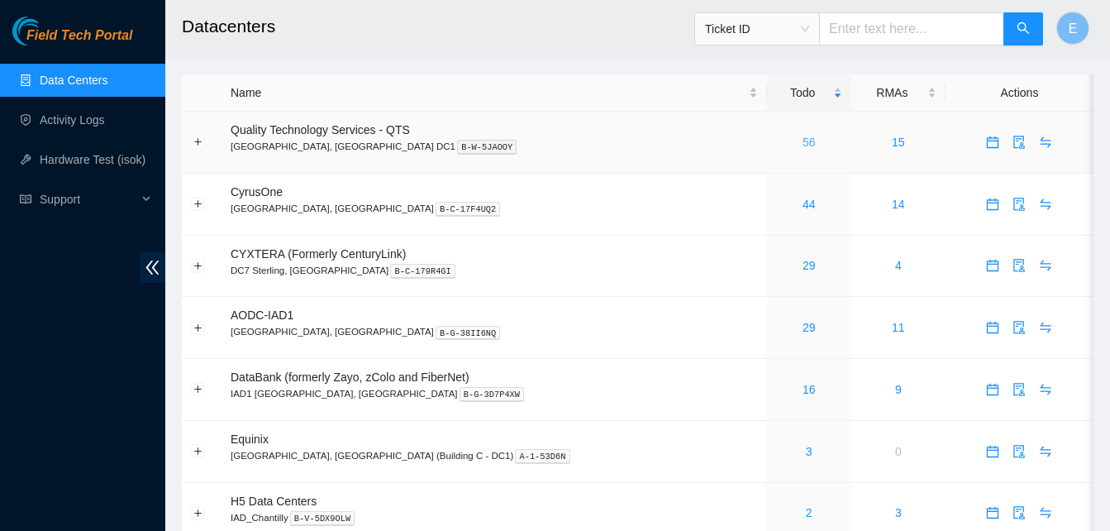
click at [803, 141] on link "56" at bounding box center [809, 142] width 13 height 13
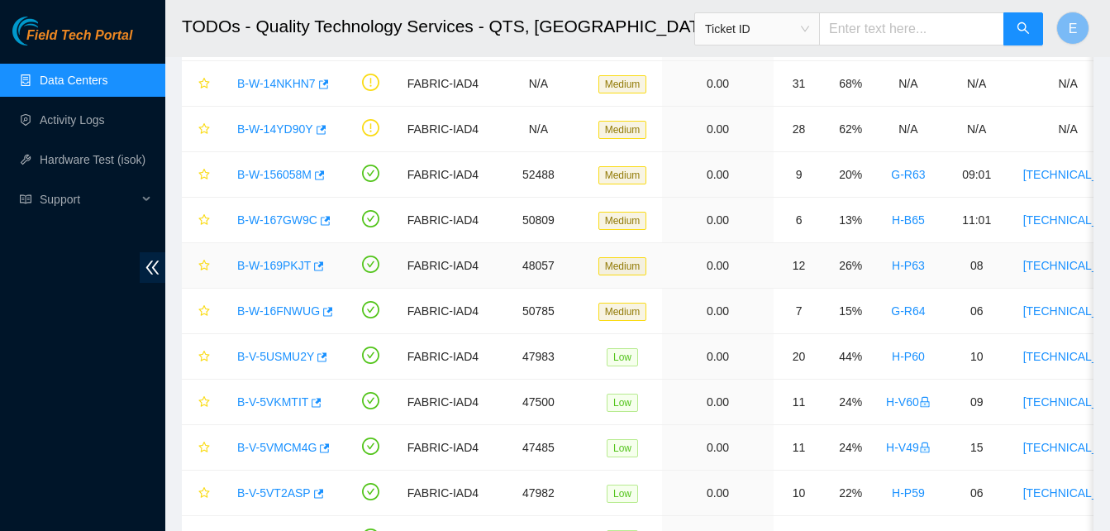
scroll to position [390, 0]
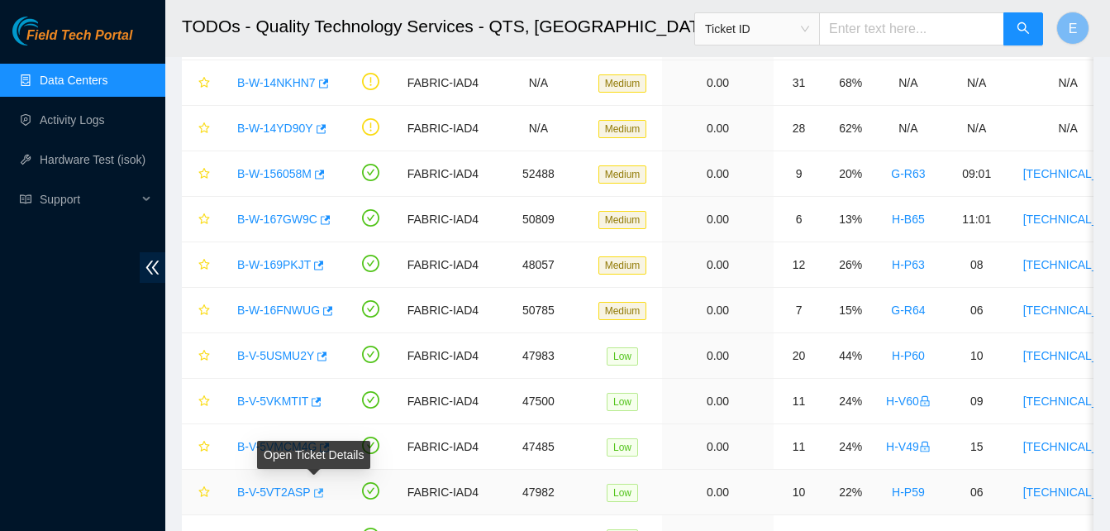
click at [317, 494] on icon "button" at bounding box center [318, 493] width 12 height 12
click at [88, 158] on link "Hardware Test (isok)" at bounding box center [93, 159] width 106 height 13
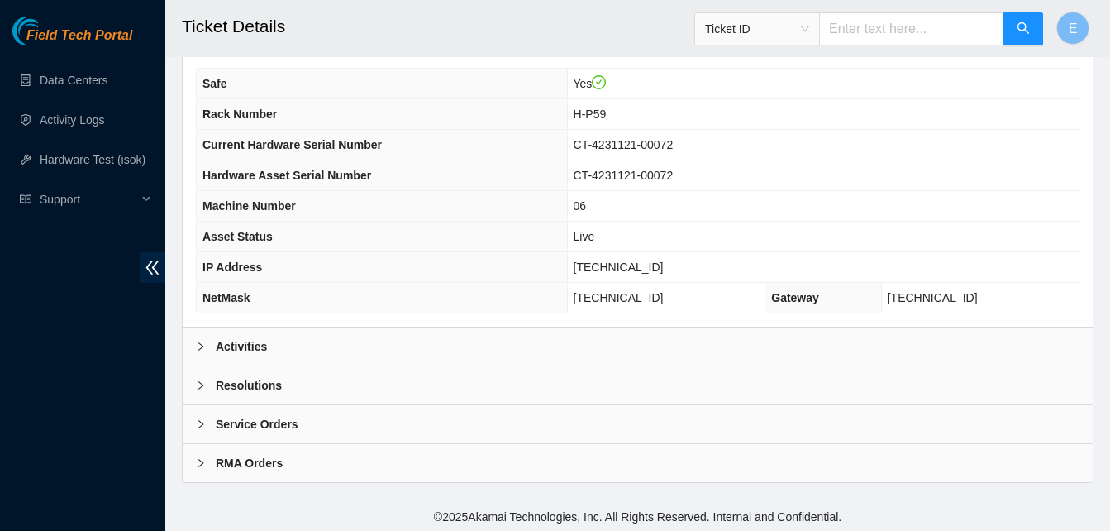
scroll to position [591, 0]
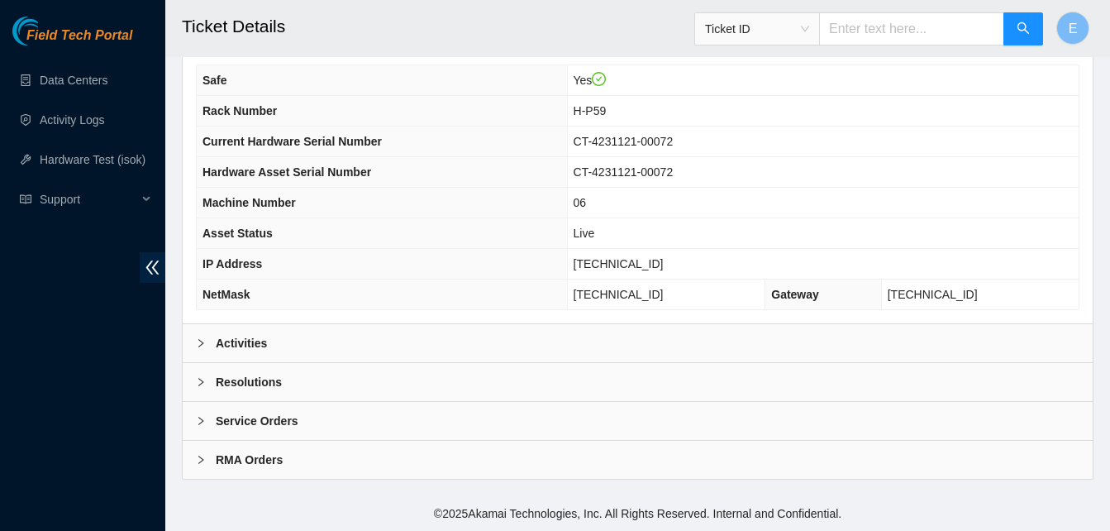
click at [240, 339] on b "Activities" at bounding box center [241, 343] width 51 height 18
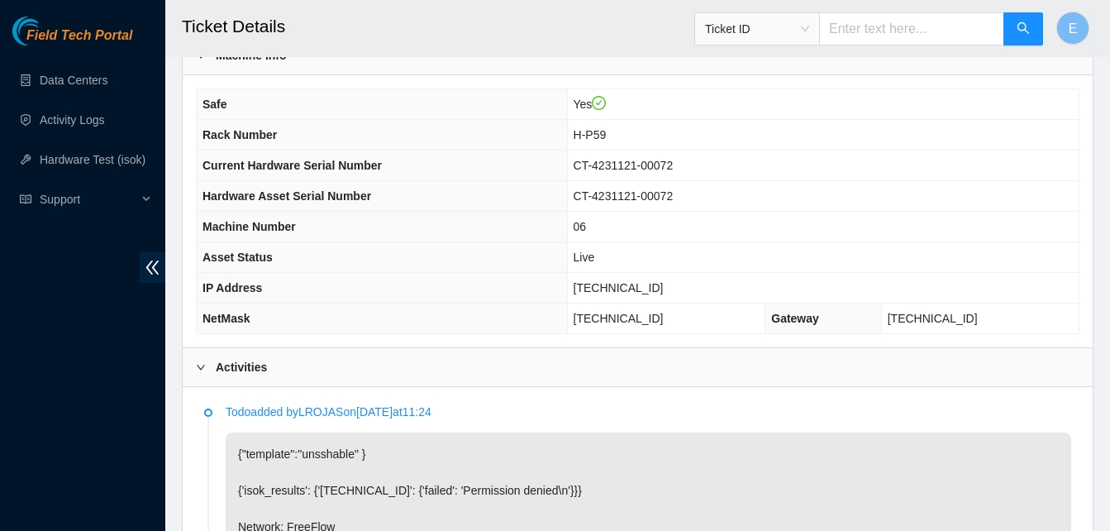
scroll to position [563, 0]
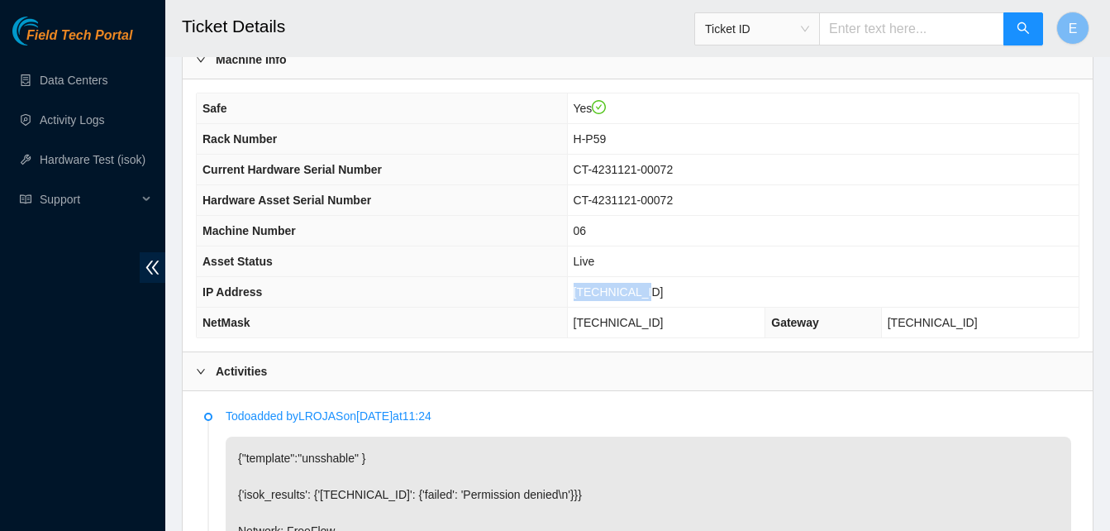
drag, startPoint x: 601, startPoint y: 291, endPoint x: 666, endPoint y: 297, distance: 65.6
click at [666, 297] on td "[TECHNICAL_ID]" at bounding box center [823, 292] width 512 height 31
copy span "[TECHNICAL_ID]"
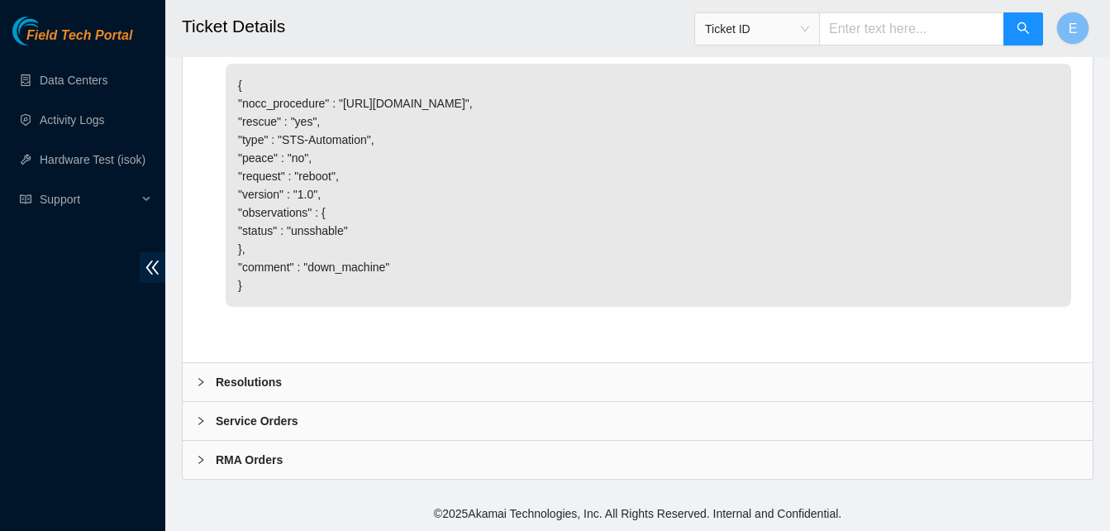
scroll to position [1346, 0]
click at [255, 379] on b "Resolutions" at bounding box center [249, 382] width 66 height 18
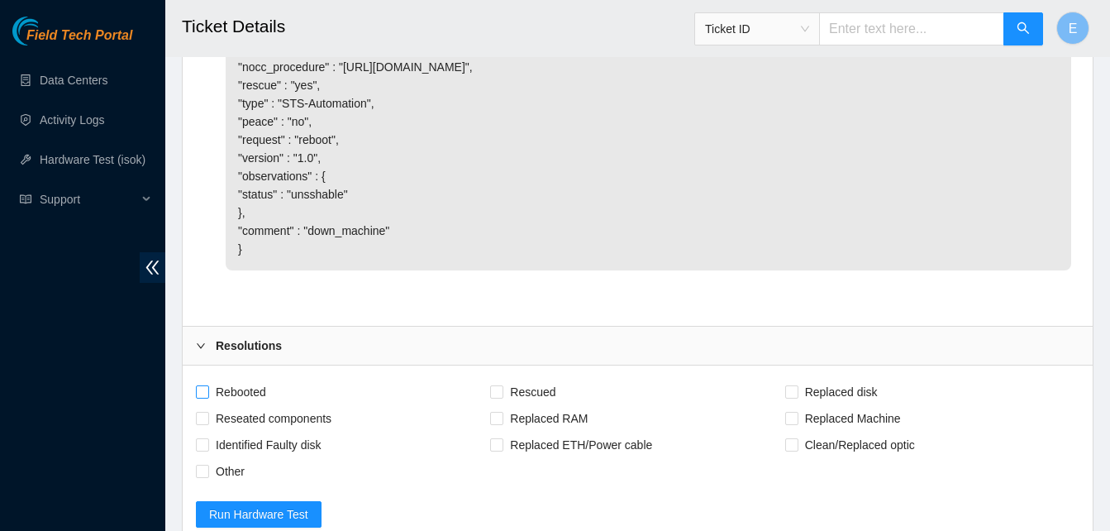
click at [203, 398] on span at bounding box center [202, 391] width 13 height 13
click at [203, 397] on input "Rebooted" at bounding box center [202, 391] width 12 height 12
checkbox input "true"
click at [496, 405] on label "Rescued" at bounding box center [526, 392] width 72 height 26
click at [496, 397] on input "Rescued" at bounding box center [496, 391] width 12 height 12
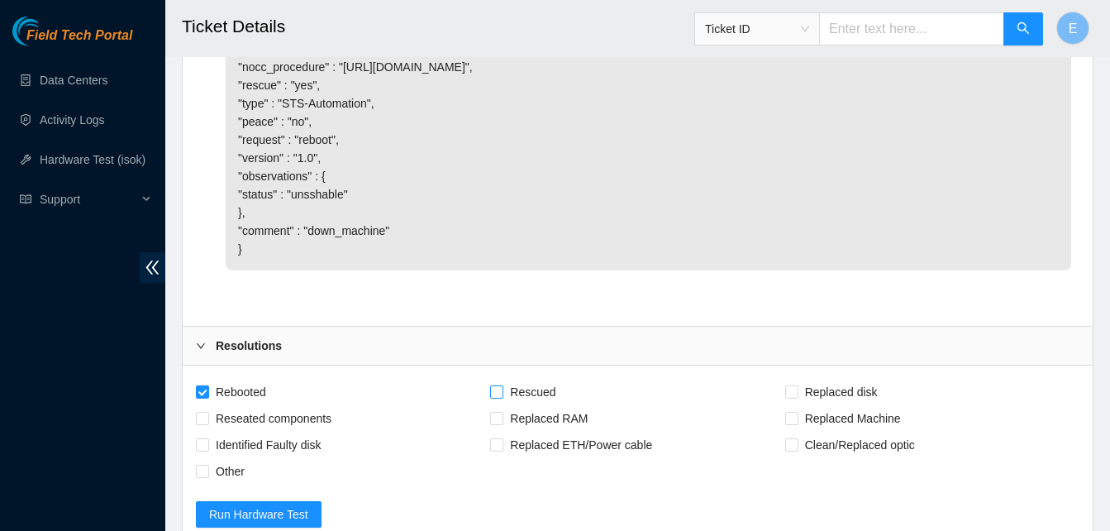
checkbox input "true"
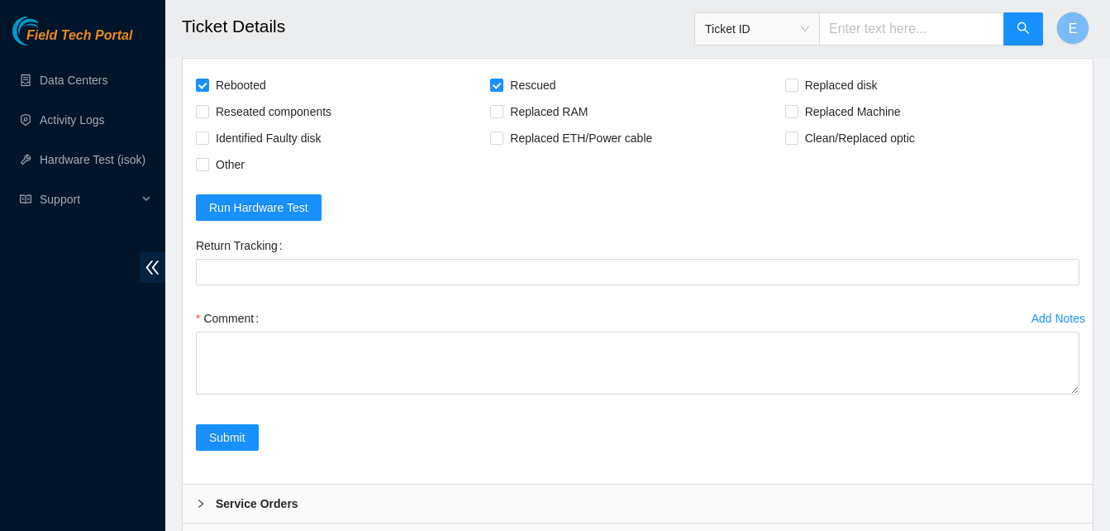
scroll to position [1669, 0]
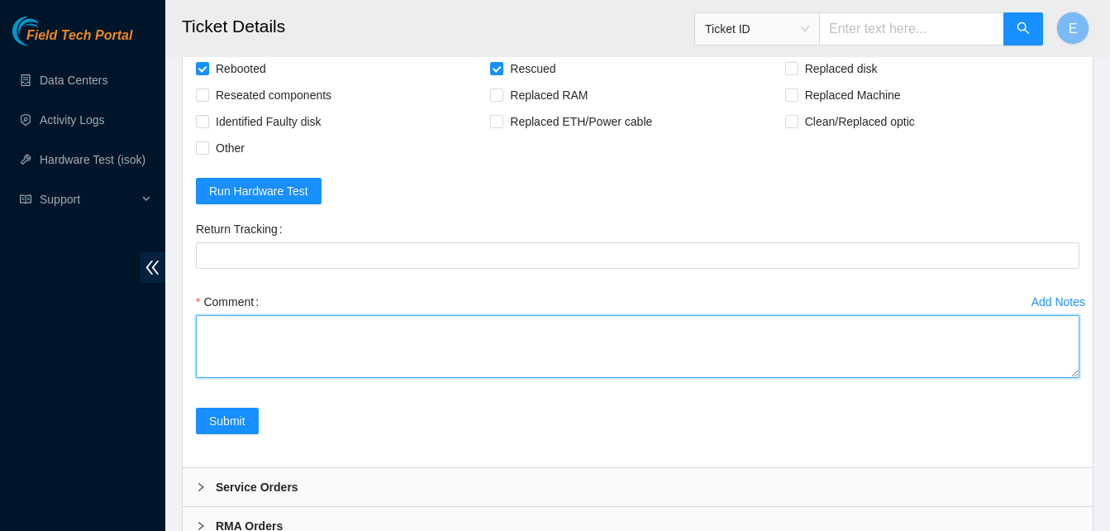
click at [225, 368] on textarea "Comment" at bounding box center [638, 346] width 884 height 63
click at [370, 378] on textarea "verify rack and server verify sn powered down server rescue/configure reboot ra…" at bounding box center [638, 346] width 884 height 63
click at [313, 378] on textarea "verify rack and server verify sn powered down server rescue/configure reboot ra…" at bounding box center [638, 346] width 884 height 63
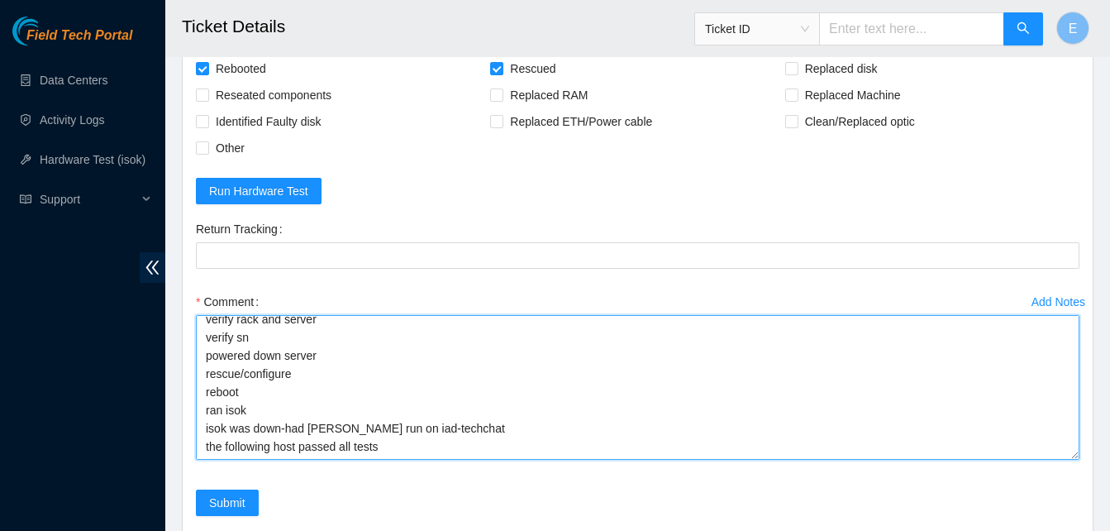
scroll to position [0, 0]
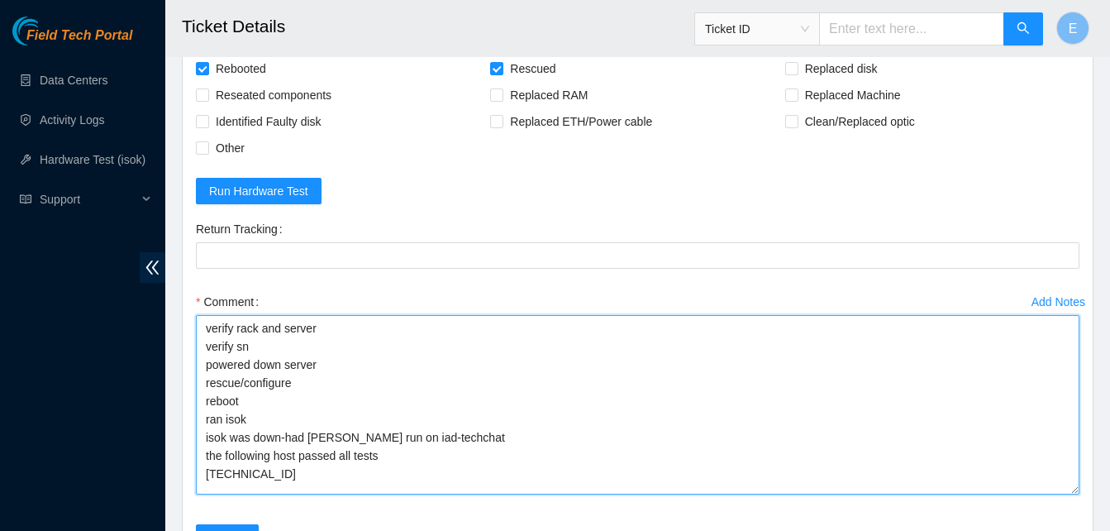
drag, startPoint x: 1076, startPoint y: 411, endPoint x: 1056, endPoint y: 527, distance: 118.4
click at [1056, 494] on textarea "verify rack and server verify sn powered down server rescue/configure reboot ra…" at bounding box center [638, 404] width 884 height 179
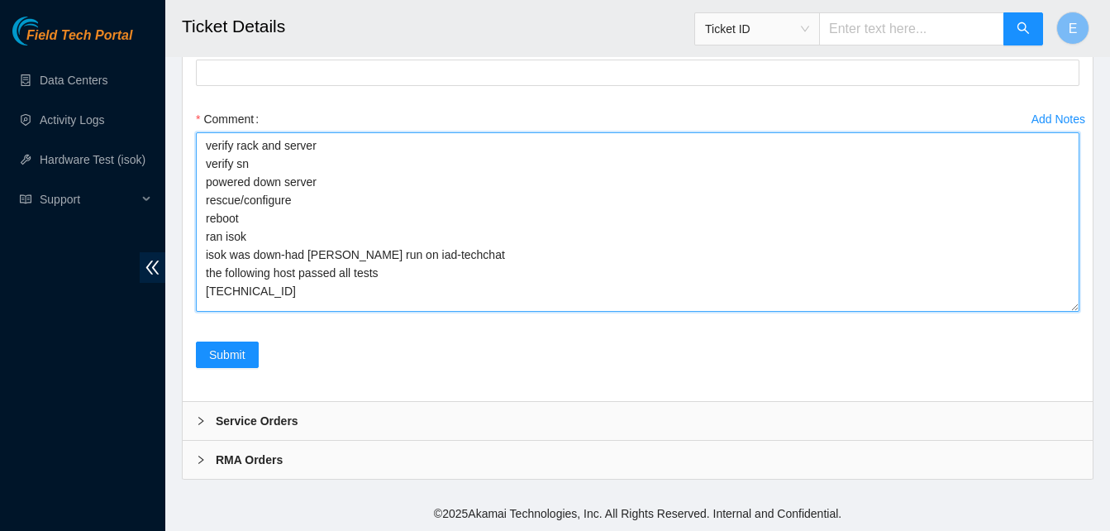
scroll to position [1888, 0]
type textarea "verify rack and server verify sn powered down server rescue/configure reboot ra…"
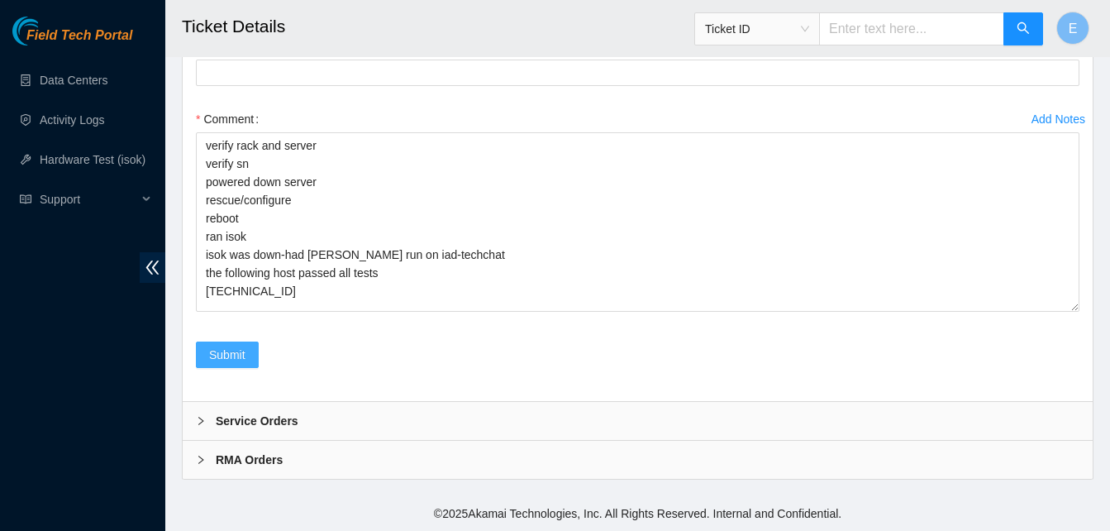
click at [223, 355] on span "Submit" at bounding box center [227, 355] width 36 height 18
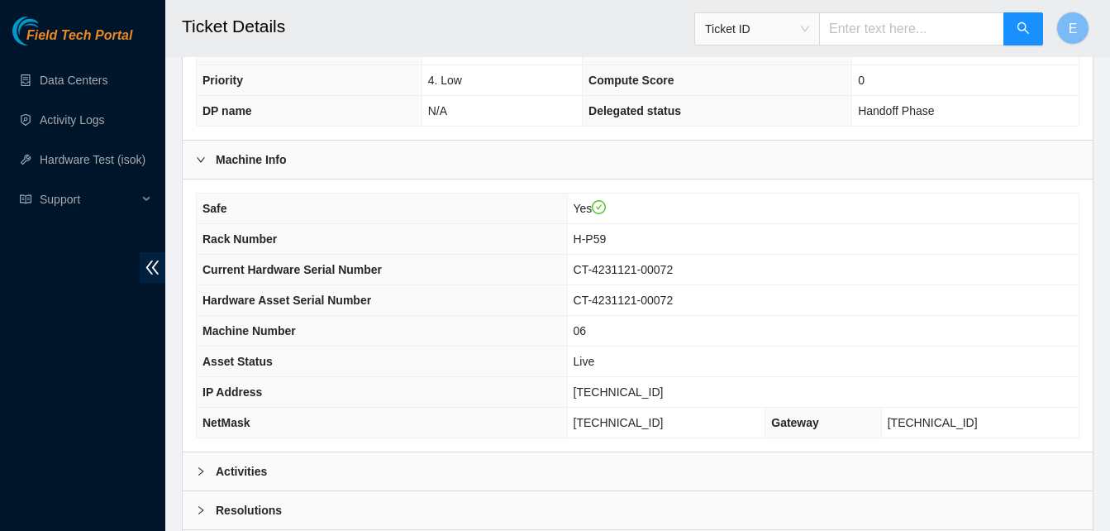
scroll to position [591, 0]
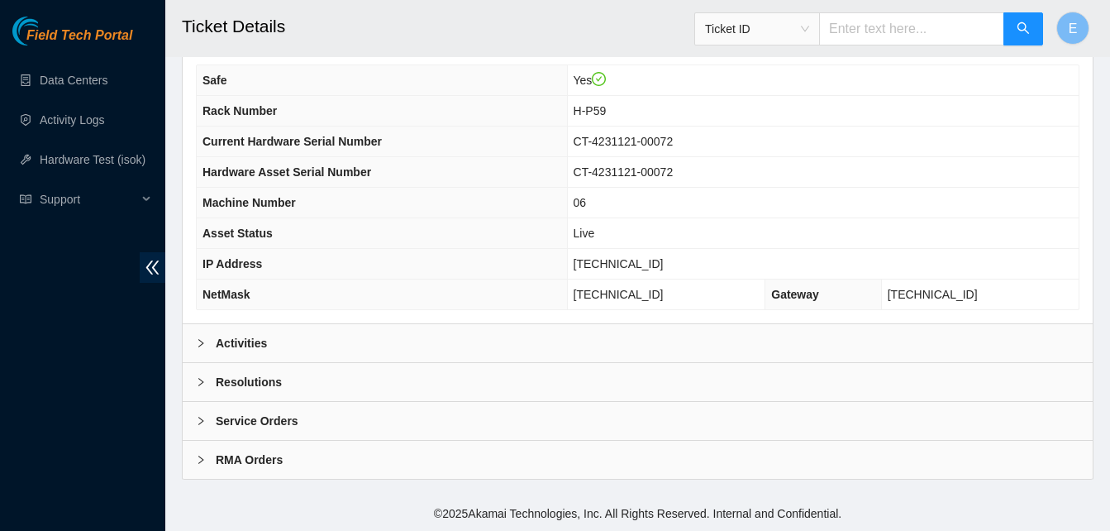
click at [246, 348] on b "Activities" at bounding box center [241, 343] width 51 height 18
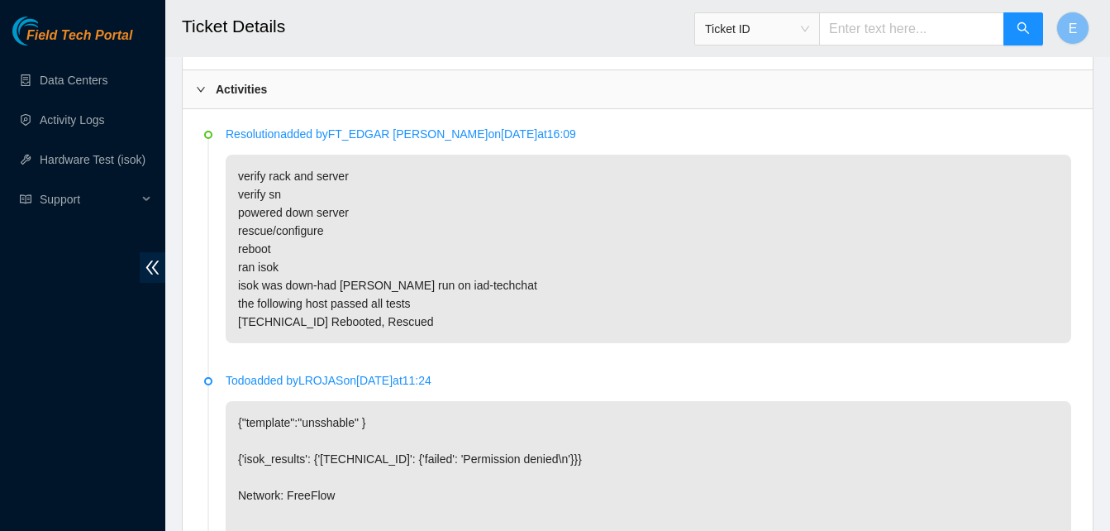
scroll to position [825, 0]
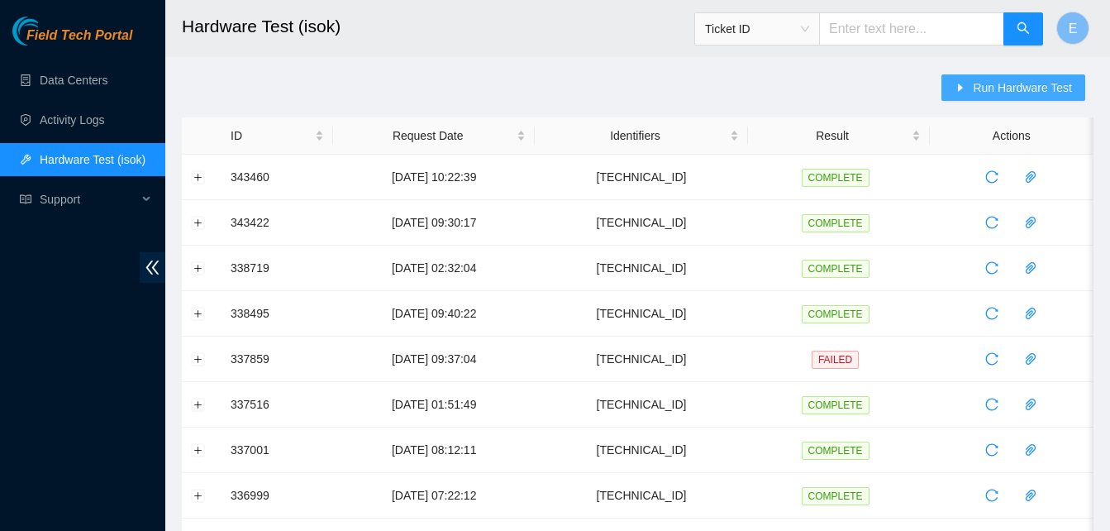
click at [1014, 92] on span "Run Hardware Test" at bounding box center [1022, 88] width 99 height 18
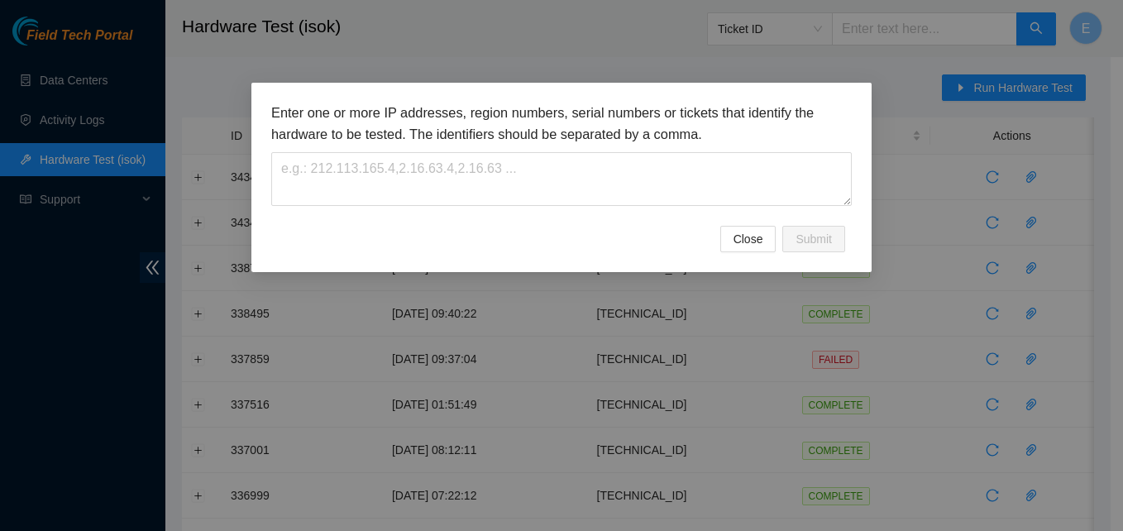
click at [571, 150] on div "Enter one or more IP addresses, region numbers, serial numbers or tickets that …" at bounding box center [561, 154] width 580 height 103
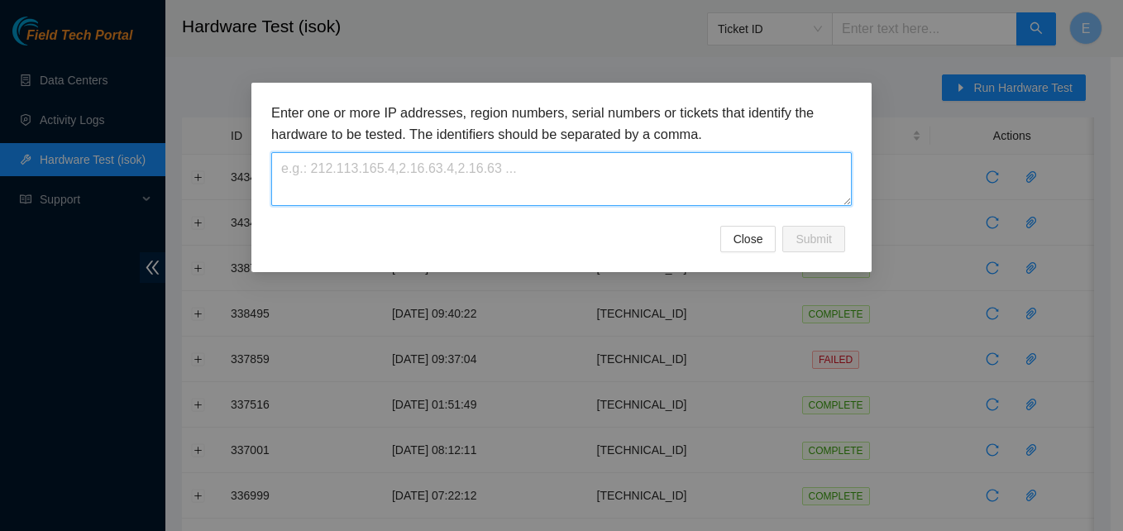
click at [574, 160] on textarea at bounding box center [561, 179] width 580 height 54
paste textarea "[TECHNICAL_ID]"
type textarea "[TECHNICAL_ID]"
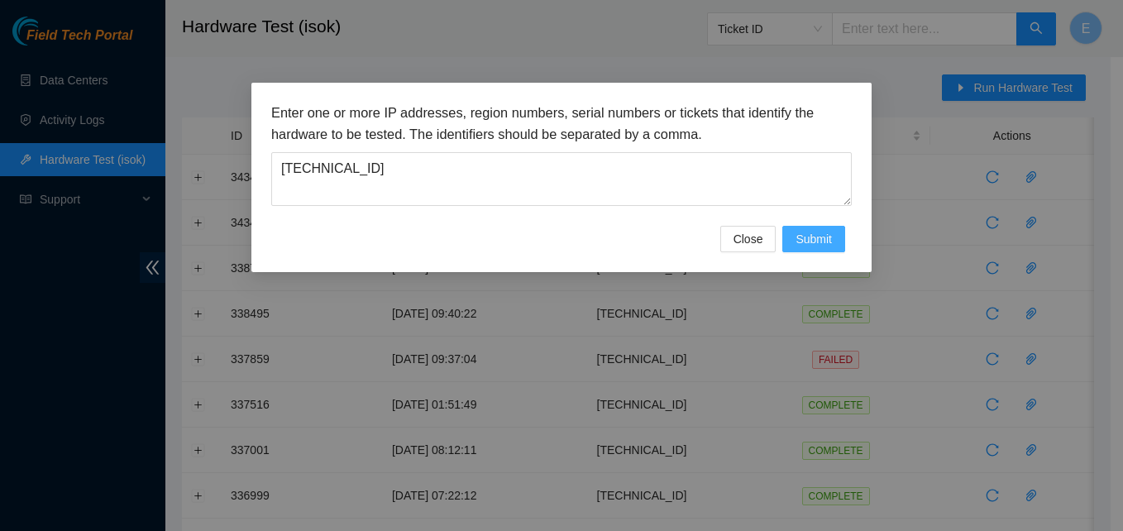
click at [828, 241] on span "Submit" at bounding box center [813, 239] width 36 height 18
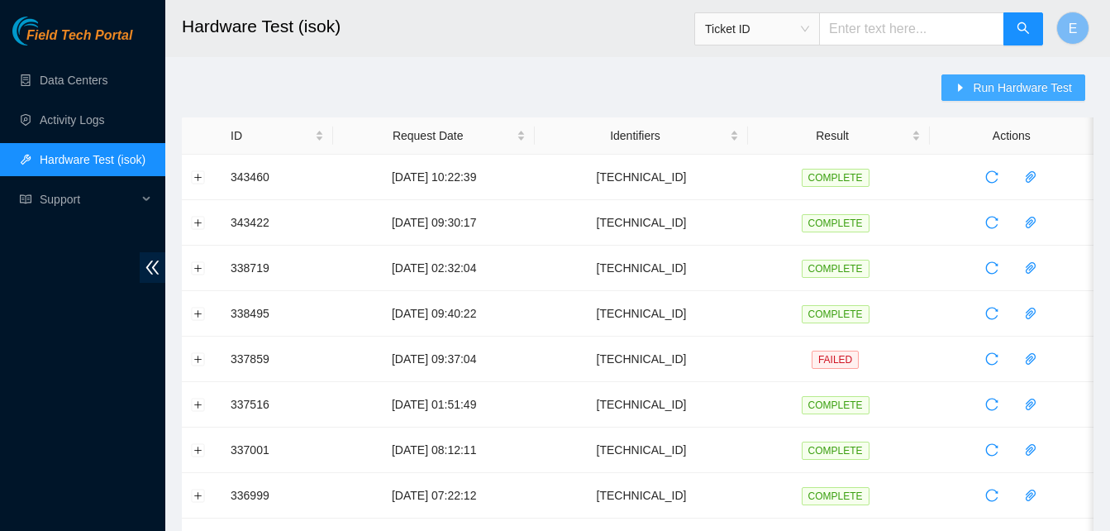
click at [1025, 83] on span "Run Hardware Test" at bounding box center [1022, 88] width 99 height 18
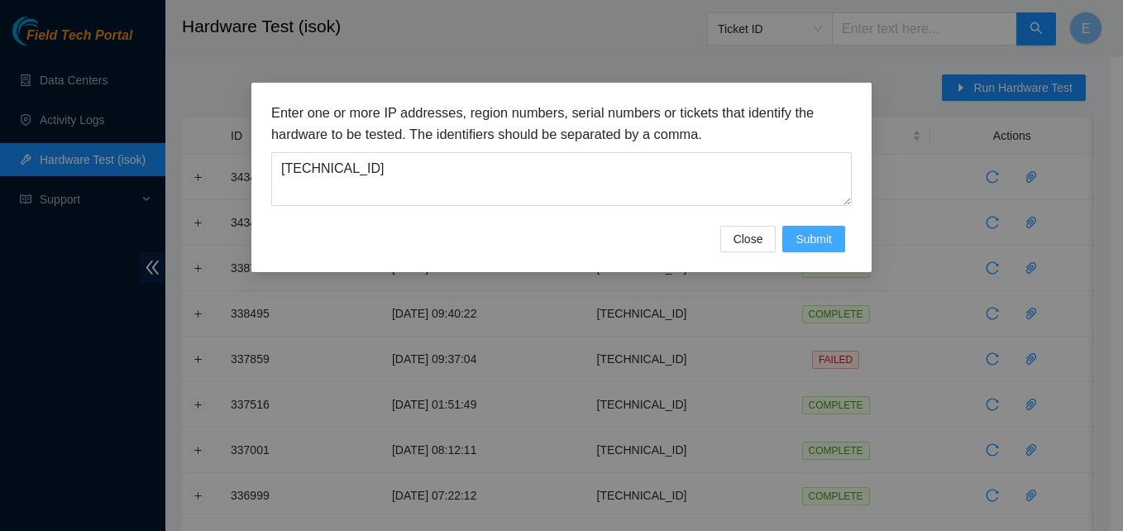
click at [811, 236] on span "Submit" at bounding box center [813, 239] width 36 height 18
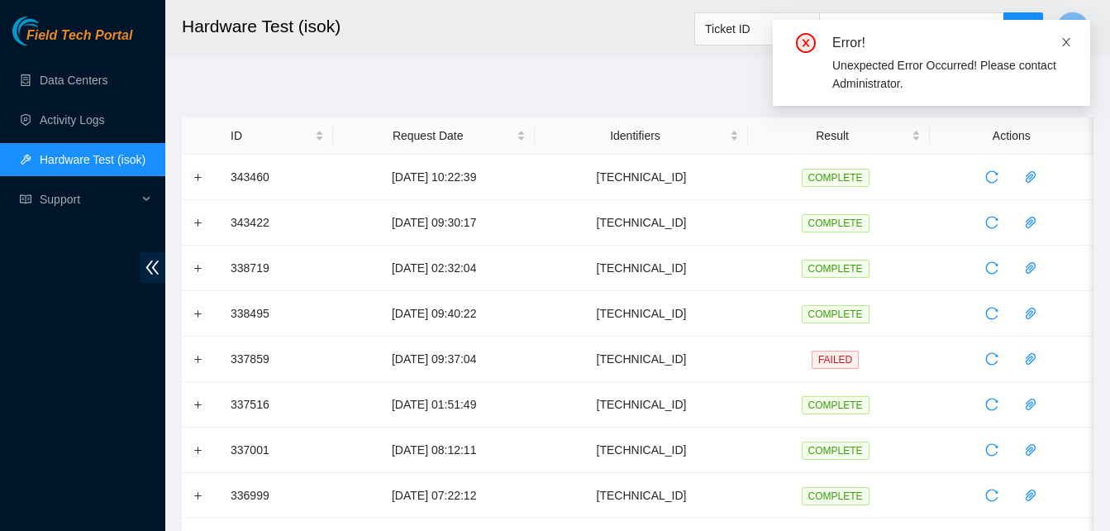
click at [1065, 40] on icon "close" at bounding box center [1066, 42] width 8 height 8
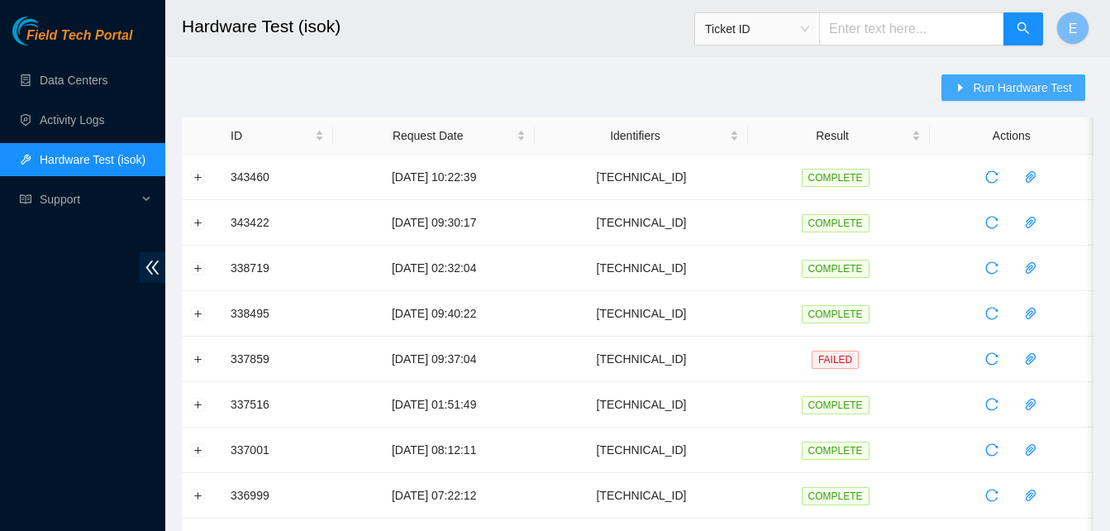
click at [1018, 85] on span "Run Hardware Test" at bounding box center [1022, 88] width 99 height 18
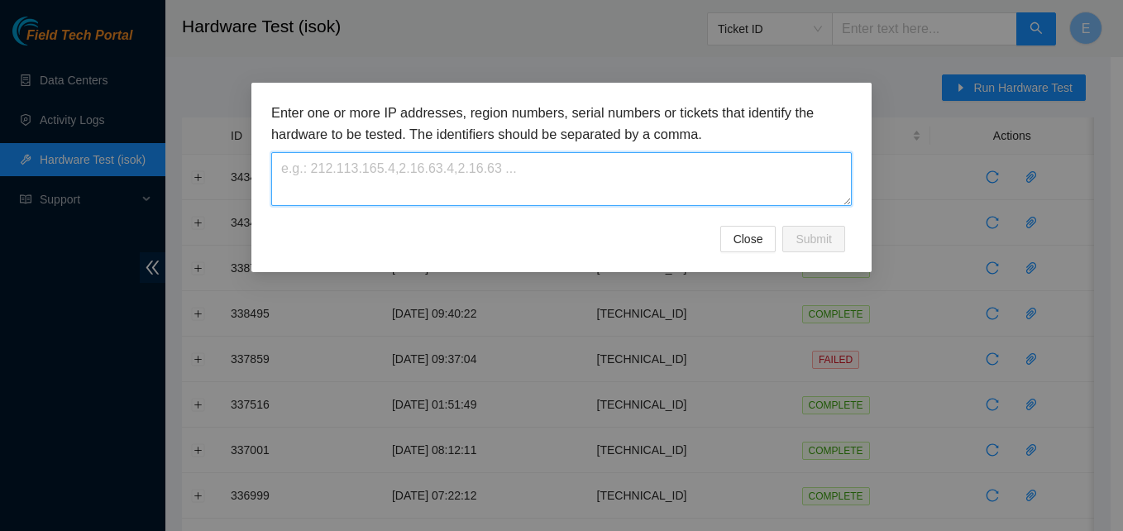
click at [401, 179] on textarea at bounding box center [561, 179] width 580 height 54
paste textarea "[TECHNICAL_ID]"
type textarea "[TECHNICAL_ID]"
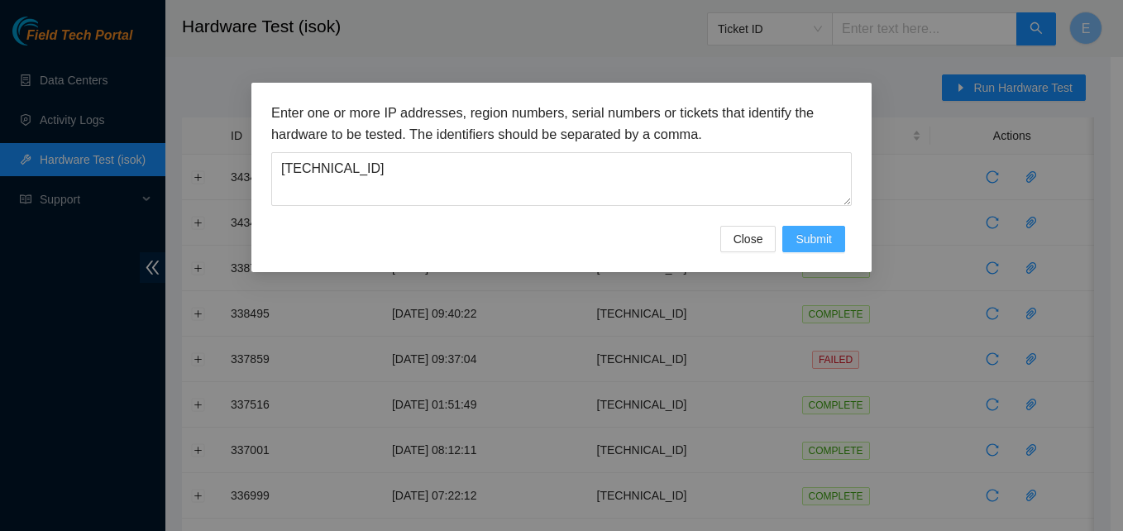
click at [805, 241] on span "Submit" at bounding box center [813, 239] width 36 height 18
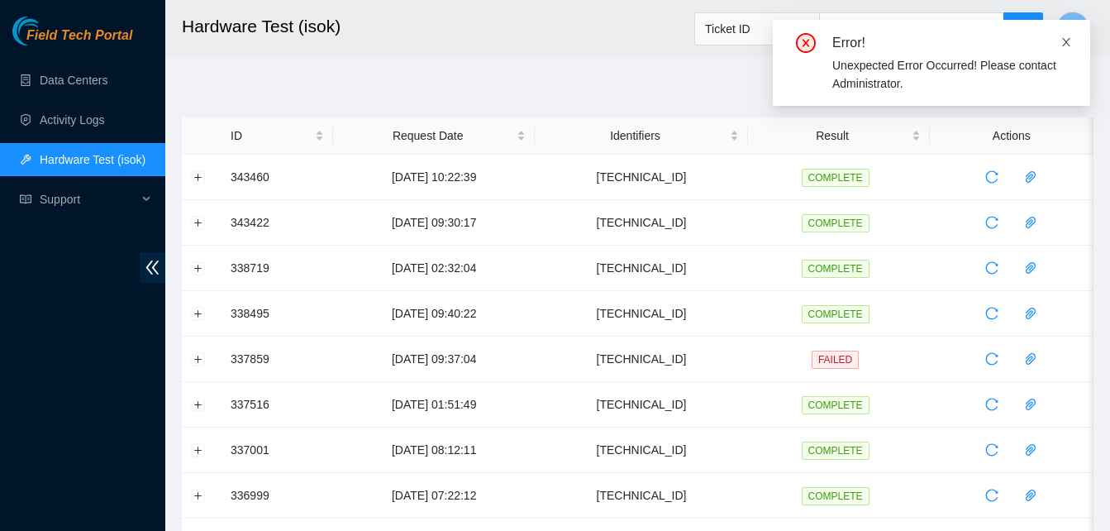
click at [1066, 38] on icon "close" at bounding box center [1067, 42] width 12 height 12
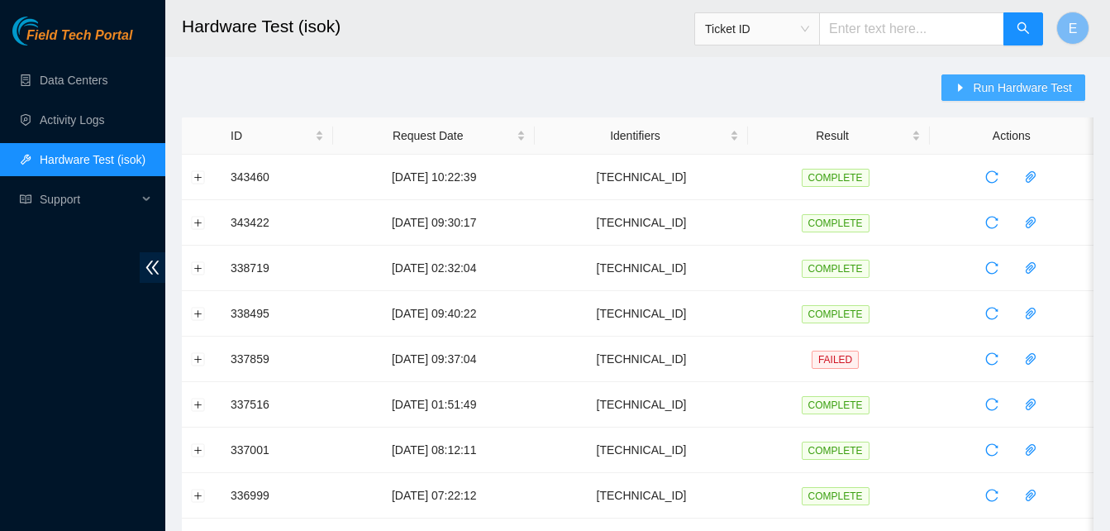
click at [998, 83] on span "Run Hardware Test" at bounding box center [1022, 88] width 99 height 18
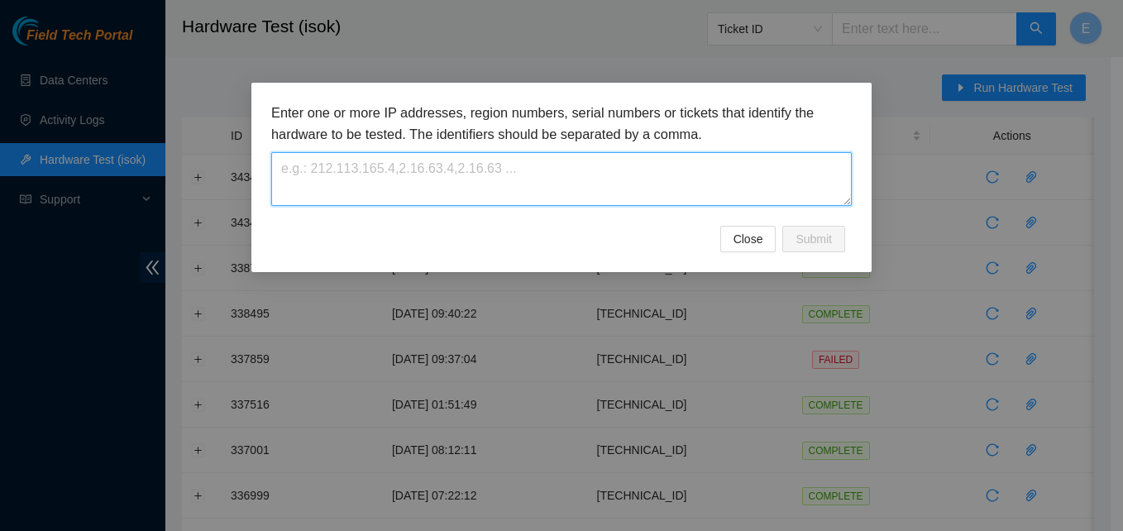
click at [545, 179] on textarea at bounding box center [561, 179] width 580 height 54
paste textarea "[TECHNICAL_ID]"
type textarea "[TECHNICAL_ID]"
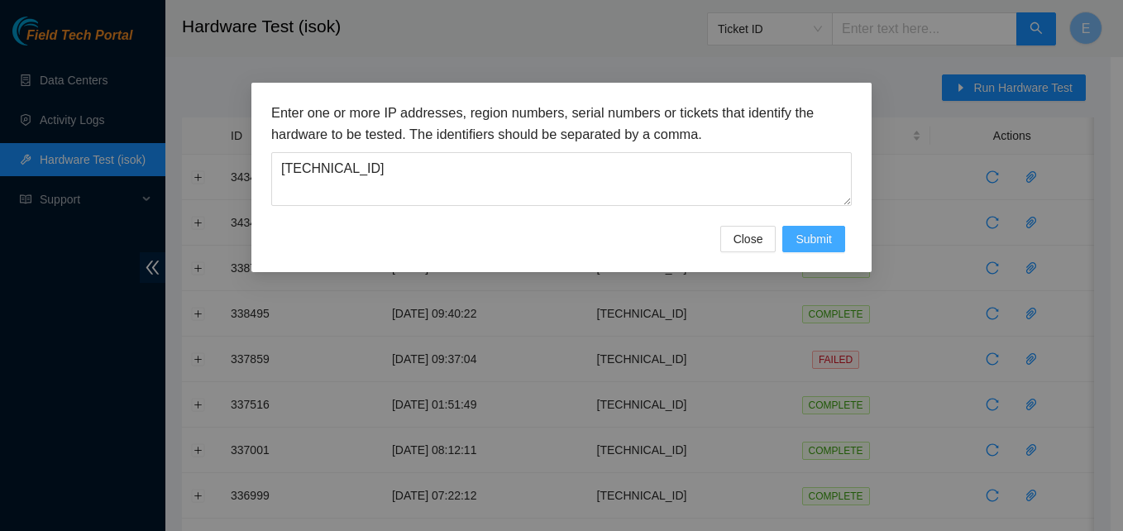
click at [823, 237] on span "Submit" at bounding box center [813, 239] width 36 height 18
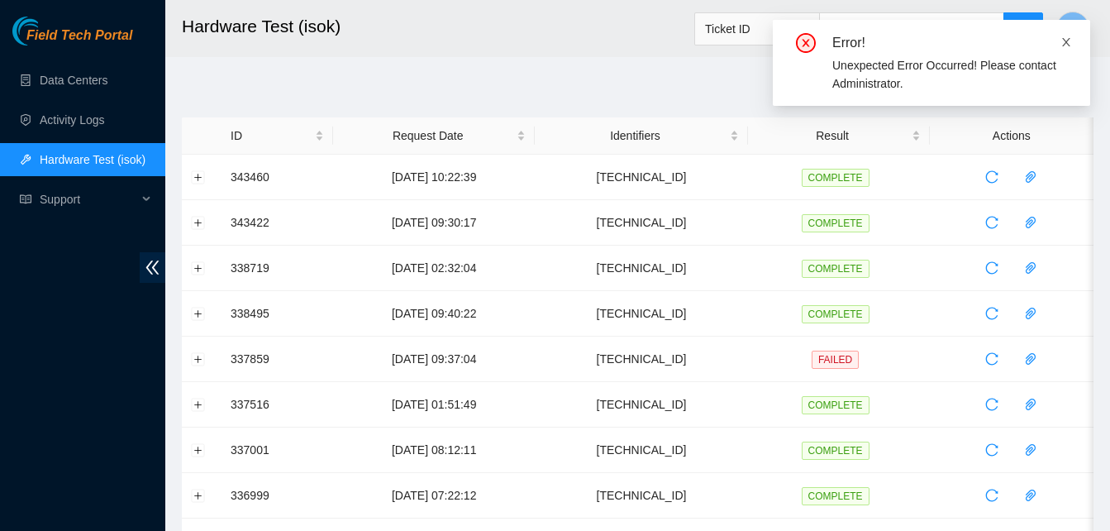
click at [1069, 37] on icon "close" at bounding box center [1067, 42] width 12 height 12
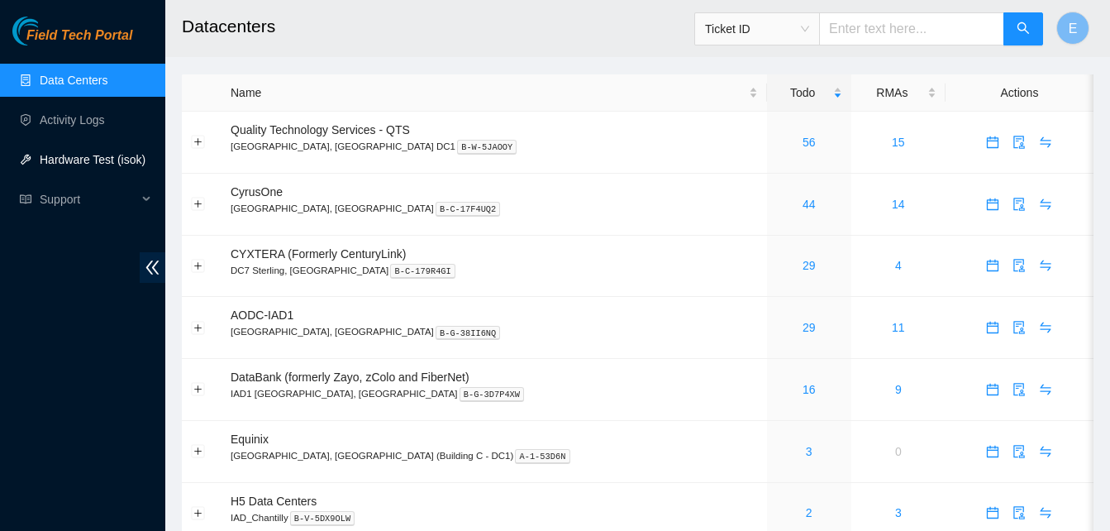
click at [83, 159] on link "Hardware Test (isok)" at bounding box center [93, 159] width 106 height 13
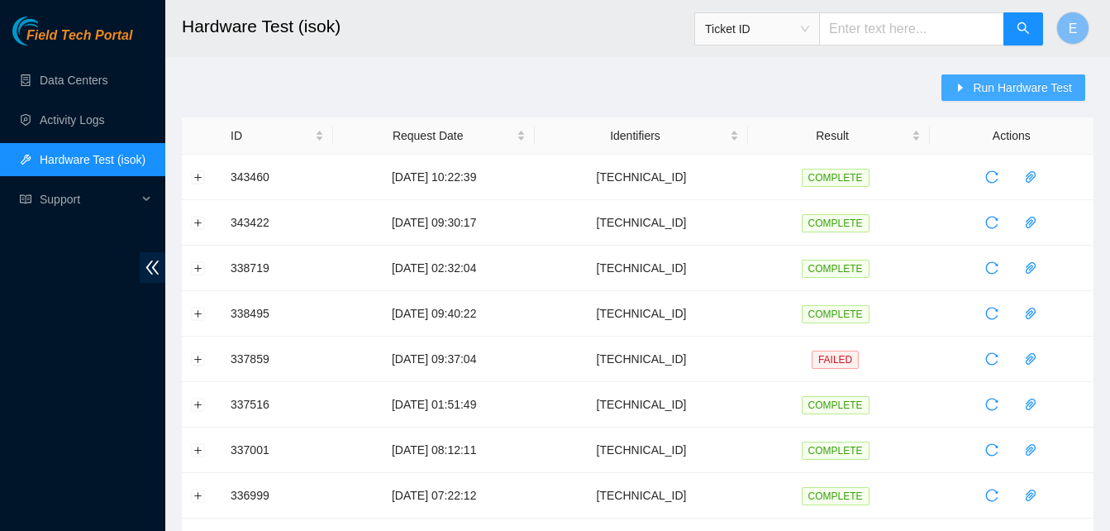
click at [993, 85] on span "Run Hardware Test" at bounding box center [1022, 88] width 99 height 18
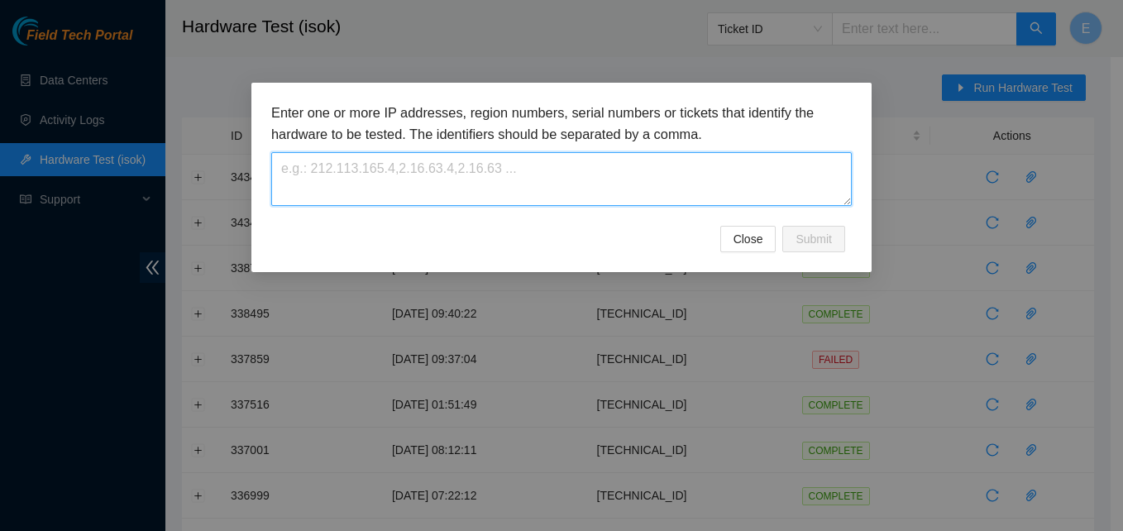
click at [494, 179] on textarea at bounding box center [561, 179] width 580 height 54
paste textarea "[TECHNICAL_ID]"
type textarea "[TECHNICAL_ID]"
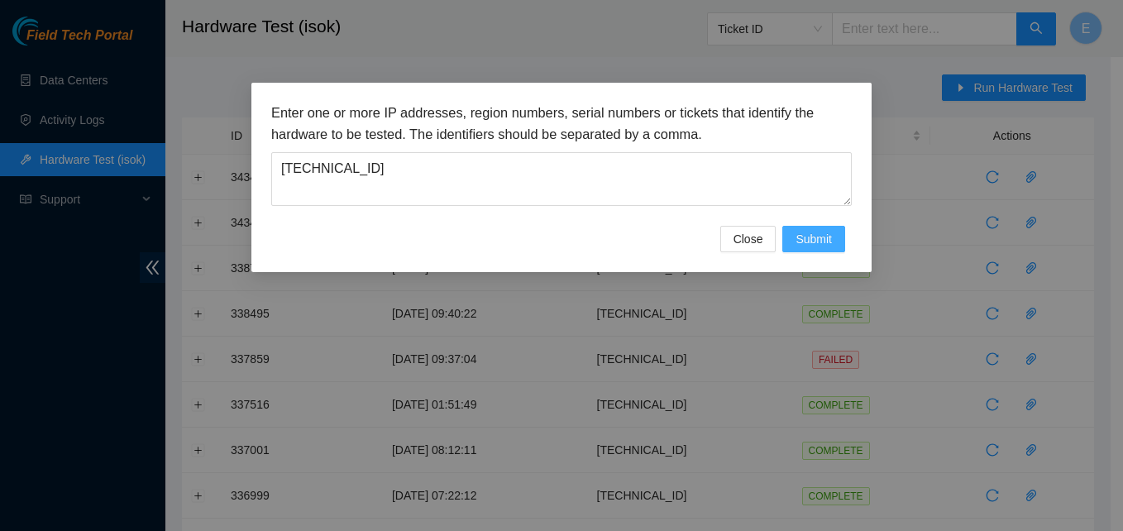
click at [829, 234] on span "Submit" at bounding box center [813, 239] width 36 height 18
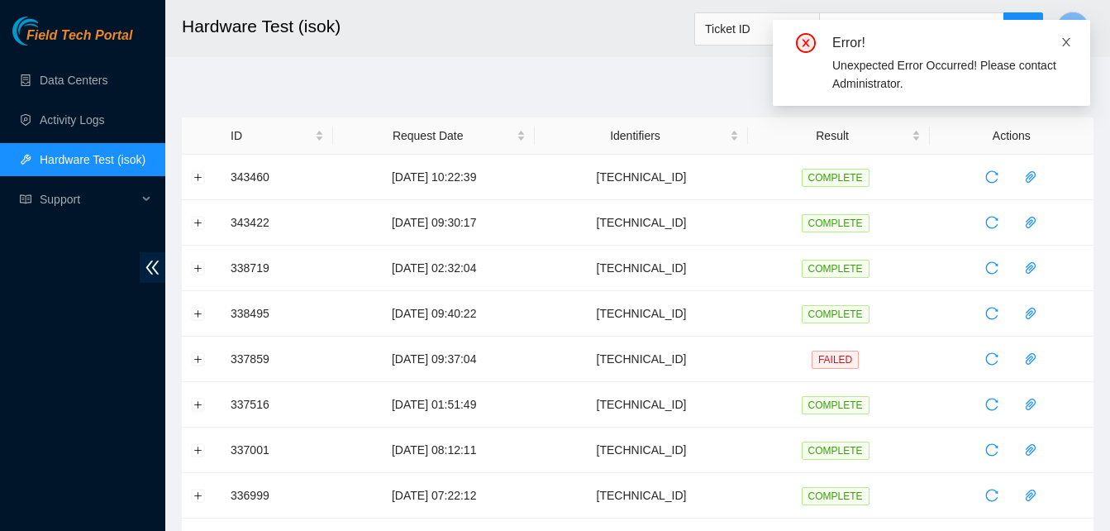
click at [1068, 44] on icon "close" at bounding box center [1066, 42] width 8 height 8
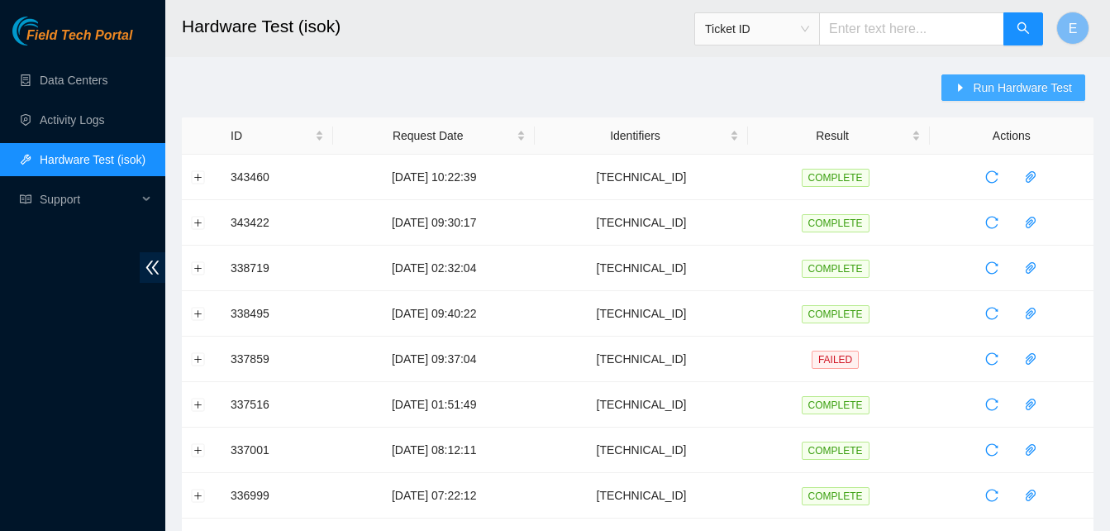
click at [997, 88] on span "Run Hardware Test" at bounding box center [1022, 88] width 99 height 18
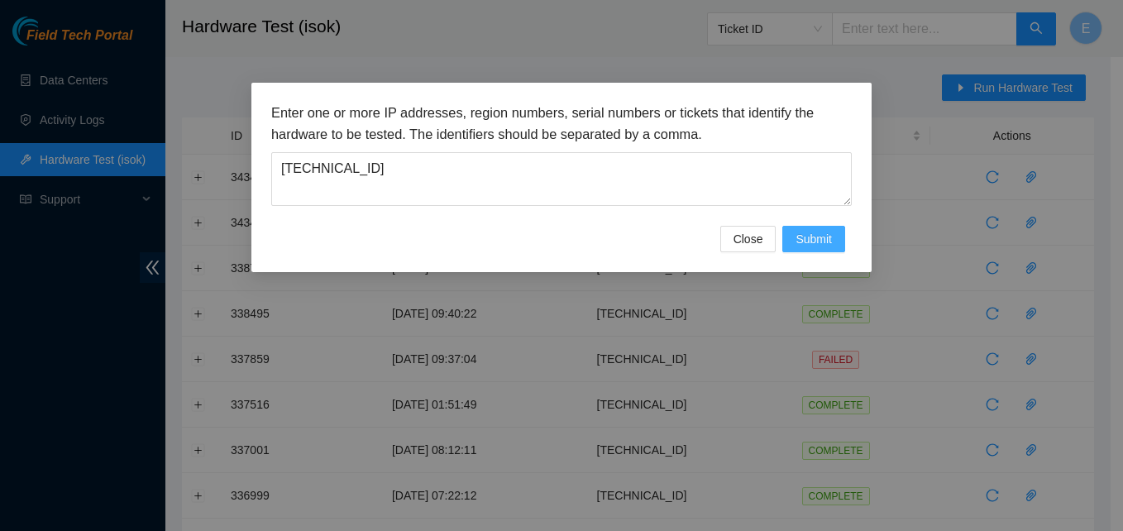
click at [822, 246] on span "Submit" at bounding box center [813, 239] width 36 height 18
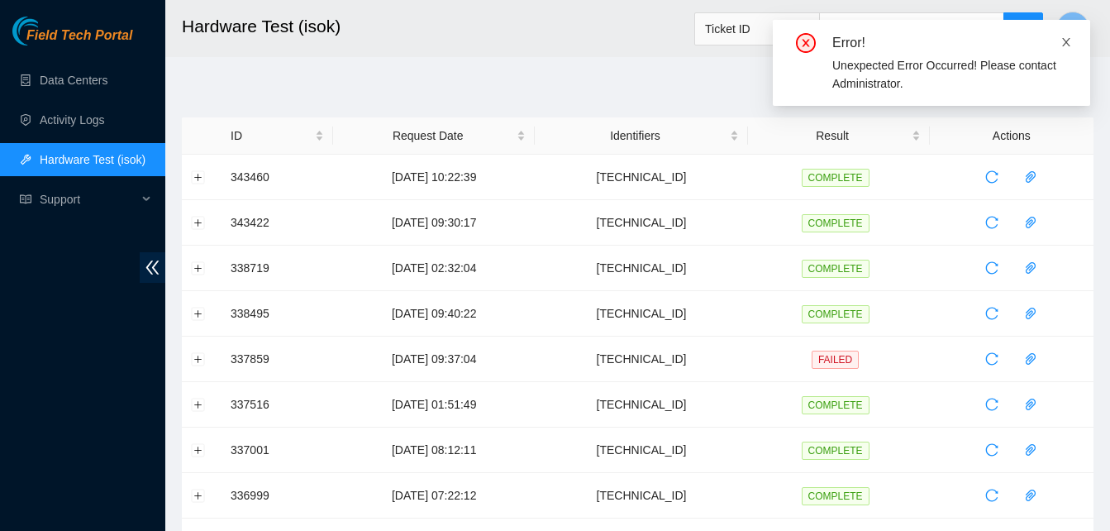
click at [1068, 39] on icon "close" at bounding box center [1067, 42] width 12 height 12
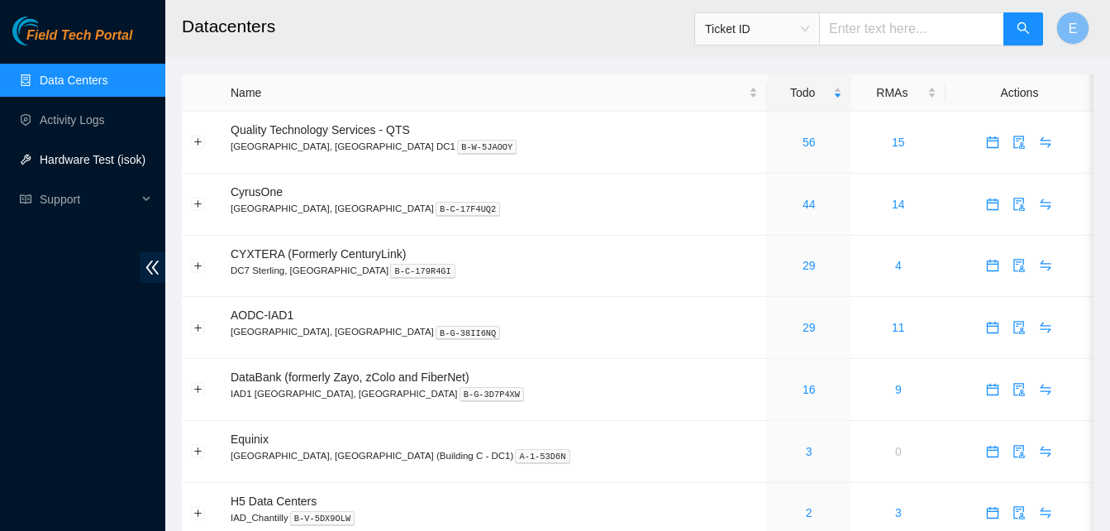
click at [75, 155] on link "Hardware Test (isok)" at bounding box center [93, 159] width 106 height 13
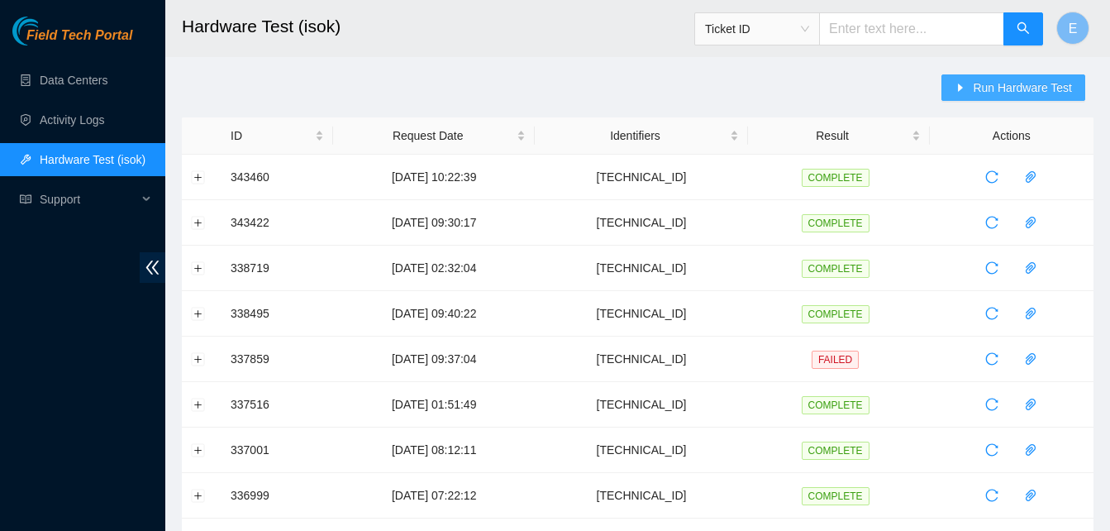
click at [1003, 80] on span "Run Hardware Test" at bounding box center [1022, 88] width 99 height 18
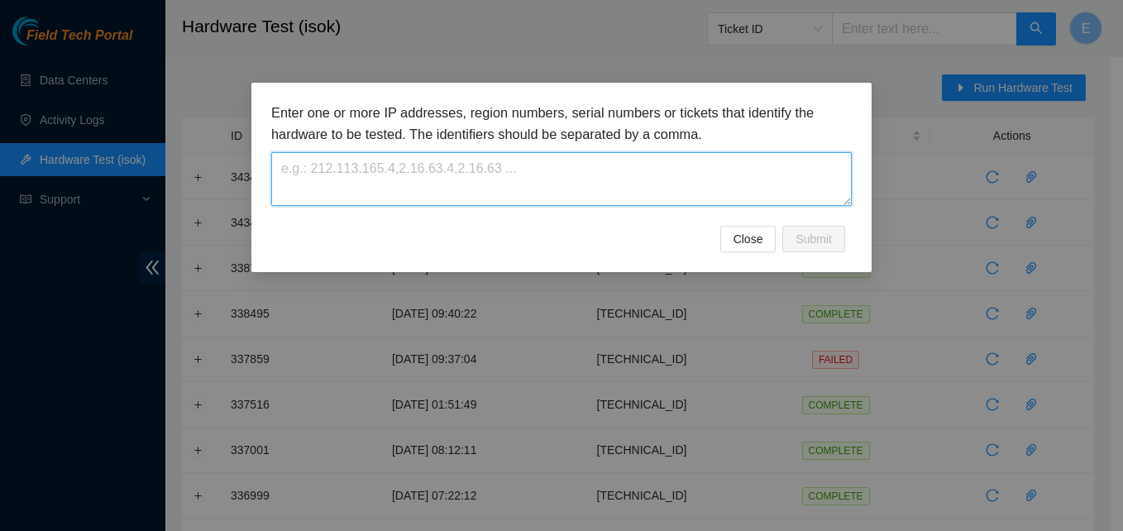
click at [602, 187] on textarea at bounding box center [561, 179] width 580 height 54
paste textarea "23.52.15.169"
type textarea "23.52.15.169"
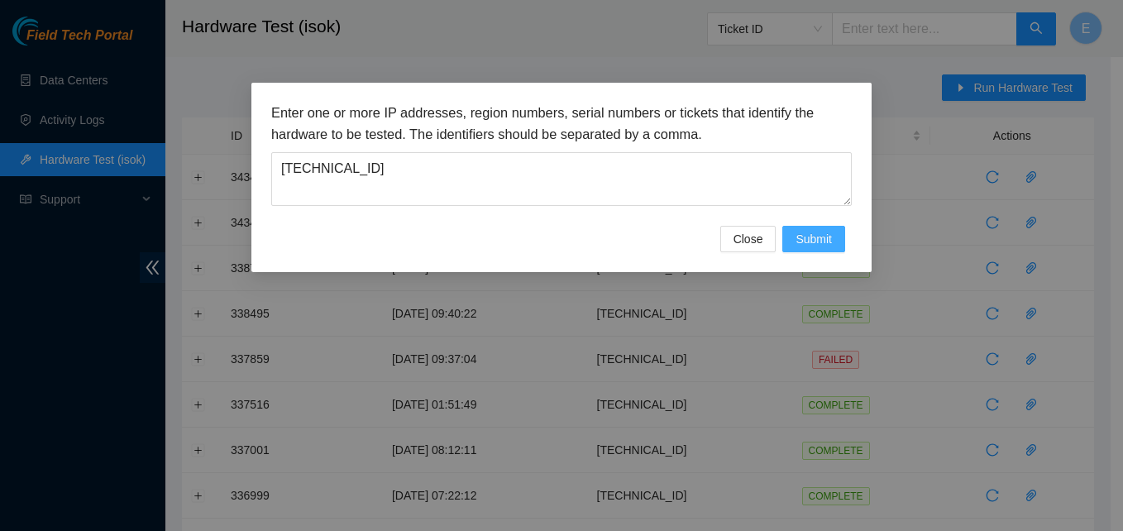
click at [807, 234] on span "Submit" at bounding box center [813, 239] width 36 height 18
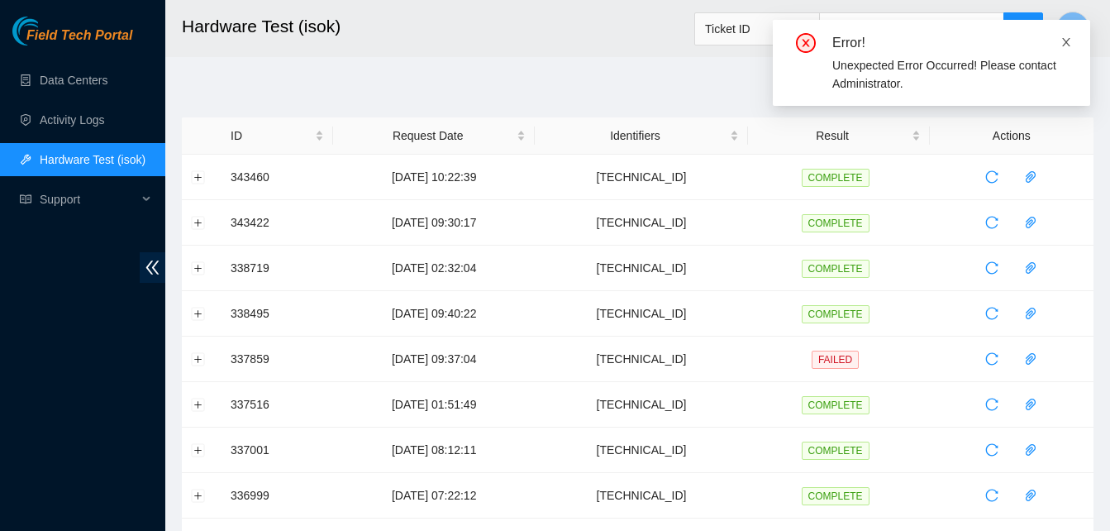
click at [1066, 40] on icon "close" at bounding box center [1067, 42] width 12 height 12
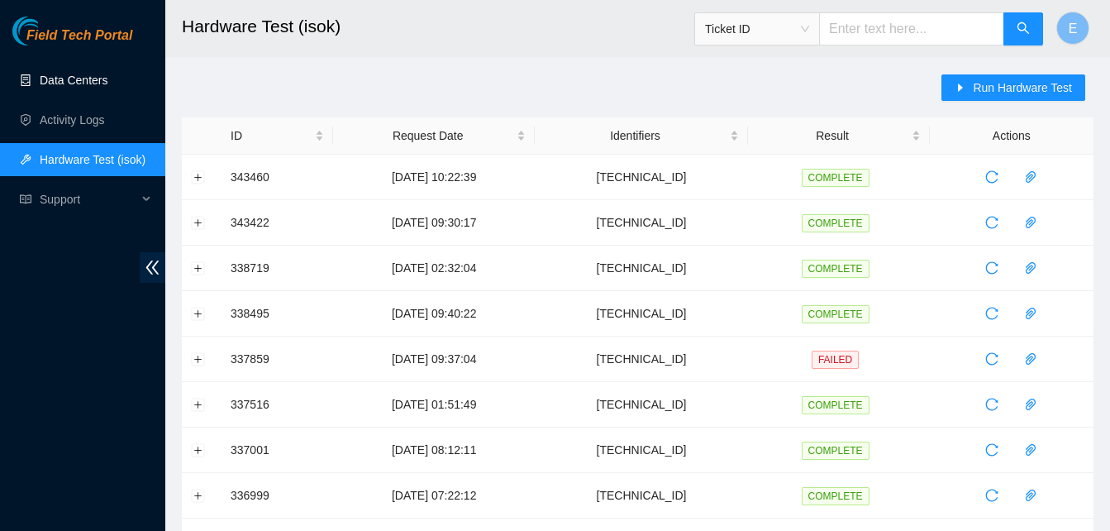
click at [87, 87] on link "Data Centers" at bounding box center [74, 80] width 68 height 13
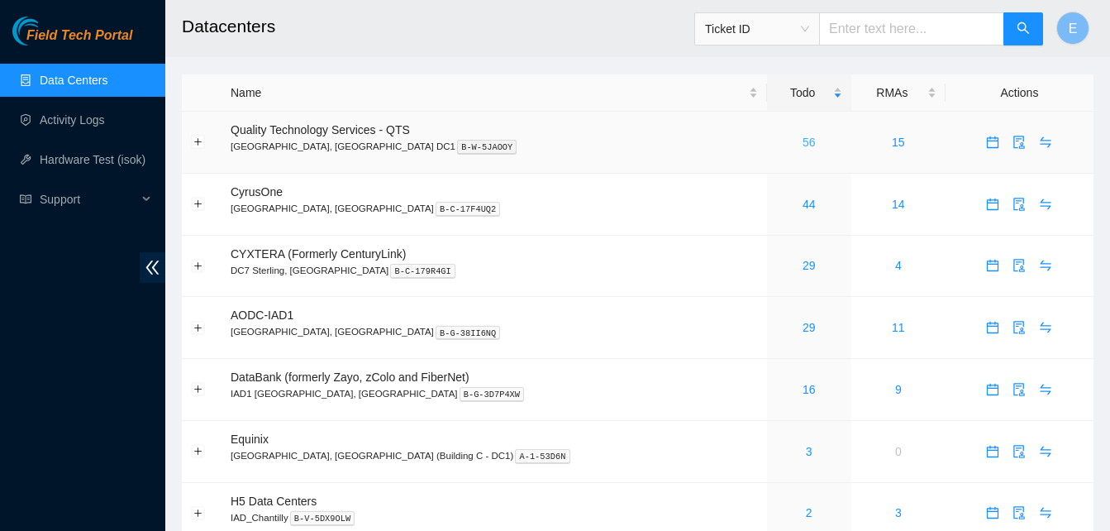
click at [803, 139] on link "56" at bounding box center [809, 142] width 13 height 13
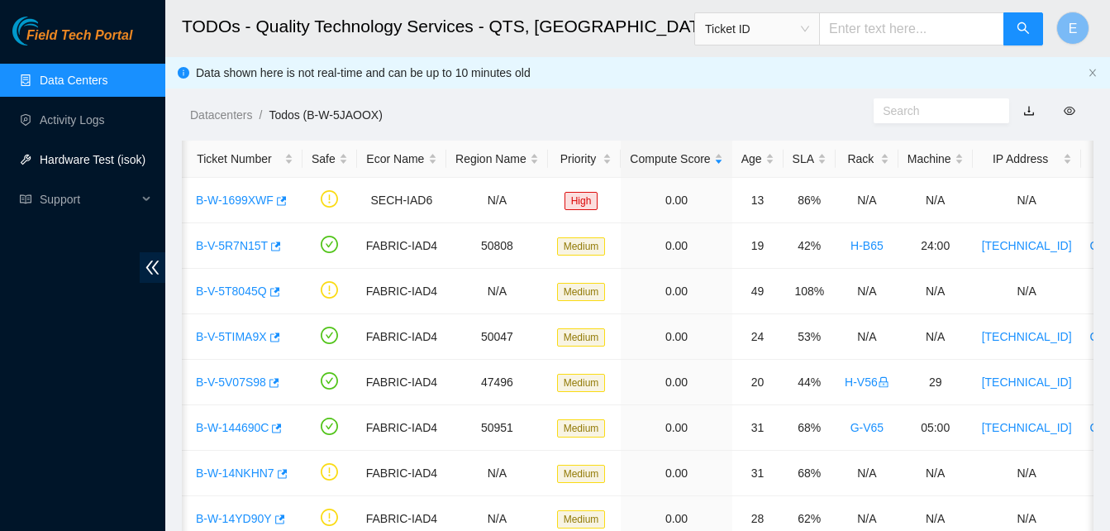
click at [64, 161] on link "Hardware Test (isok)" at bounding box center [93, 159] width 106 height 13
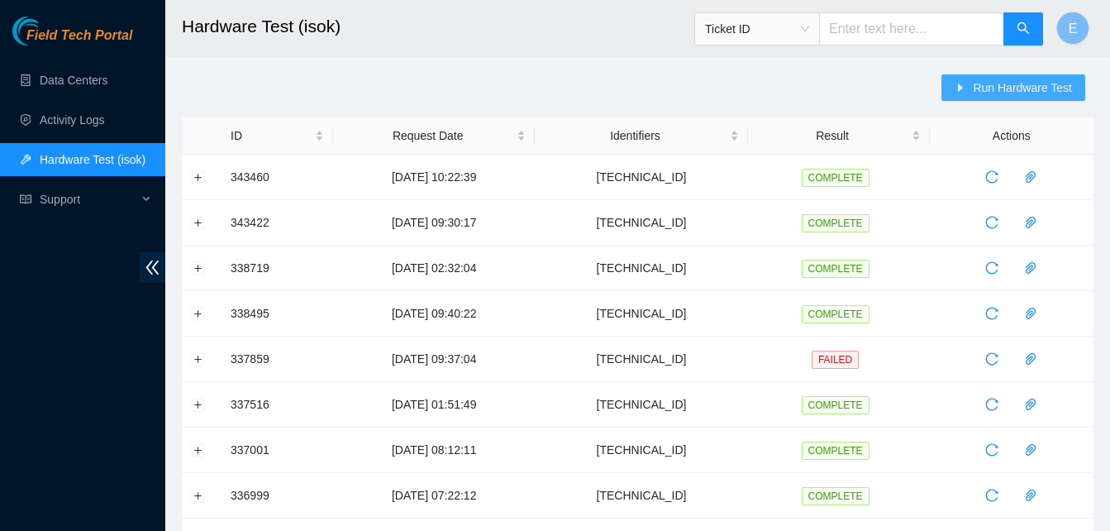
click at [1002, 79] on span "Run Hardware Test" at bounding box center [1022, 88] width 99 height 18
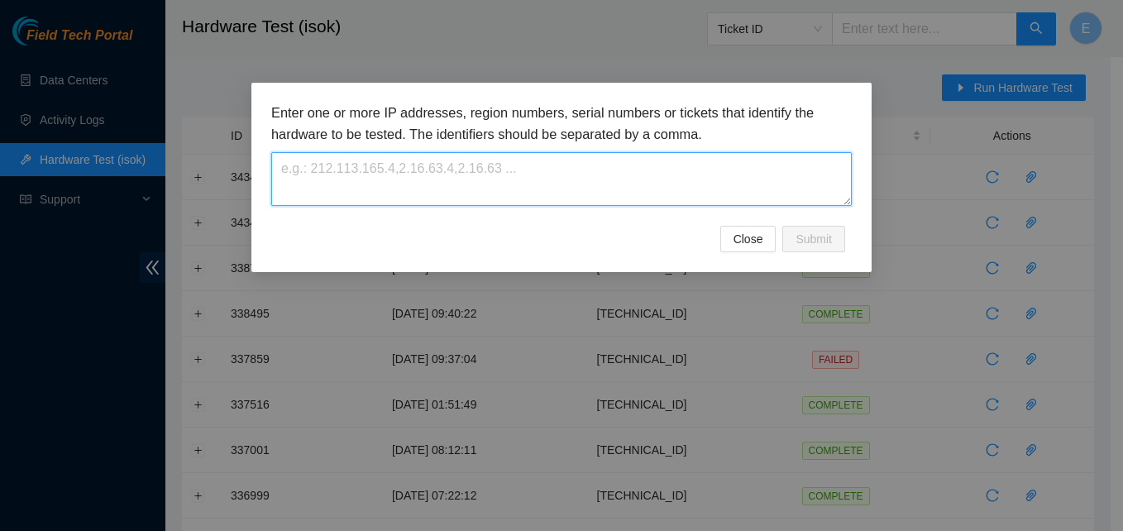
click at [618, 180] on textarea at bounding box center [561, 179] width 580 height 54
paste textarea "23.52.15.169"
type textarea "23.52.15.169"
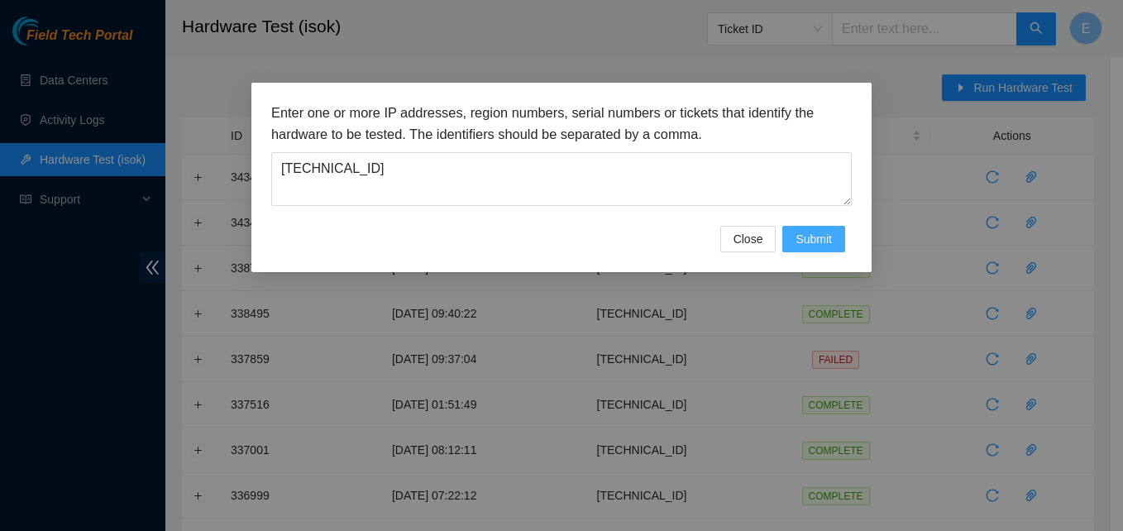
click at [813, 236] on span "Submit" at bounding box center [813, 239] width 36 height 18
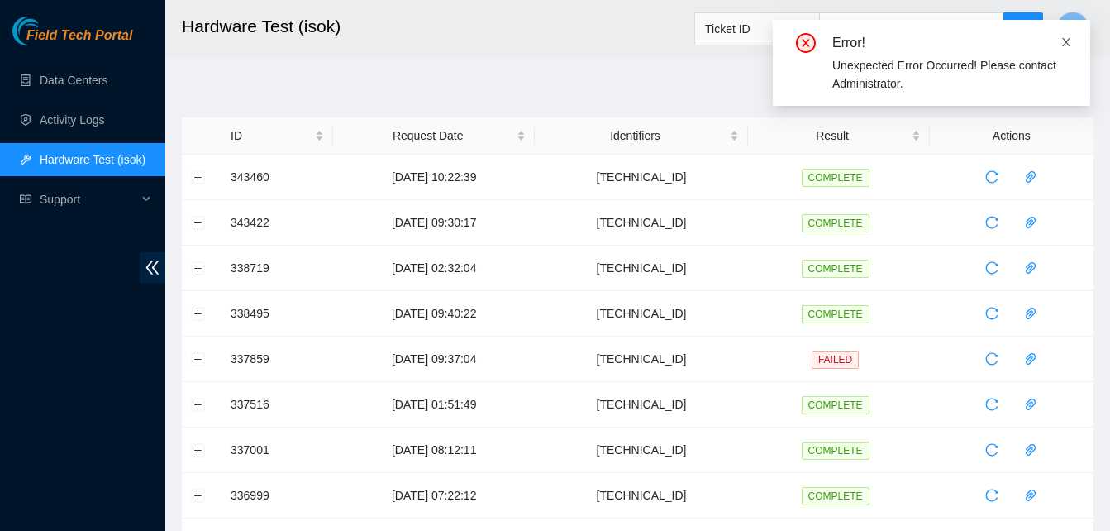
click at [1066, 38] on icon "close" at bounding box center [1067, 42] width 12 height 12
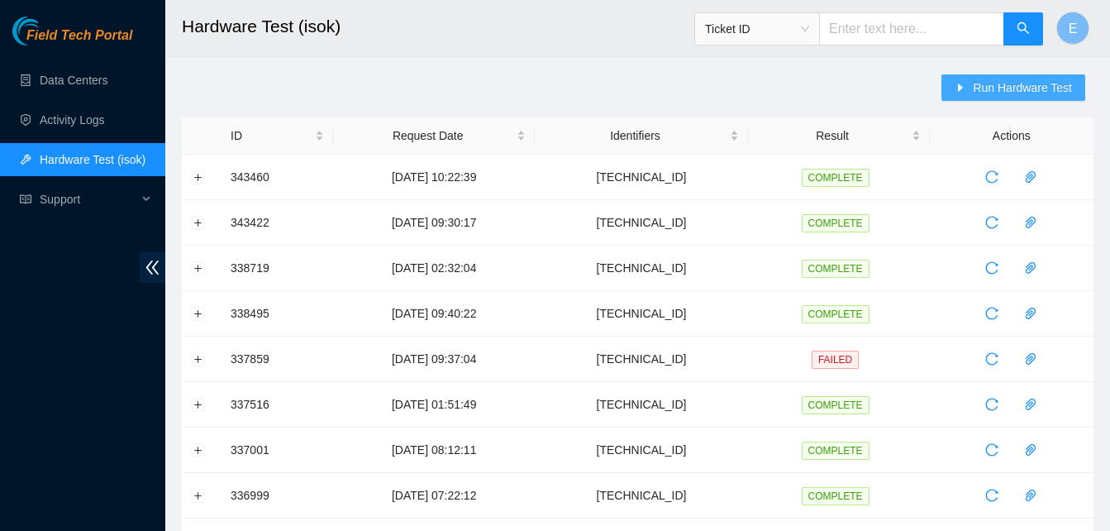
click at [1000, 88] on span "Run Hardware Test" at bounding box center [1022, 88] width 99 height 18
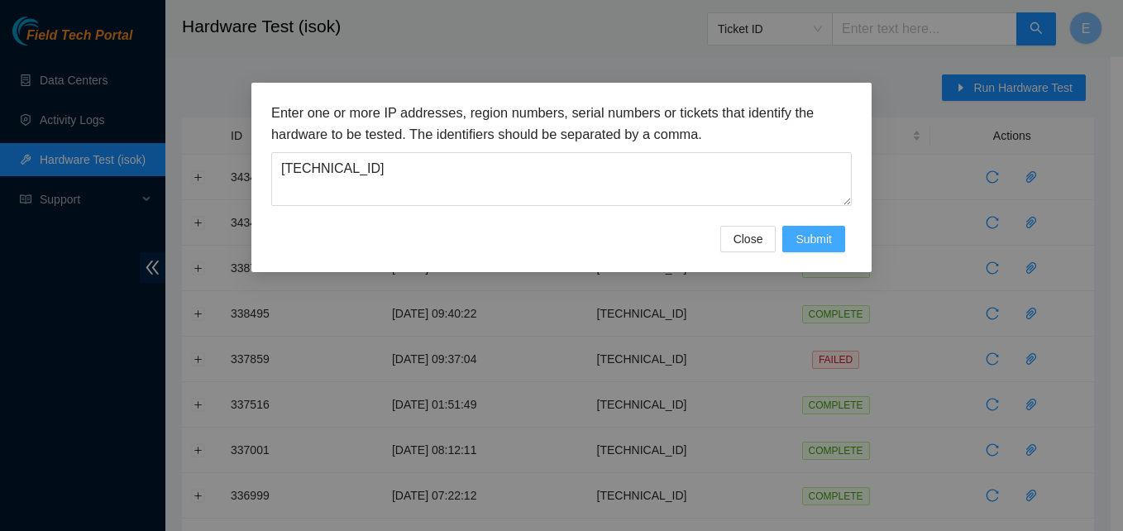
click at [816, 243] on span "Submit" at bounding box center [813, 239] width 36 height 18
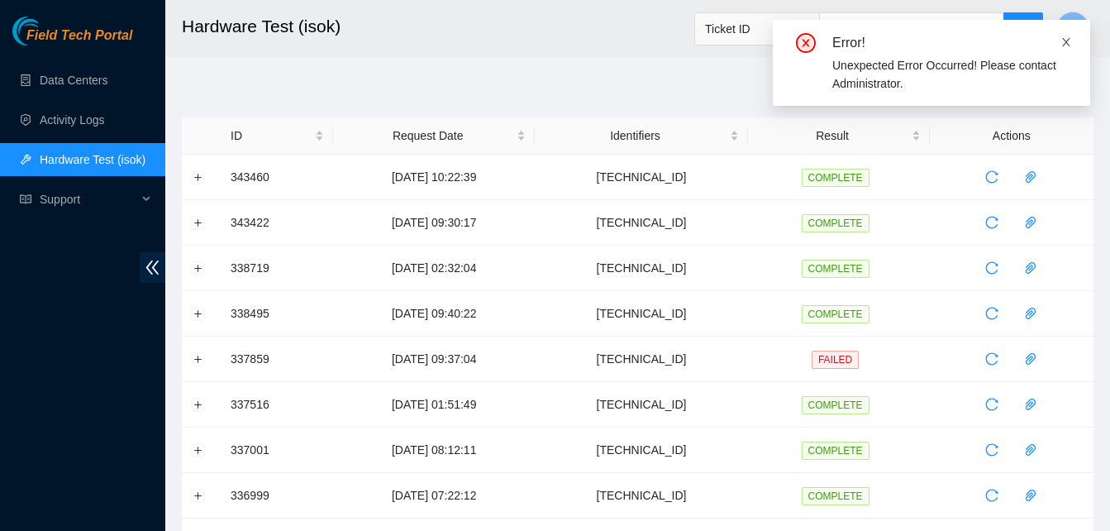
click at [1071, 40] on icon "close" at bounding box center [1067, 42] width 12 height 12
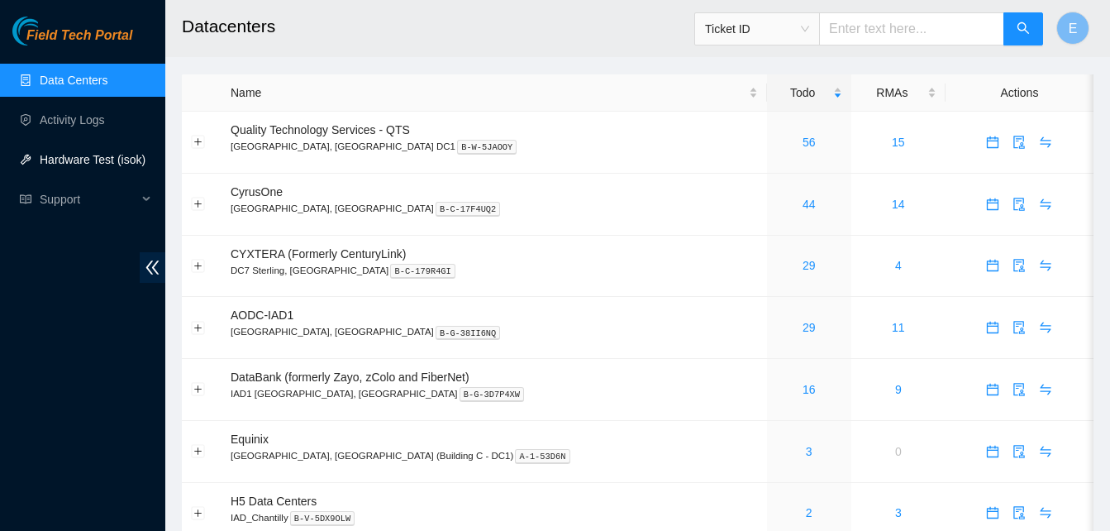
click at [83, 155] on link "Hardware Test (isok)" at bounding box center [93, 159] width 106 height 13
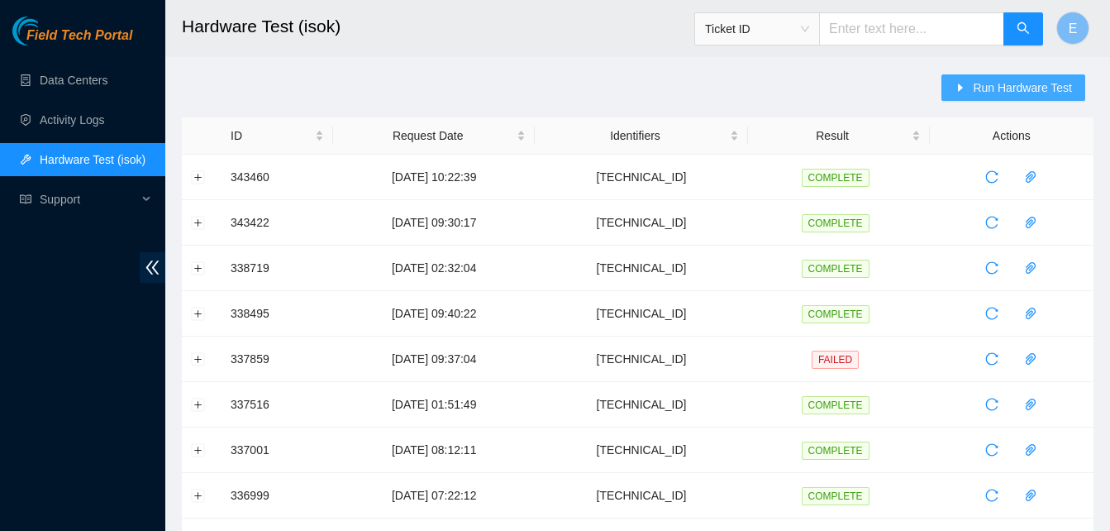
click at [985, 83] on span "Run Hardware Test" at bounding box center [1022, 88] width 99 height 18
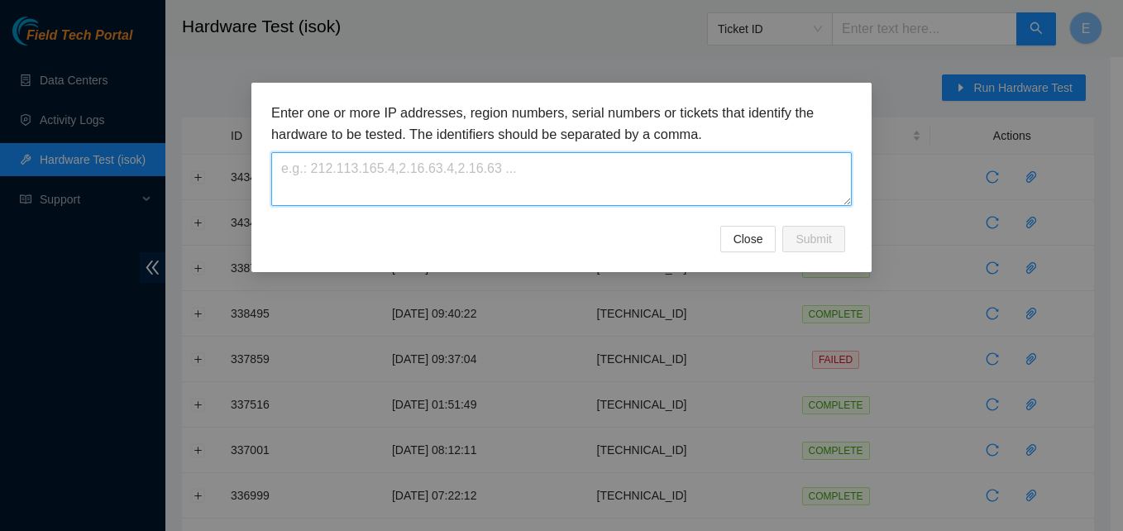
click at [615, 197] on textarea at bounding box center [561, 179] width 580 height 54
paste textarea "[TECHNICAL_ID]"
type textarea "[TECHNICAL_ID]"
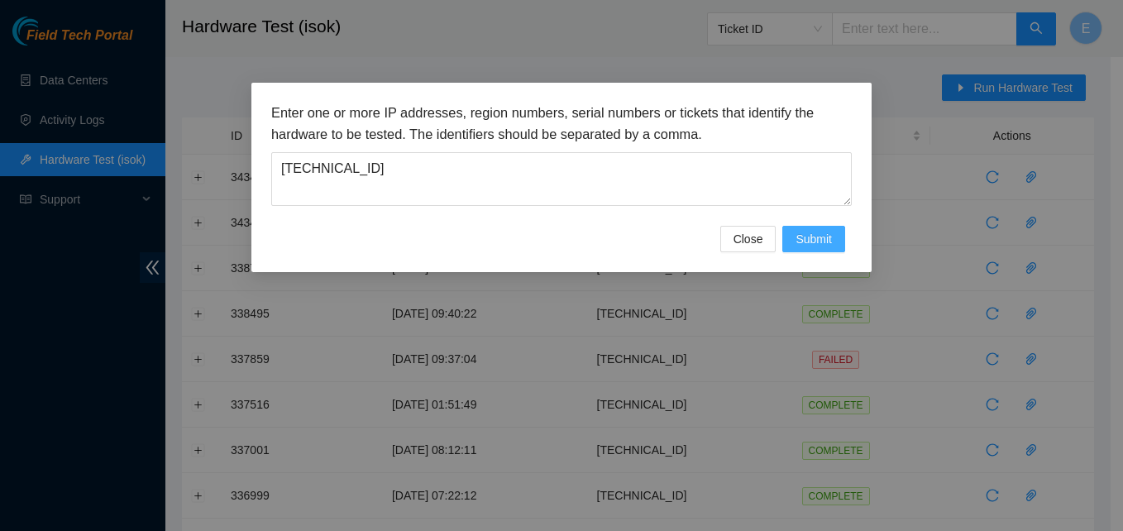
click at [808, 232] on span "Submit" at bounding box center [813, 239] width 36 height 18
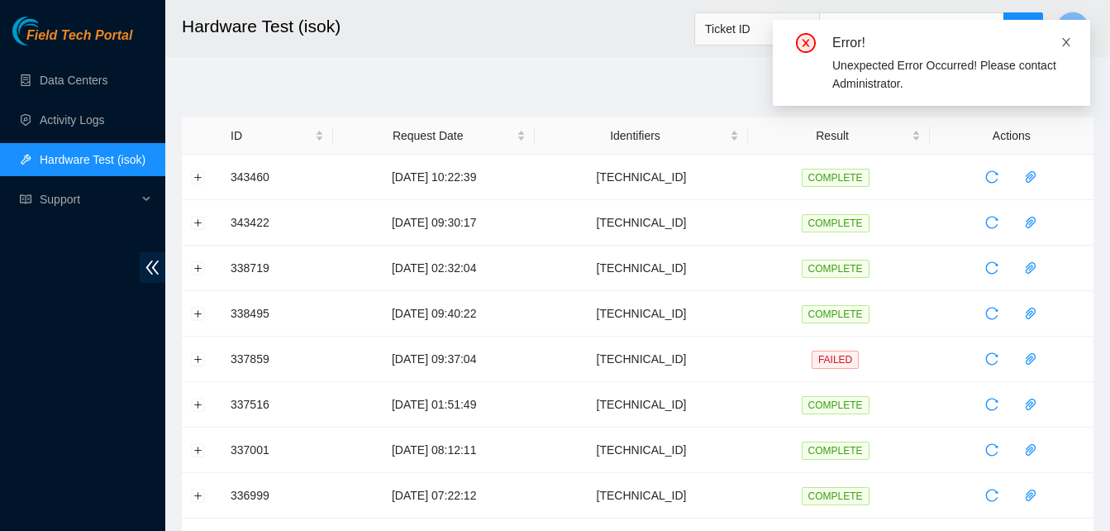
click at [1065, 42] on icon "close" at bounding box center [1067, 42] width 12 height 12
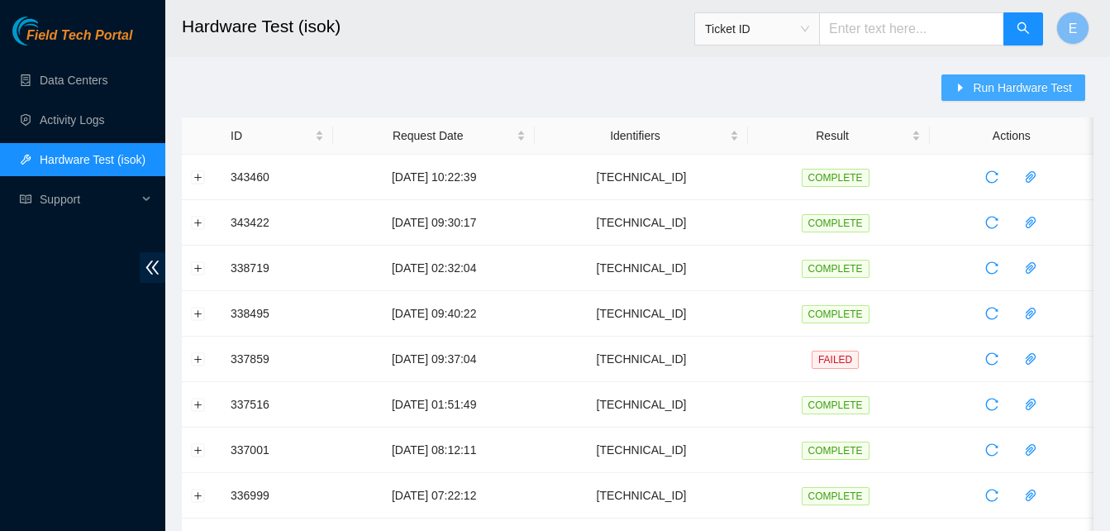
click at [1006, 81] on span "Run Hardware Test" at bounding box center [1022, 88] width 99 height 18
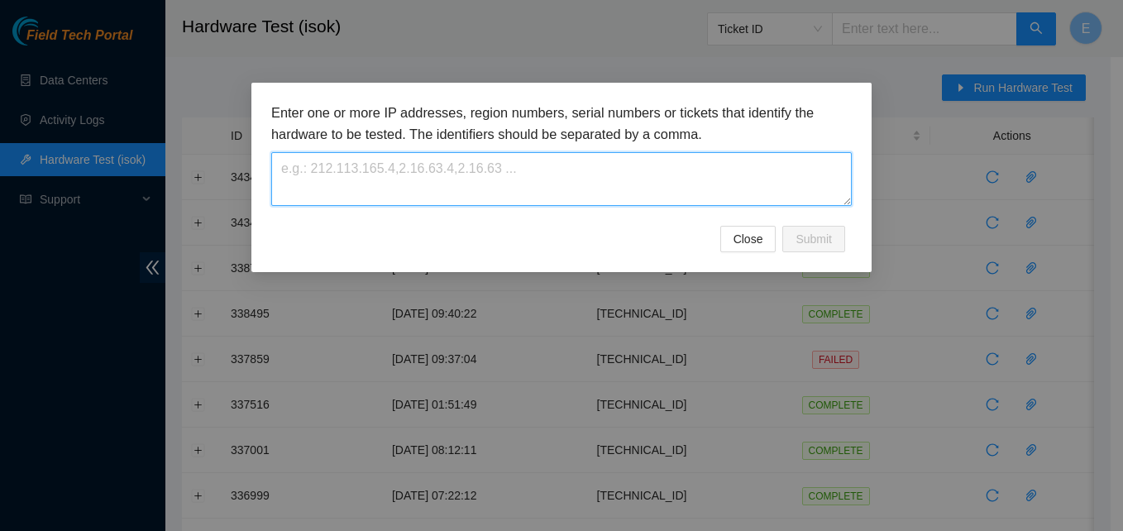
click at [591, 193] on textarea at bounding box center [561, 179] width 580 height 54
paste textarea "23.52.15.169"
type textarea "23.52.15.169"
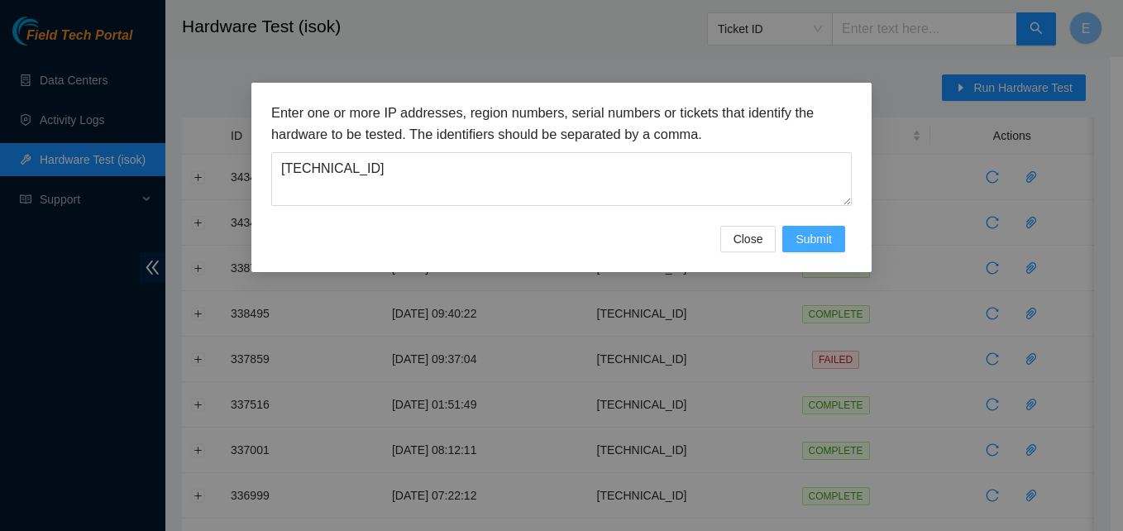
click at [815, 243] on span "Submit" at bounding box center [813, 239] width 36 height 18
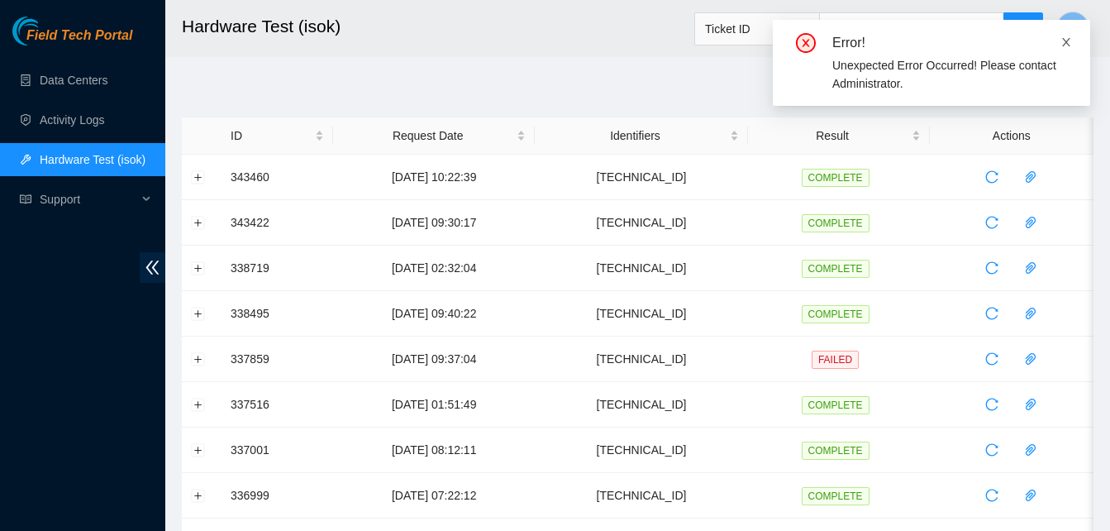
click at [1066, 41] on icon "close" at bounding box center [1066, 42] width 8 height 8
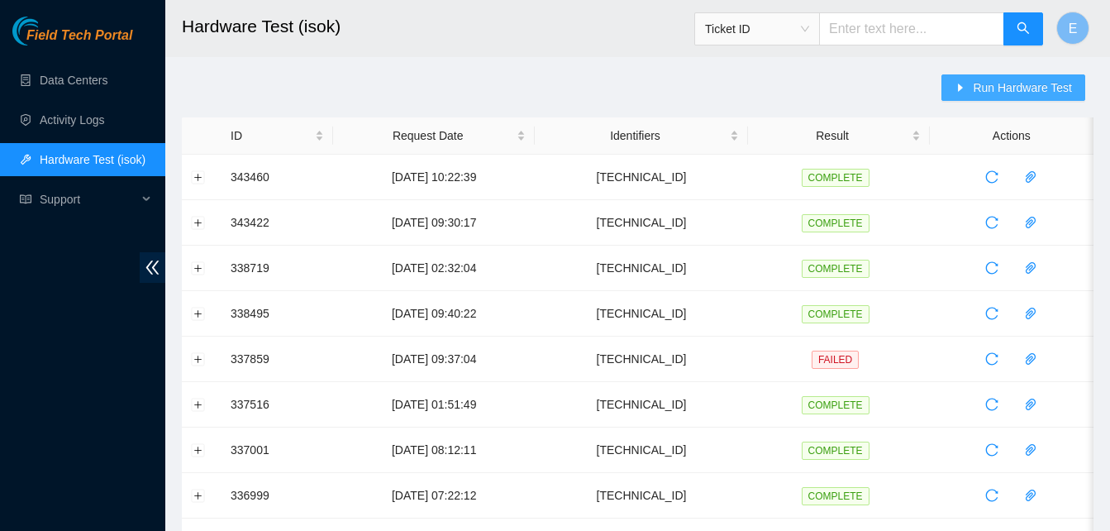
click at [990, 83] on span "Run Hardware Test" at bounding box center [1022, 88] width 99 height 18
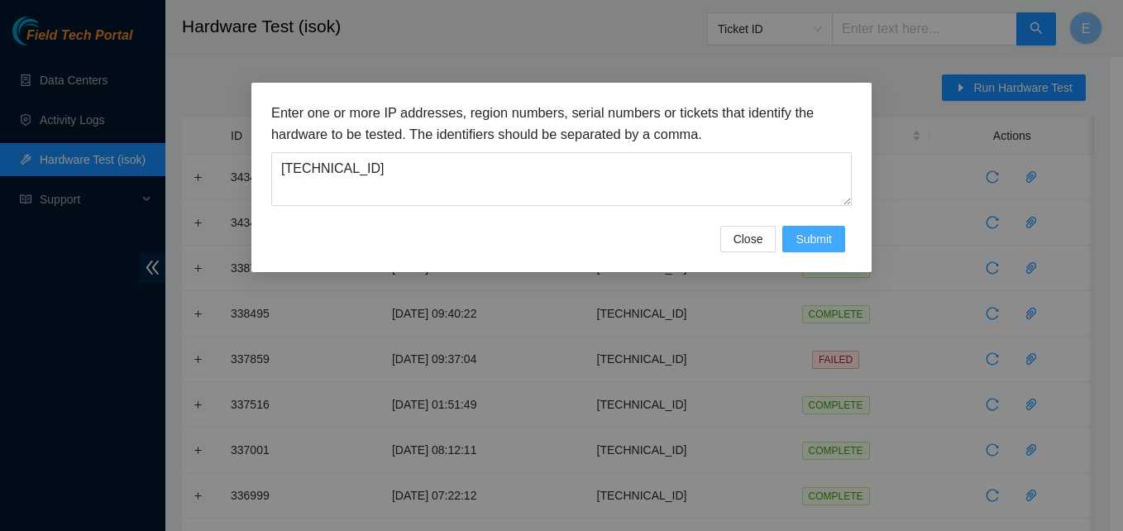
click at [813, 232] on span "Submit" at bounding box center [813, 239] width 36 height 18
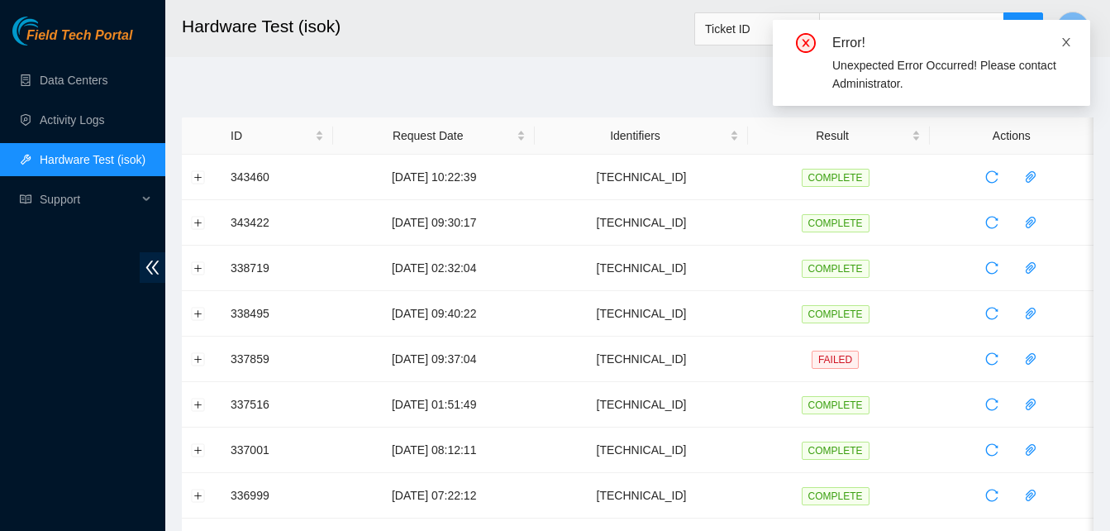
click at [1066, 41] on icon "close" at bounding box center [1066, 42] width 8 height 8
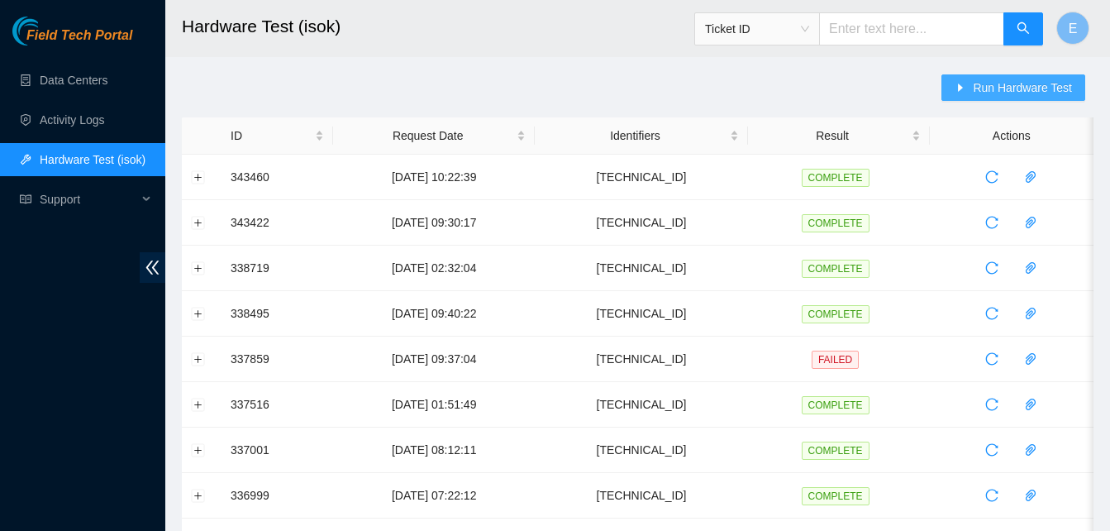
click at [983, 79] on span "Run Hardware Test" at bounding box center [1022, 88] width 99 height 18
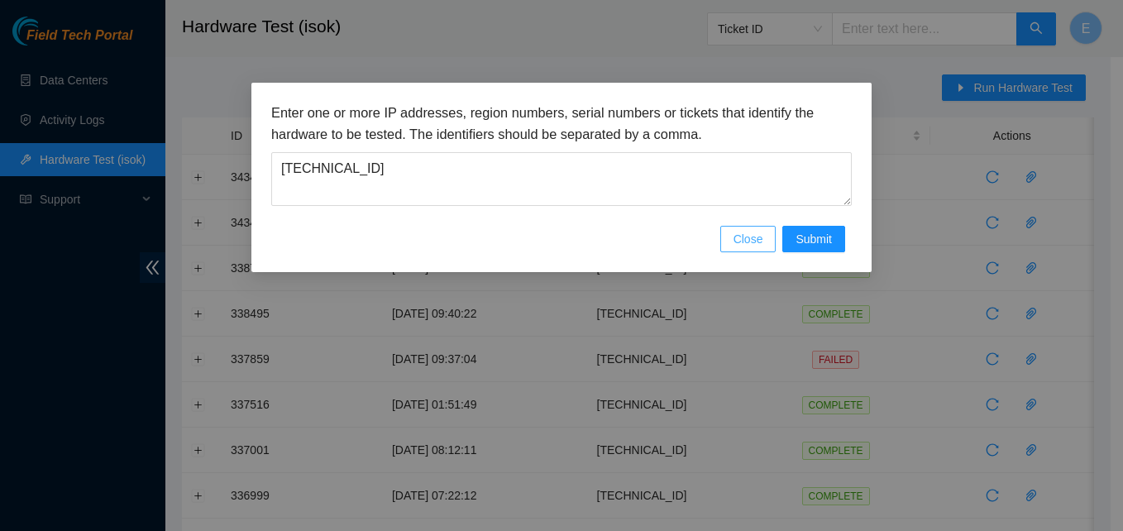
click at [739, 242] on span "Close" at bounding box center [748, 239] width 30 height 18
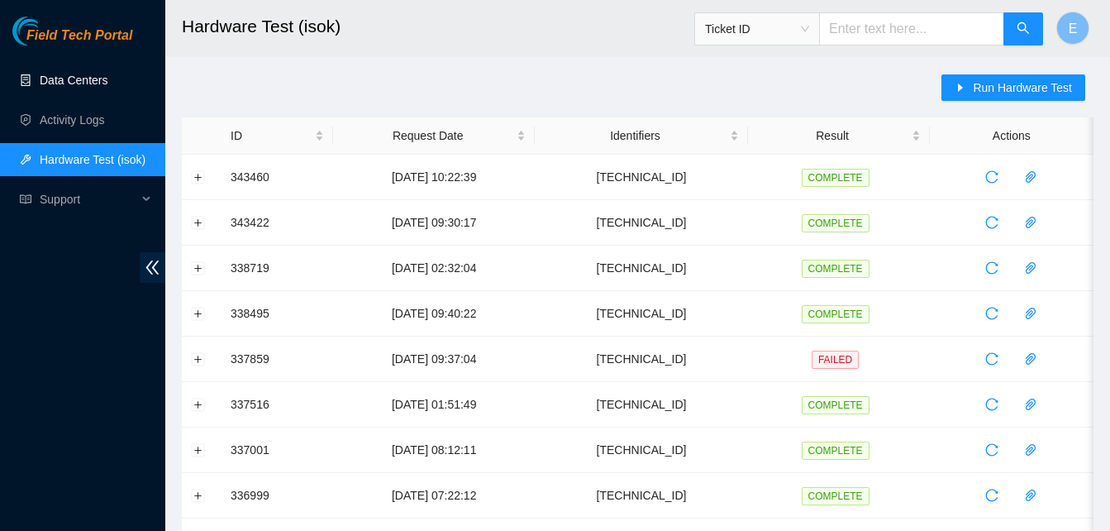
click at [73, 76] on link "Data Centers" at bounding box center [74, 80] width 68 height 13
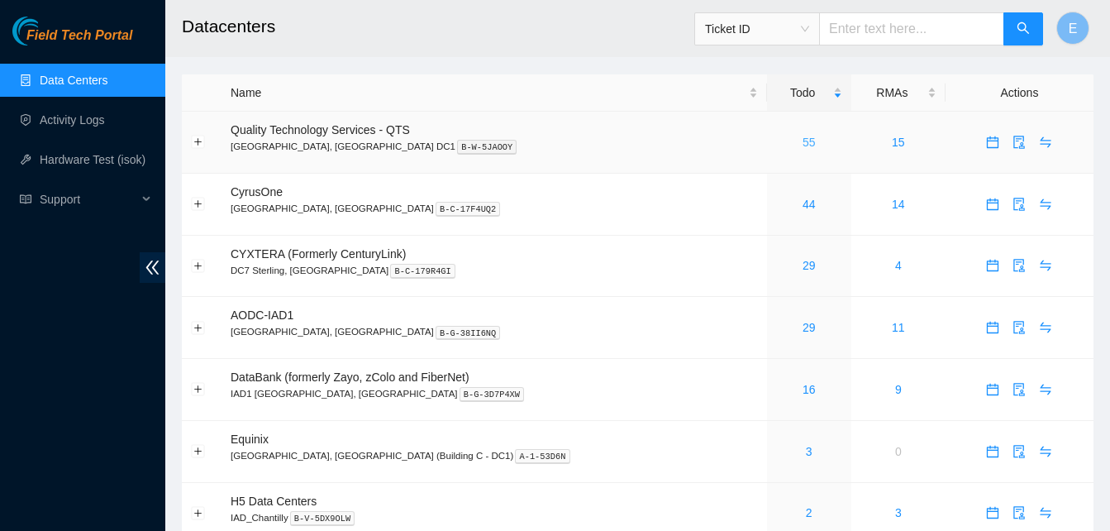
click at [803, 143] on link "55" at bounding box center [809, 142] width 13 height 13
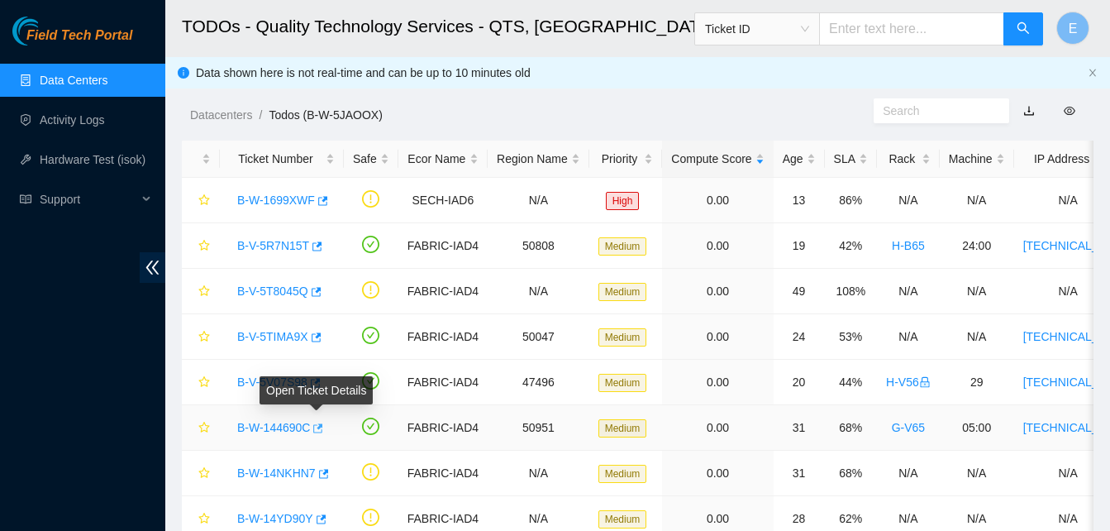
click at [316, 428] on icon "button" at bounding box center [317, 428] width 12 height 12
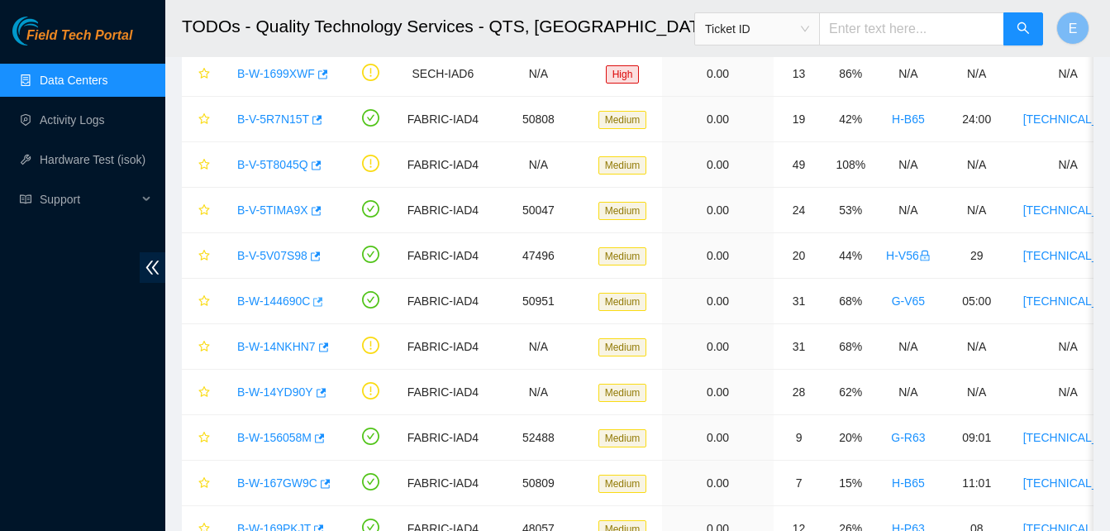
scroll to position [128, 0]
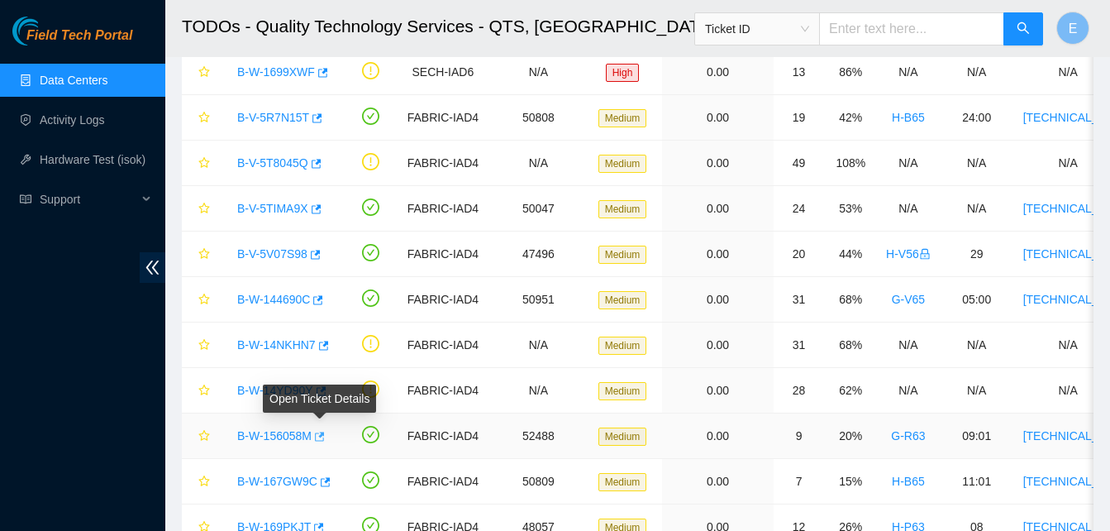
click at [317, 435] on icon "button" at bounding box center [319, 437] width 12 height 12
click at [103, 160] on link "Hardware Test (isok)" at bounding box center [93, 159] width 106 height 13
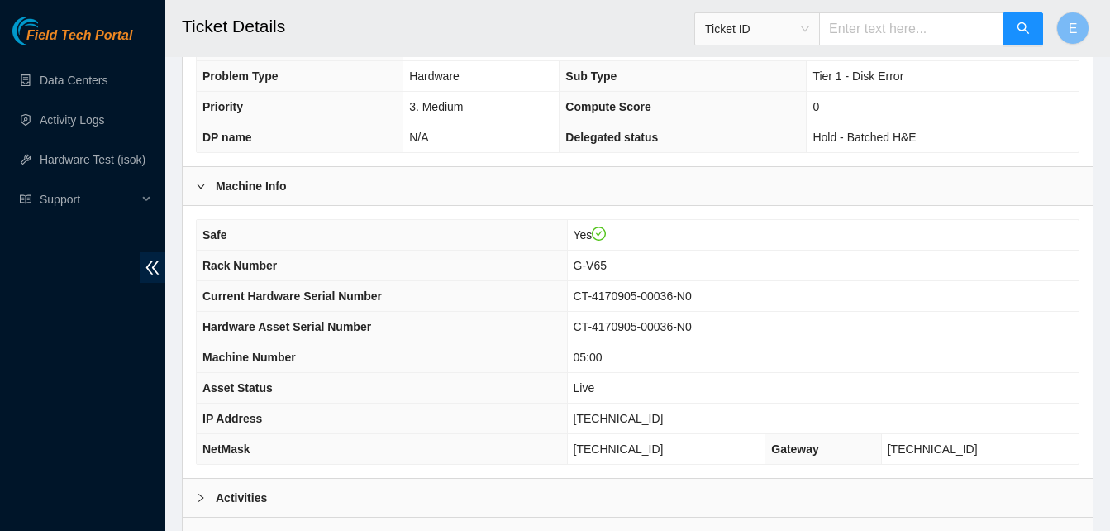
scroll to position [591, 0]
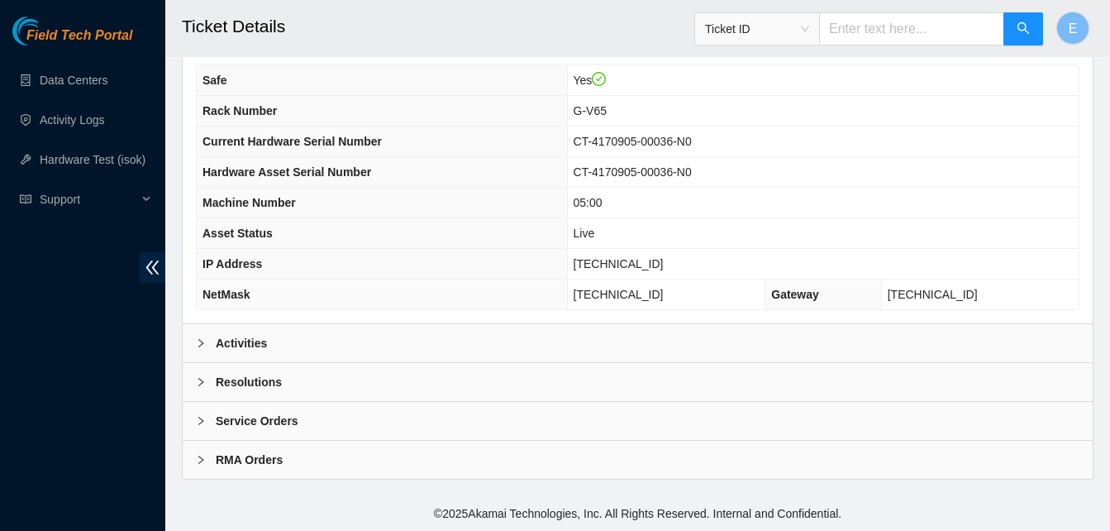
click at [230, 336] on b "Activities" at bounding box center [241, 343] width 51 height 18
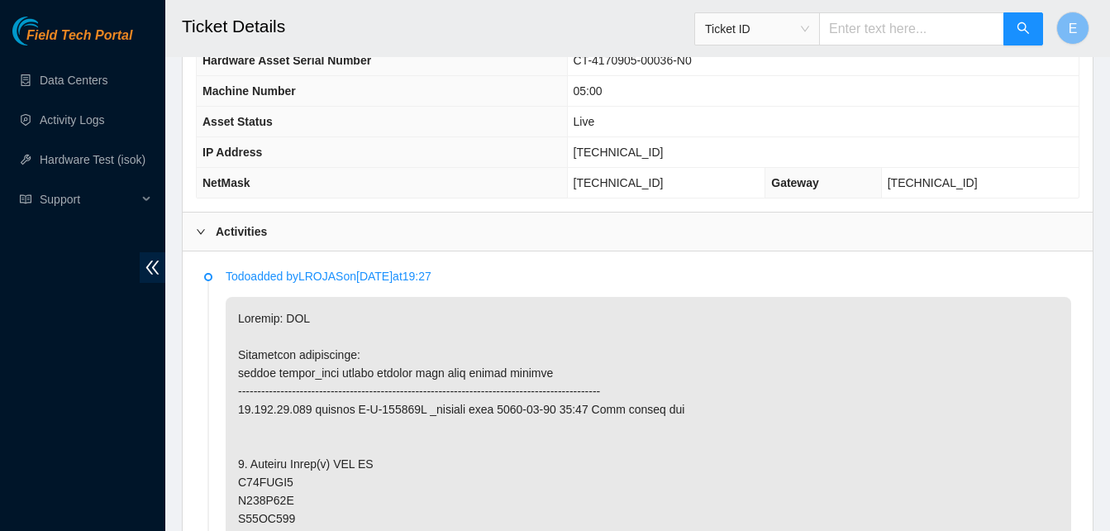
scroll to position [704, 0]
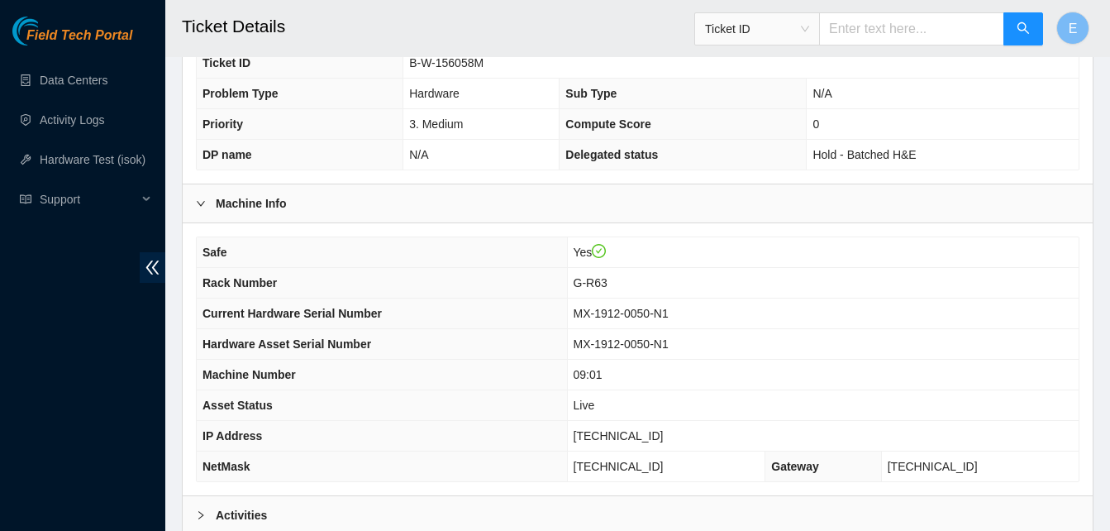
scroll to position [591, 0]
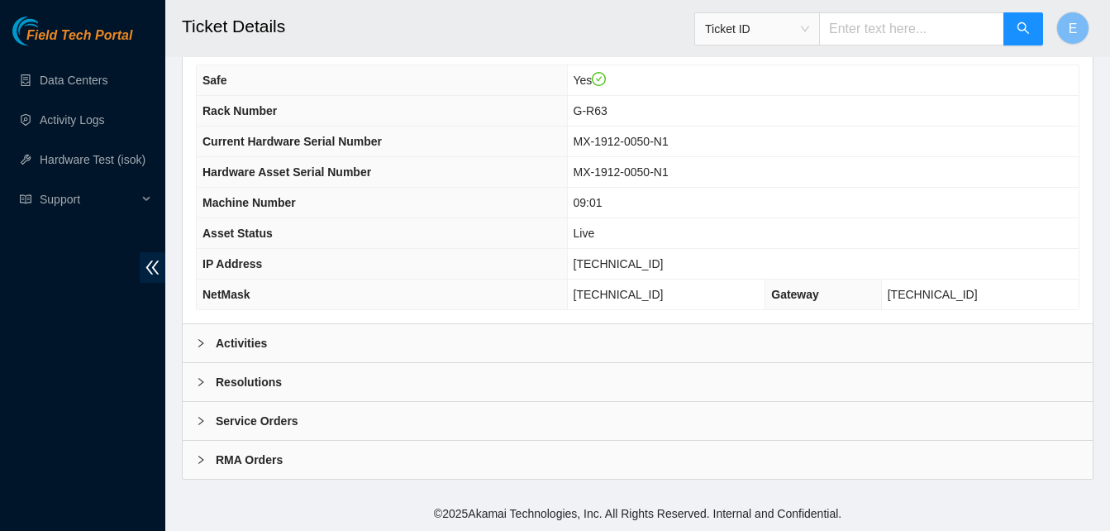
click at [241, 346] on b "Activities" at bounding box center [241, 343] width 51 height 18
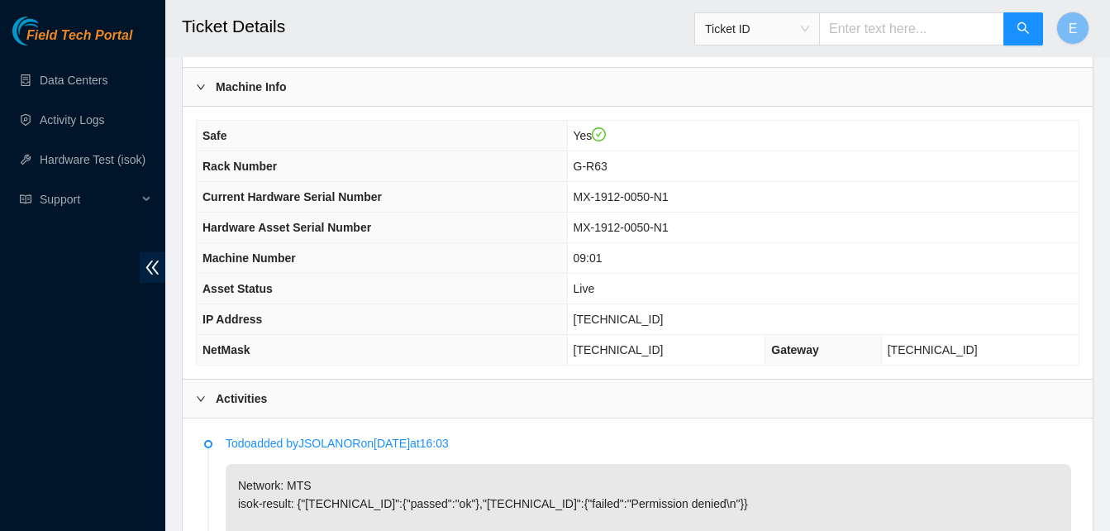
scroll to position [535, 0]
drag, startPoint x: 599, startPoint y: 320, endPoint x: 672, endPoint y: 327, distance: 73.1
click at [672, 327] on td "[TECHNICAL_ID]" at bounding box center [823, 320] width 512 height 31
copy span "[TECHNICAL_ID]"
click at [448, 328] on th "IP Address" at bounding box center [382, 320] width 370 height 31
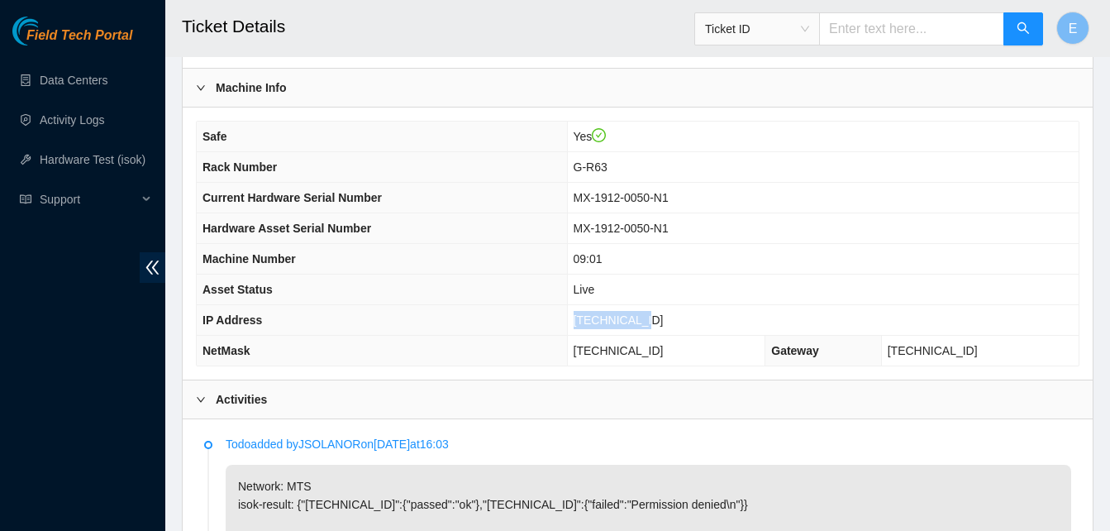
drag, startPoint x: 602, startPoint y: 320, endPoint x: 667, endPoint y: 327, distance: 65.6
click at [667, 327] on td "[TECHNICAL_ID]" at bounding box center [823, 320] width 512 height 31
copy span "[TECHNICAL_ID]"
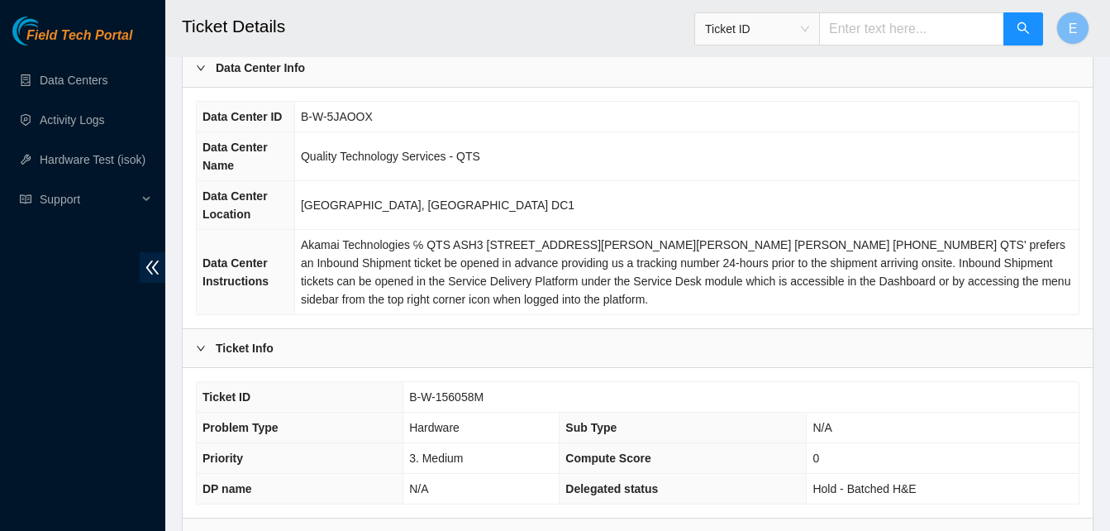
scroll to position [84, 0]
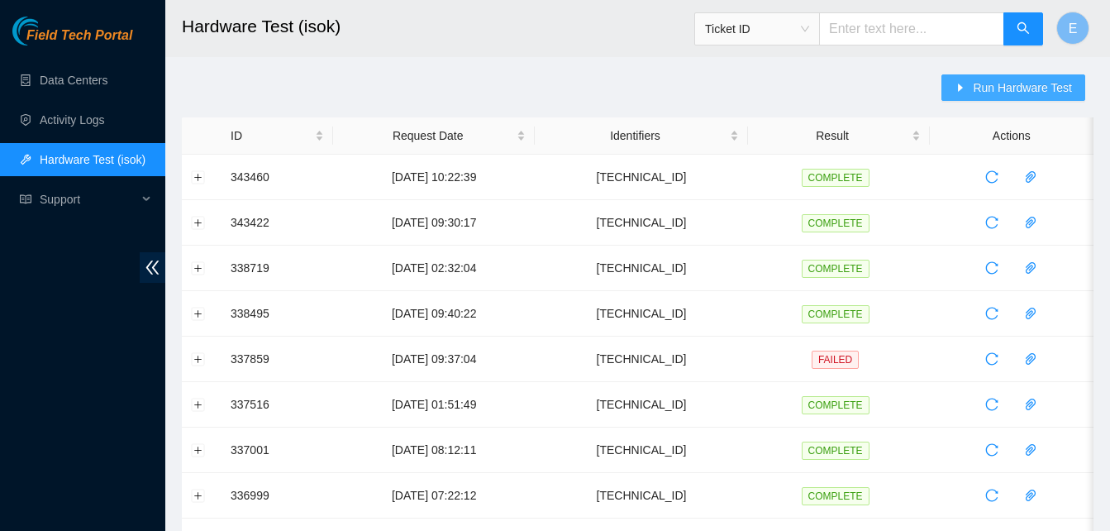
click at [1005, 83] on span "Run Hardware Test" at bounding box center [1022, 88] width 99 height 18
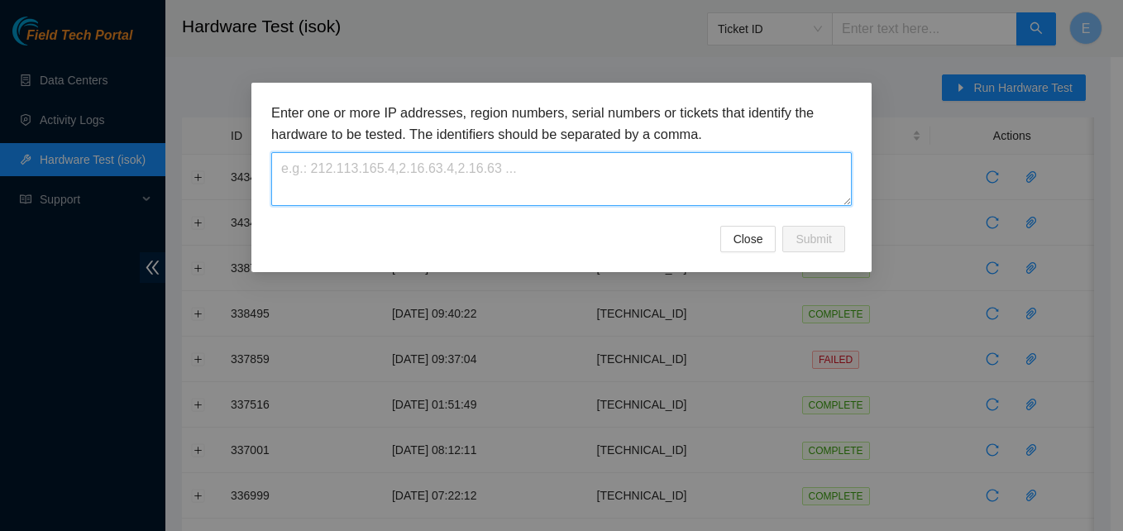
click at [353, 169] on textarea at bounding box center [561, 179] width 580 height 54
paste textarea "[TECHNICAL_ID]"
type textarea "[TECHNICAL_ID]"
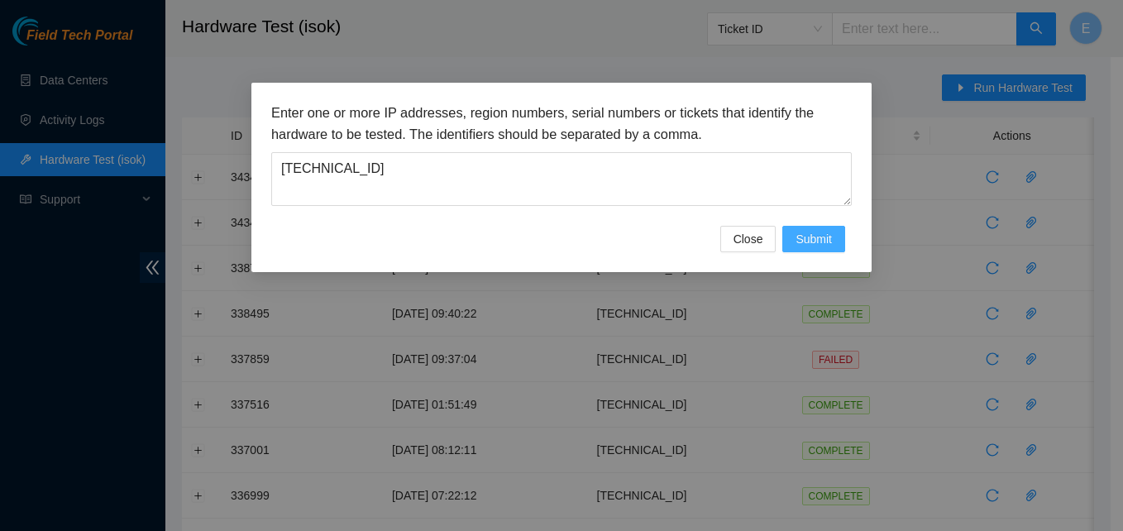
click at [809, 237] on span "Submit" at bounding box center [813, 239] width 36 height 18
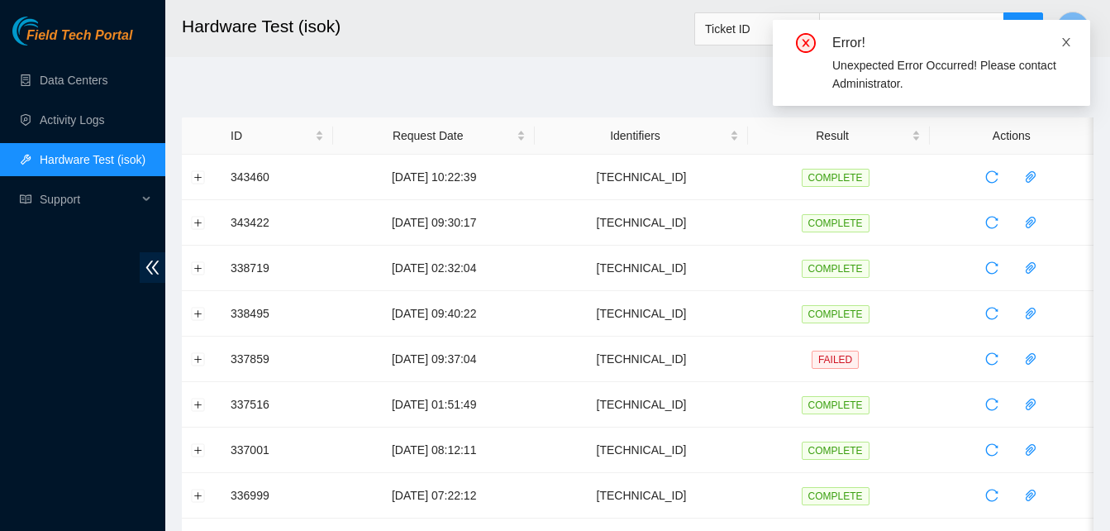
click at [1065, 44] on icon "close" at bounding box center [1066, 42] width 8 height 8
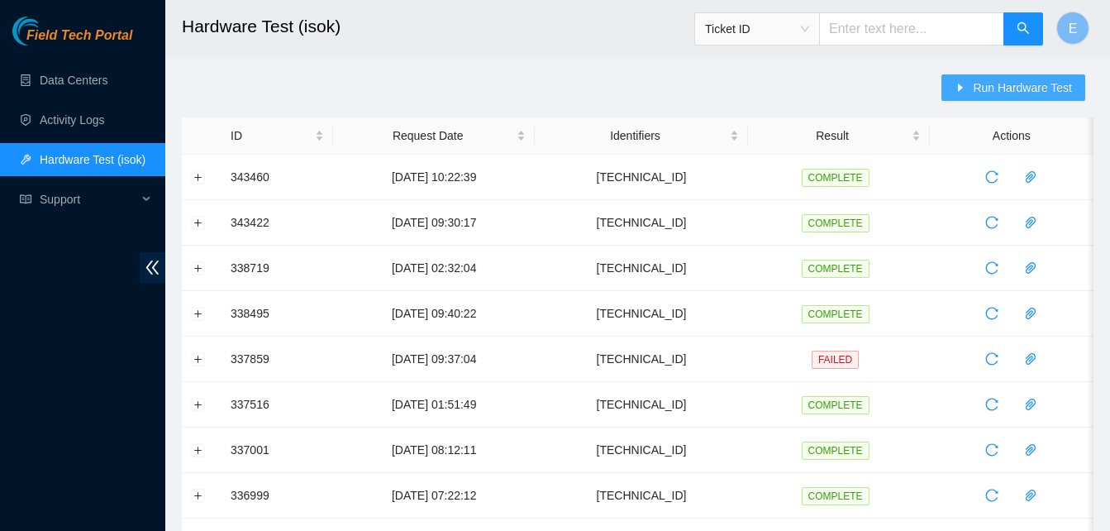
click at [1014, 93] on span "Run Hardware Test" at bounding box center [1022, 88] width 99 height 18
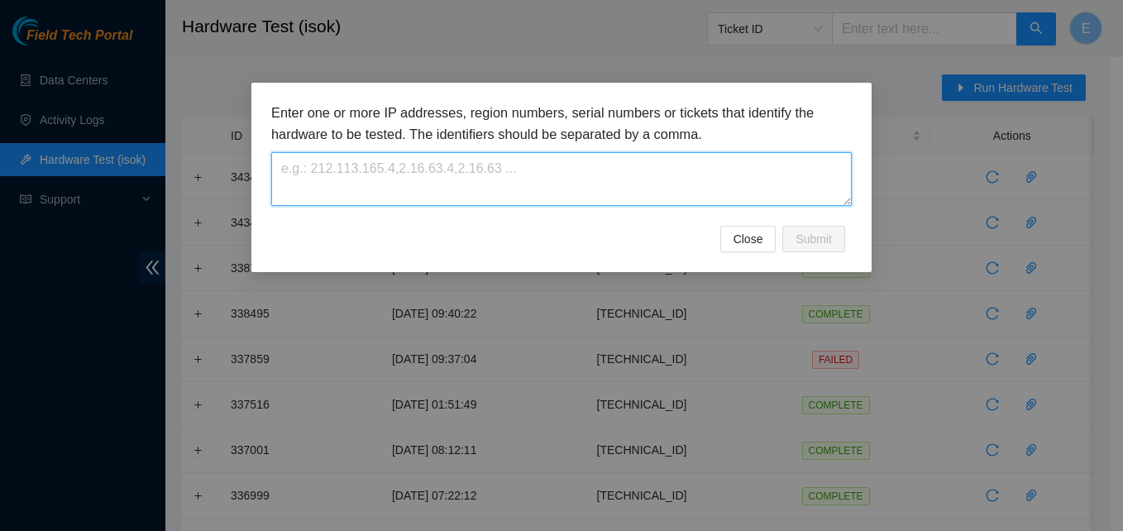
click at [593, 193] on textarea at bounding box center [561, 179] width 580 height 54
paste textarea "[TECHNICAL_ID]"
type textarea "[TECHNICAL_ID]"
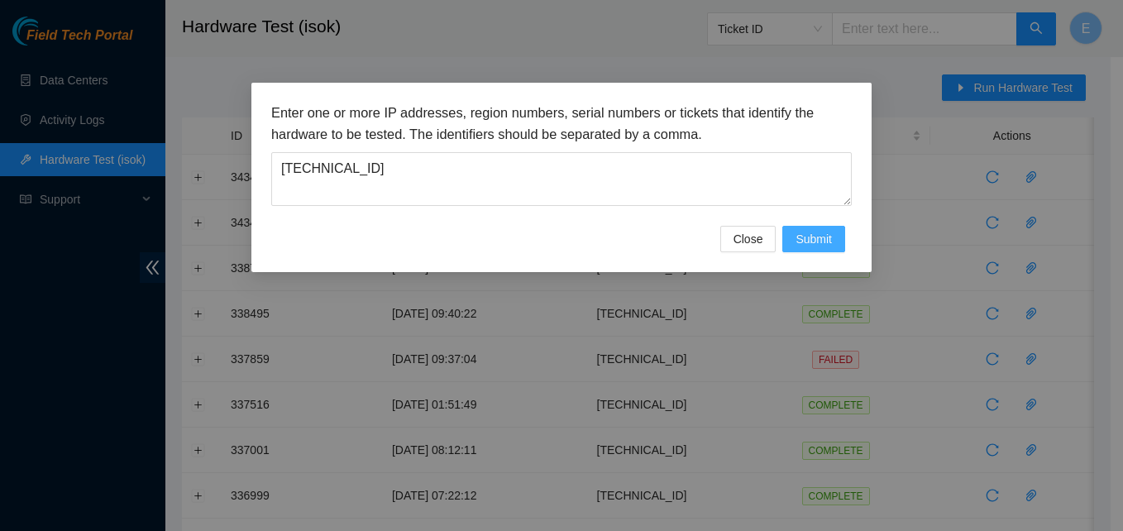
click at [819, 239] on span "Submit" at bounding box center [813, 239] width 36 height 18
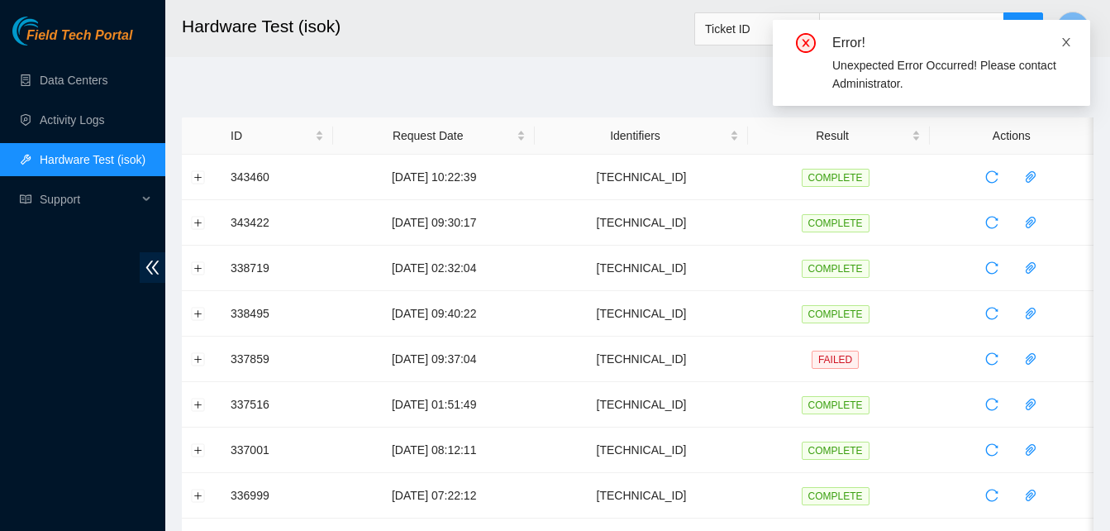
click at [1068, 41] on icon "close" at bounding box center [1067, 42] width 12 height 12
